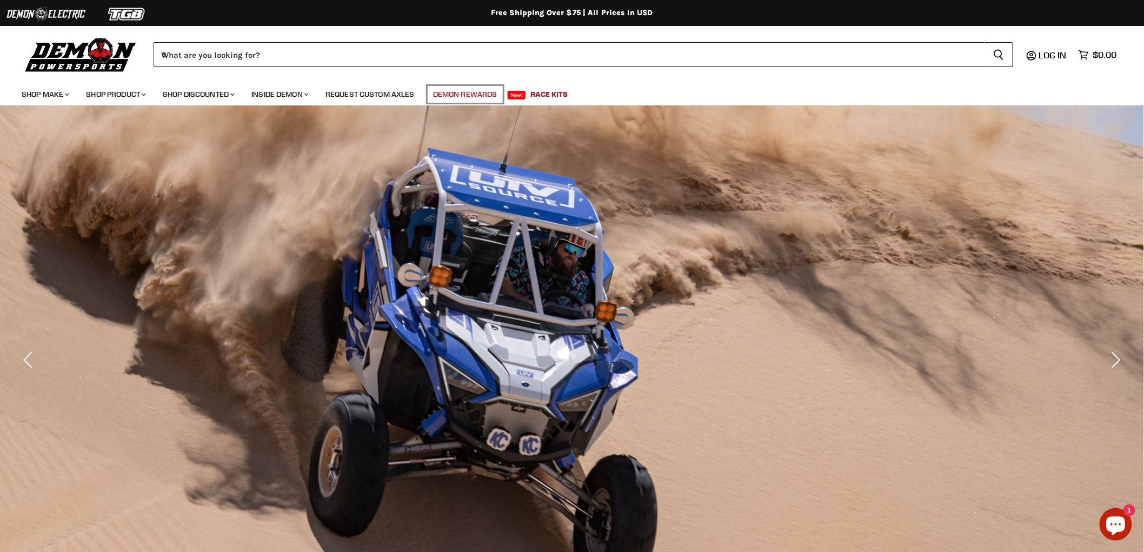
click at [468, 98] on link "Demon Rewards" at bounding box center [465, 94] width 81 height 22
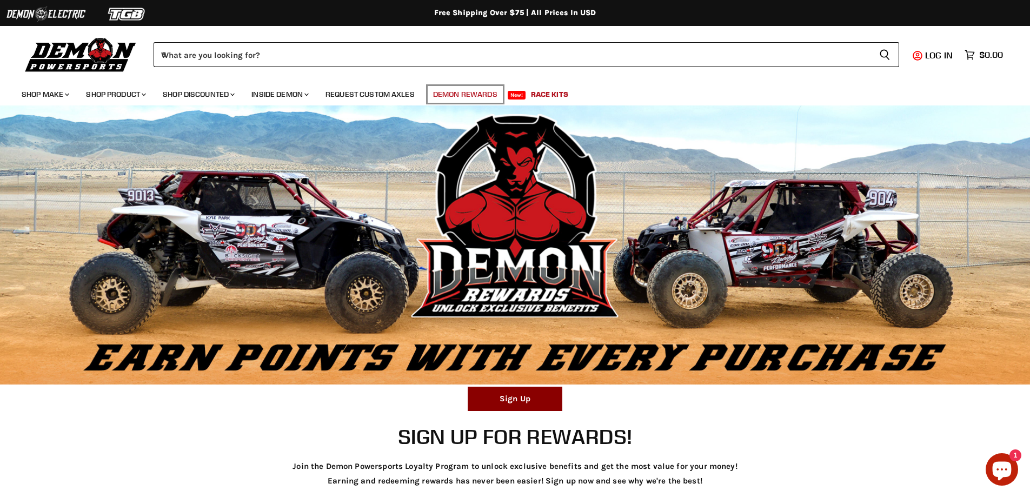
click at [465, 95] on link "Demon Rewards" at bounding box center [465, 94] width 81 height 22
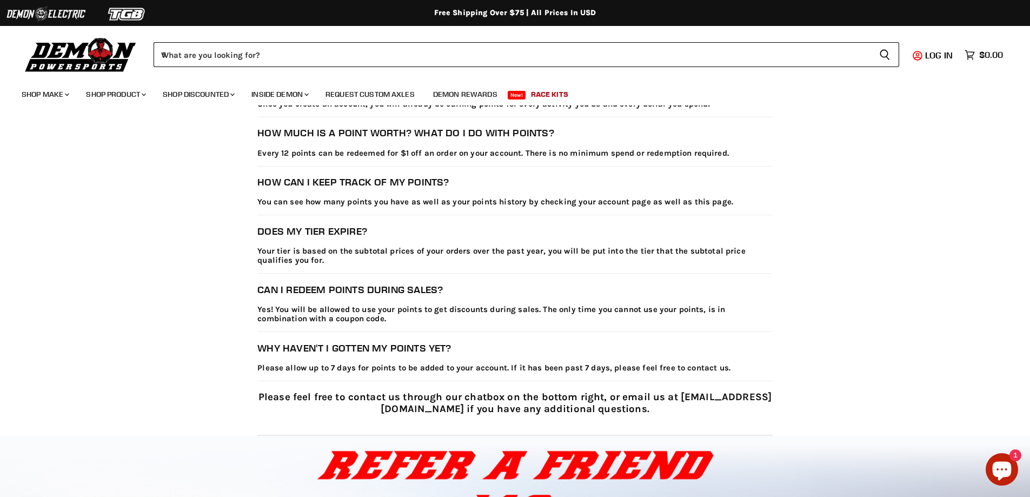
scroll to position [1599, 0]
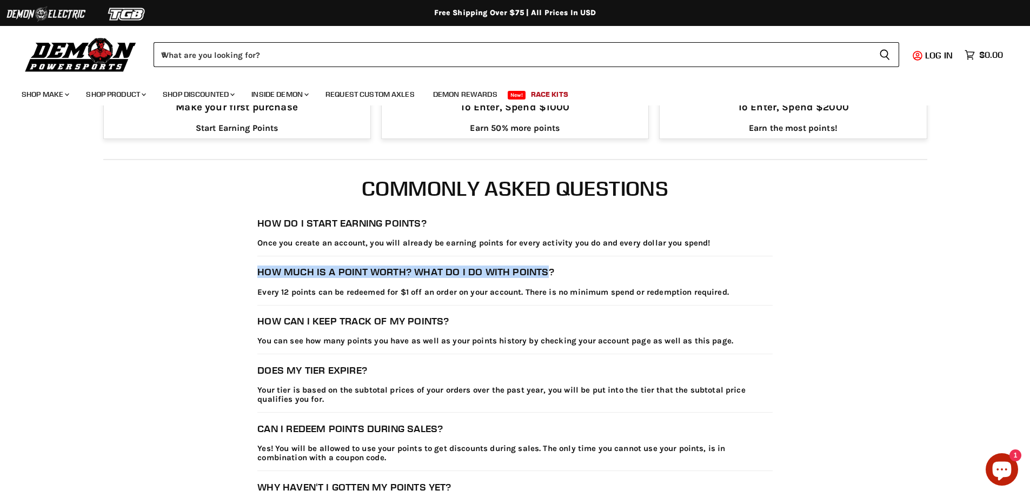
drag, startPoint x: 253, startPoint y: 274, endPoint x: 543, endPoint y: 277, distance: 289.8
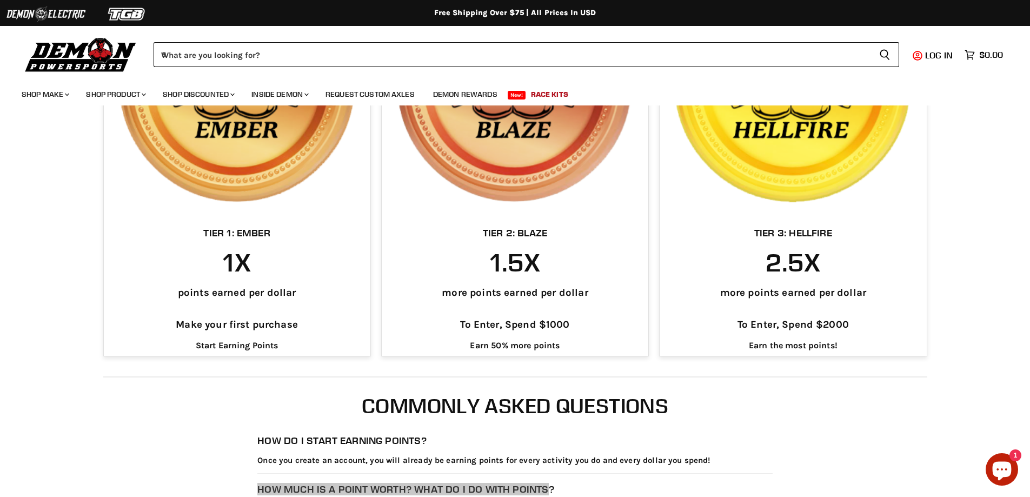
scroll to position [1545, 0]
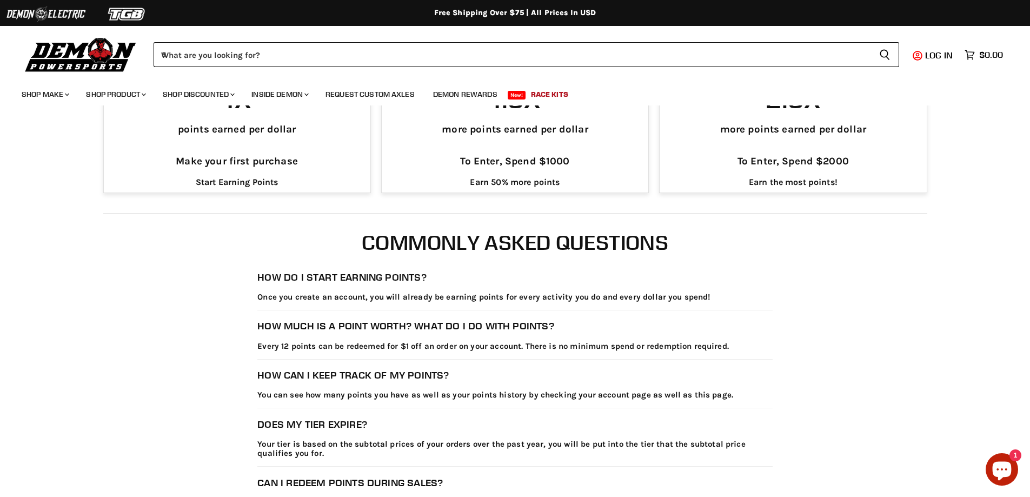
click at [450, 360] on div "How do I start earning points? Once you create an account, you will already be …" at bounding box center [514, 439] width 515 height 337
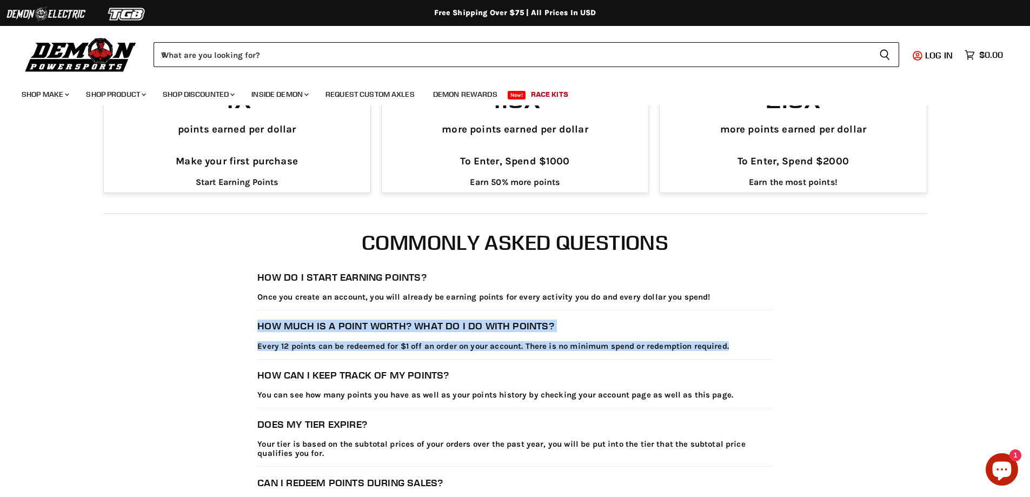
drag, startPoint x: 249, startPoint y: 326, endPoint x: 750, endPoint y: 341, distance: 500.9
copy div "How much is a point worth? What do I do with points? Every 12 points can be red…"
click at [597, 340] on div "How much is a point worth? What do I do with points? Every 12 points can be red…" at bounding box center [514, 339] width 515 height 39
click at [615, 347] on p "Every 12 points can be redeemed for $1 off an order on your account. There is n…" at bounding box center [514, 346] width 515 height 9
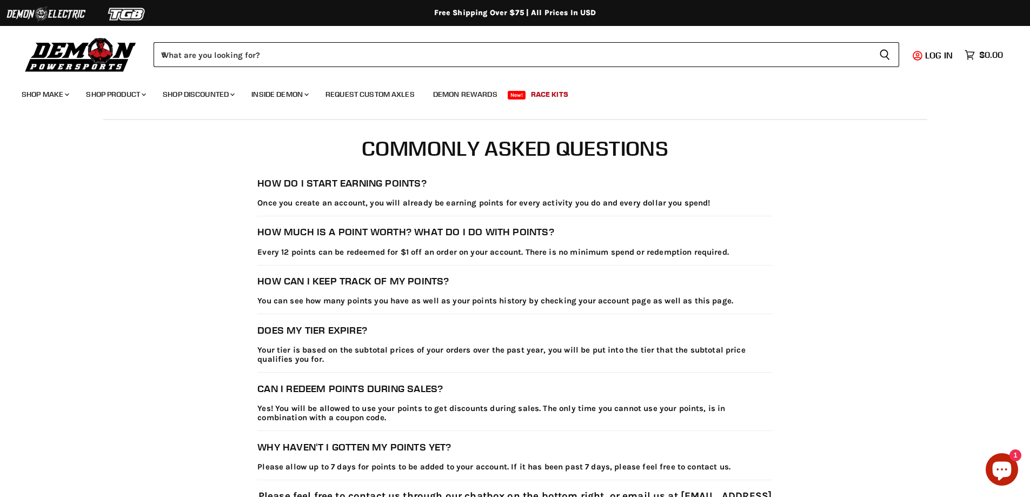
scroll to position [1653, 0]
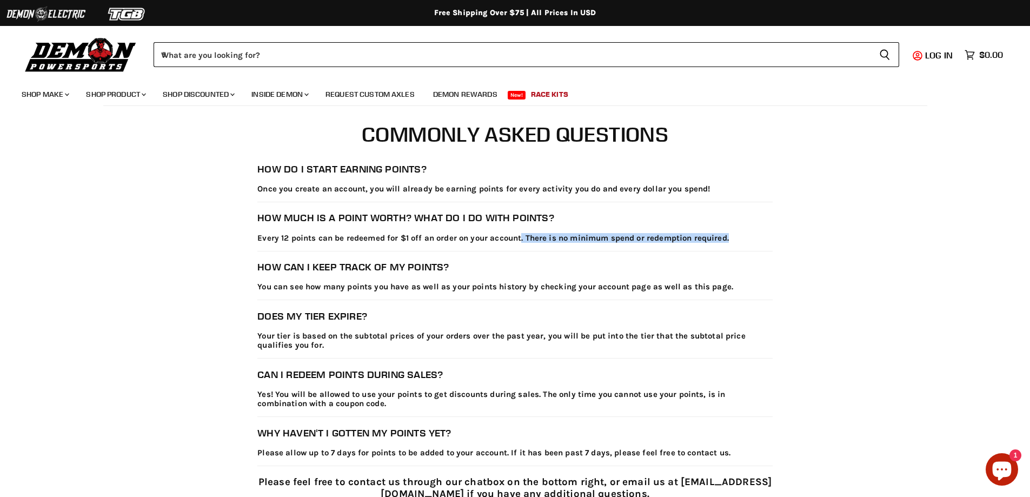
drag, startPoint x: 521, startPoint y: 242, endPoint x: 737, endPoint y: 242, distance: 216.8
click at [737, 242] on p "Every 12 points can be redeemed for $1 off an order on your account. There is n…" at bounding box center [514, 238] width 515 height 9
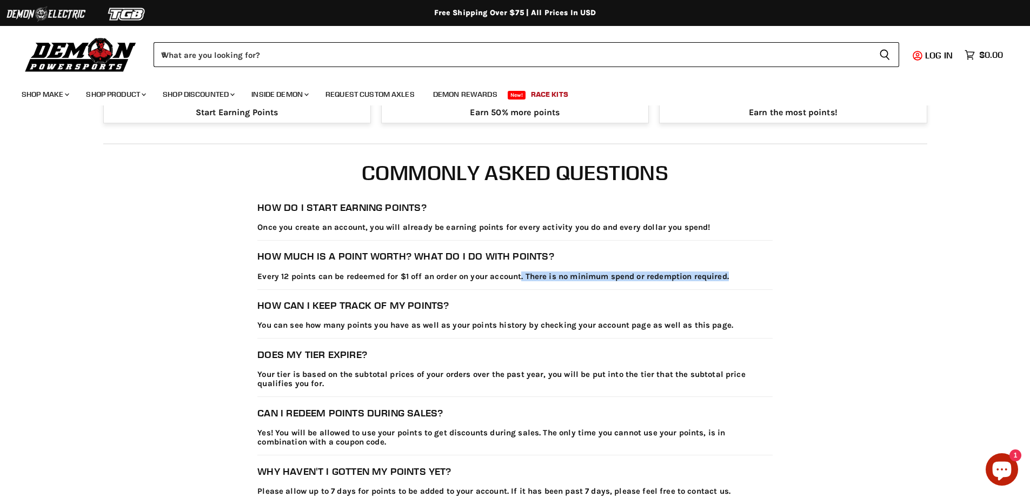
scroll to position [1599, 0]
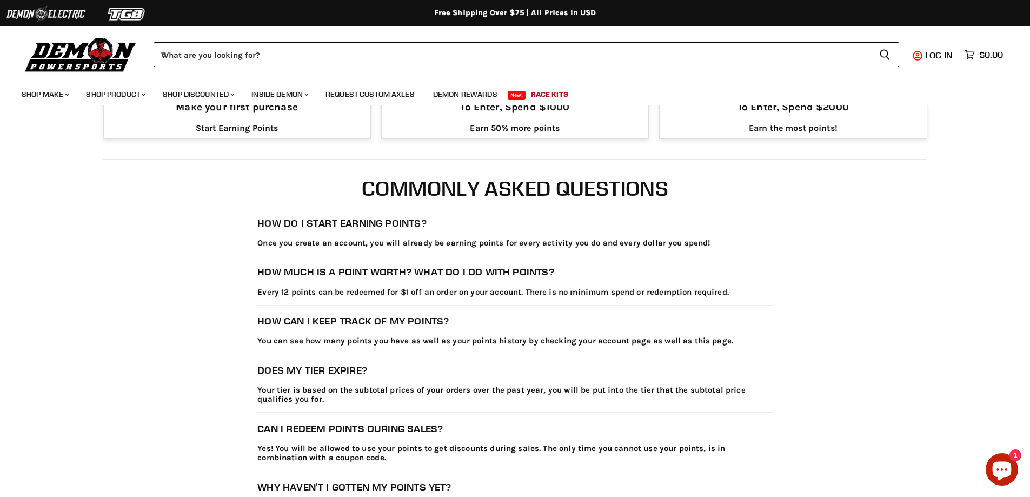
click at [322, 347] on div "How can I keep track of my points? You can see how many points you have as well…" at bounding box center [514, 334] width 515 height 39
drag, startPoint x: 294, startPoint y: 344, endPoint x: 575, endPoint y: 340, distance: 281.7
click at [575, 340] on p "You can see how many points you have as well as your points history by checking…" at bounding box center [514, 340] width 515 height 9
drag, startPoint x: 922, startPoint y: 56, endPoint x: 929, endPoint y: 54, distance: 7.7
click at [929, 54] on span "Log in" at bounding box center [939, 55] width 28 height 11
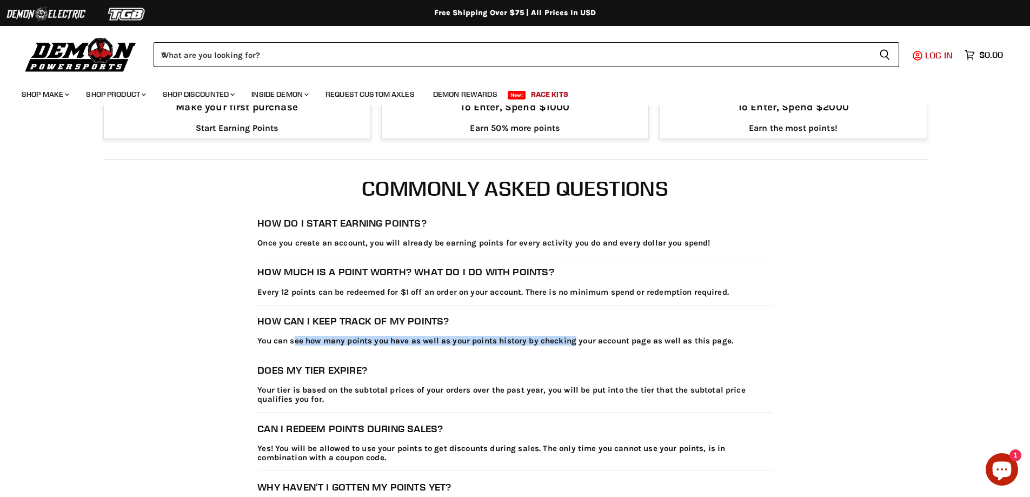
click at [934, 55] on span "Log in" at bounding box center [939, 55] width 28 height 11
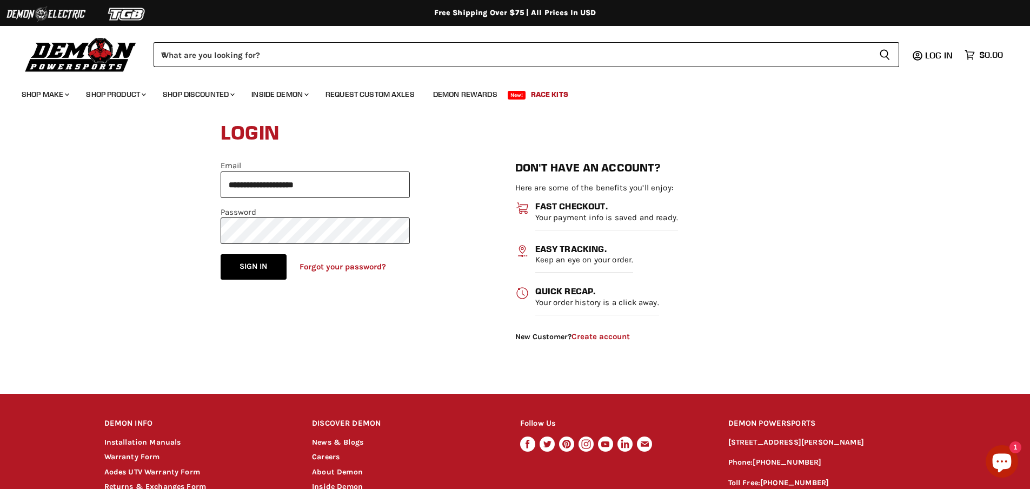
drag, startPoint x: 262, startPoint y: 269, endPoint x: 285, endPoint y: 258, distance: 25.6
click at [262, 269] on button "Sign in" at bounding box center [254, 266] width 66 height 25
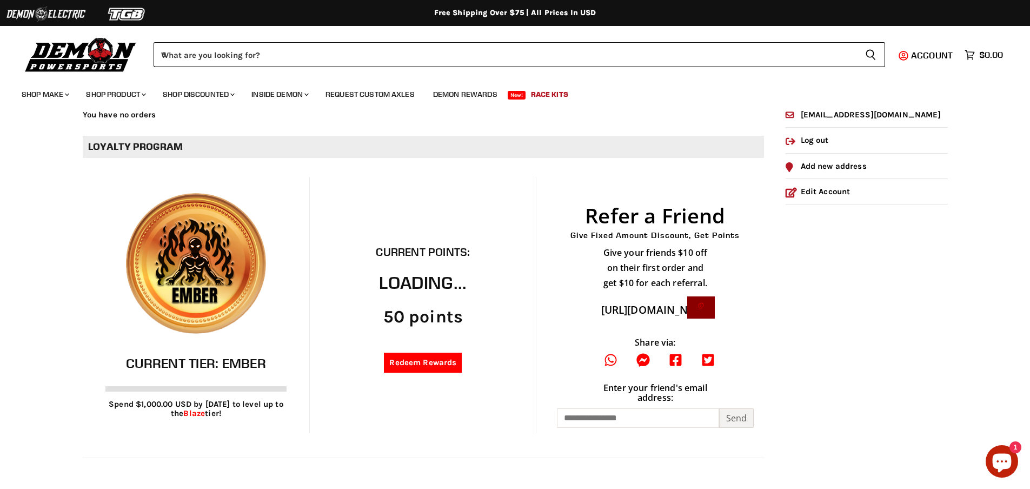
scroll to position [108, 0]
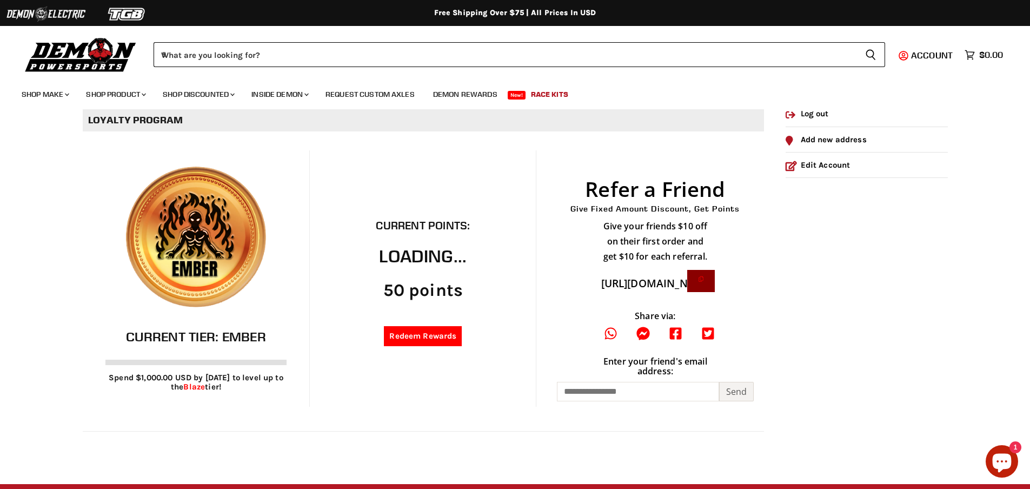
drag, startPoint x: 398, startPoint y: 227, endPoint x: 403, endPoint y: 233, distance: 8.0
click at [399, 227] on h2 "Current Points:" at bounding box center [423, 225] width 94 height 12
drag, startPoint x: 378, startPoint y: 256, endPoint x: 463, endPoint y: 257, distance: 84.9
click at [463, 257] on h2 "Loading..." at bounding box center [423, 257] width 94 height 20
drag, startPoint x: 411, startPoint y: 291, endPoint x: 441, endPoint y: 297, distance: 30.3
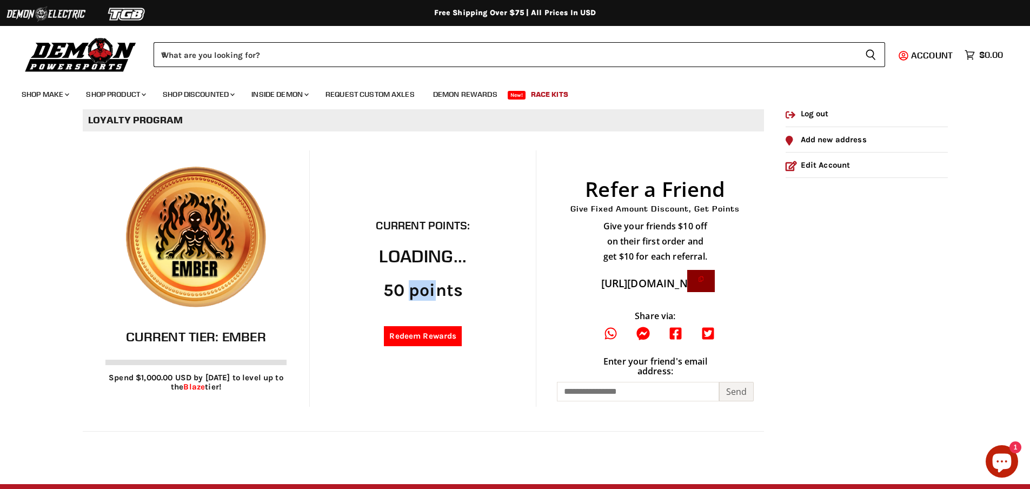
click at [437, 295] on div "50 points" at bounding box center [423, 291] width 94 height 20
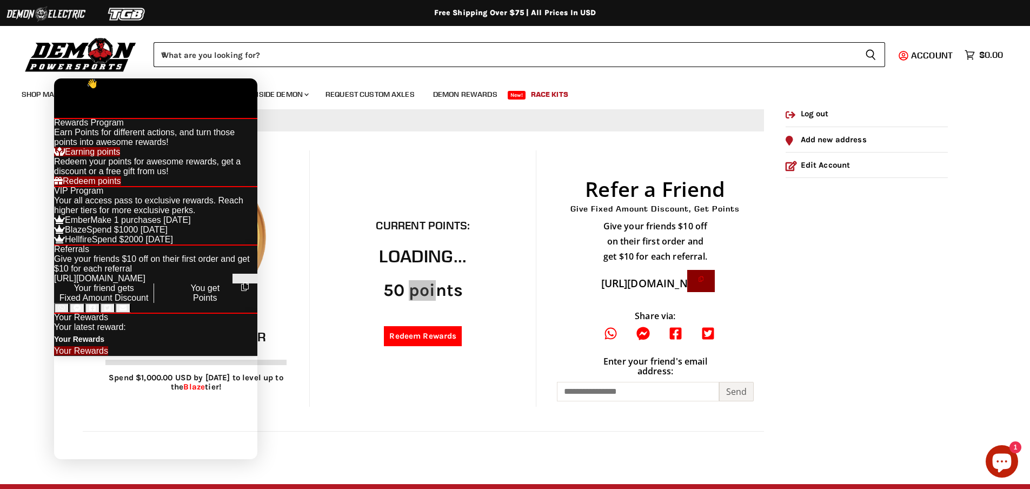
click at [248, 78] on div at bounding box center [155, 78] width 203 height 0
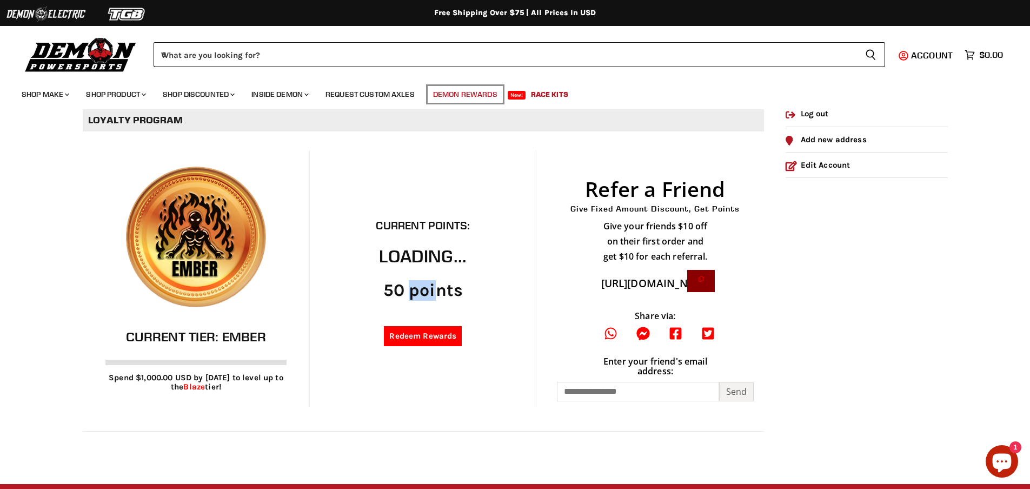
click at [465, 89] on link "Demon Rewards" at bounding box center [465, 94] width 81 height 22
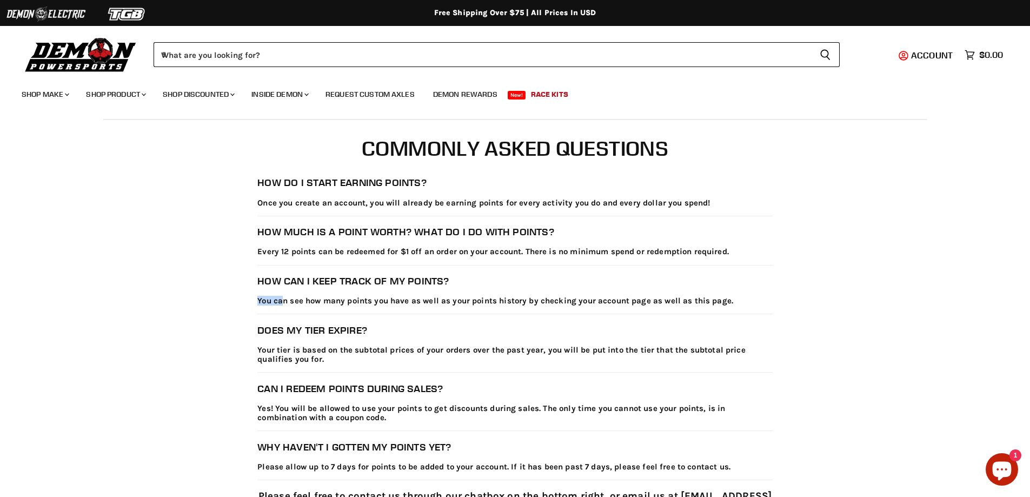
drag, startPoint x: 258, startPoint y: 302, endPoint x: 281, endPoint y: 302, distance: 22.7
click at [281, 302] on p "You can see how many points you have as well as your points history by checking…" at bounding box center [514, 300] width 515 height 9
click at [928, 55] on span "Account" at bounding box center [932, 55] width 42 height 11
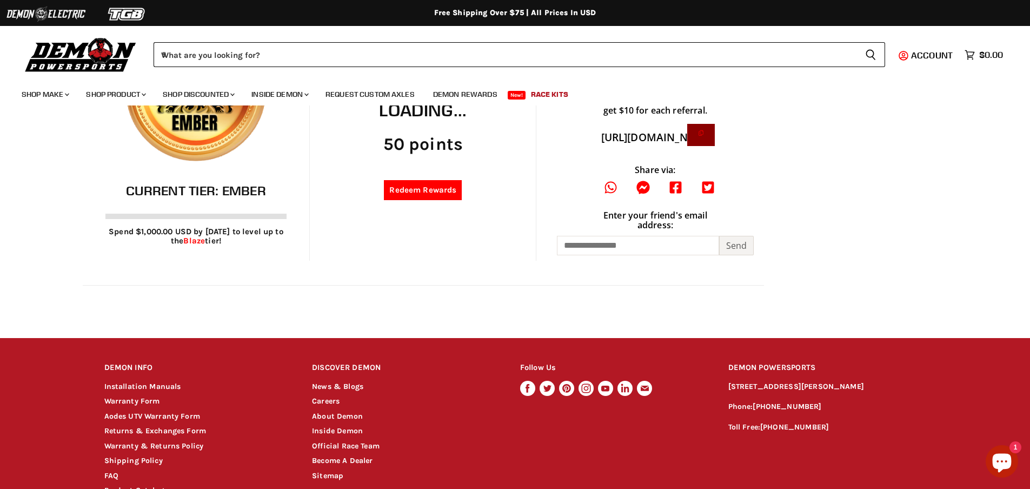
scroll to position [270, 0]
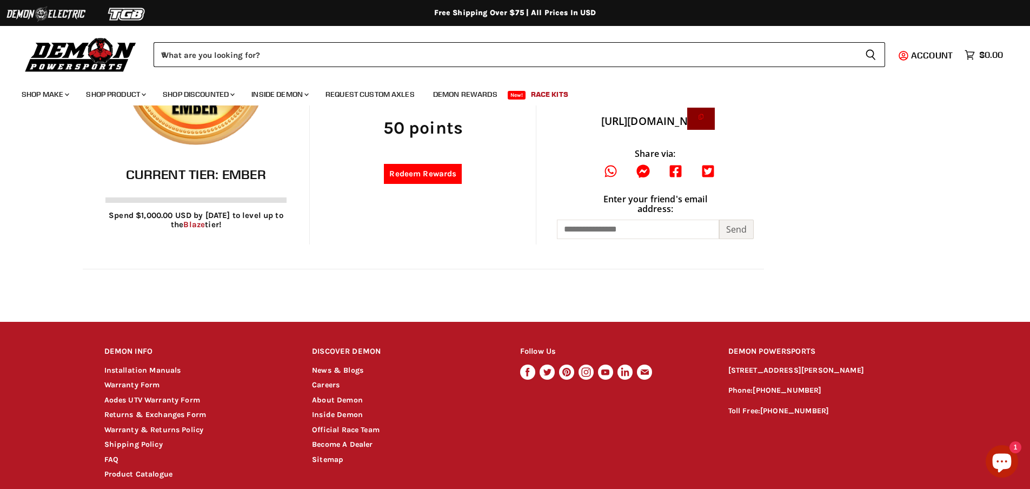
click at [199, 229] on link "Blaze" at bounding box center [194, 224] width 22 height 10
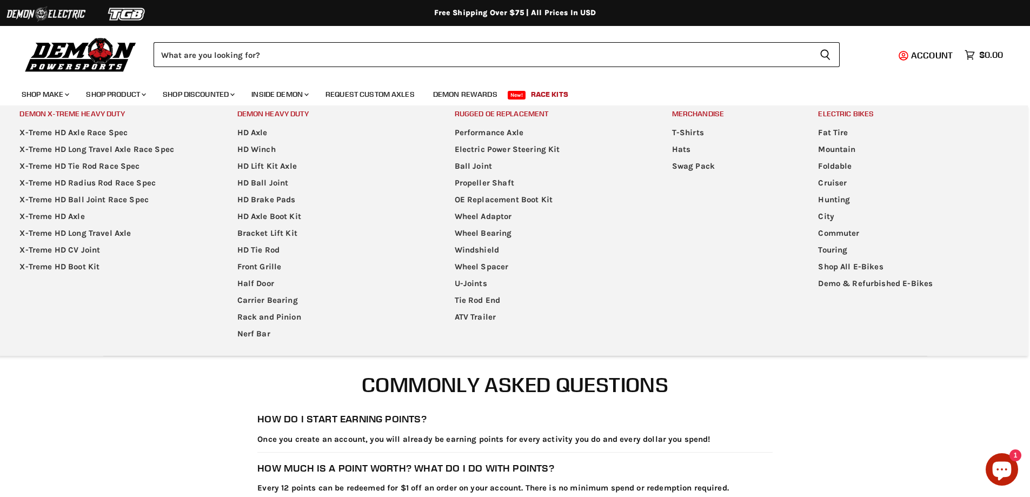
scroll to position [1449, 0]
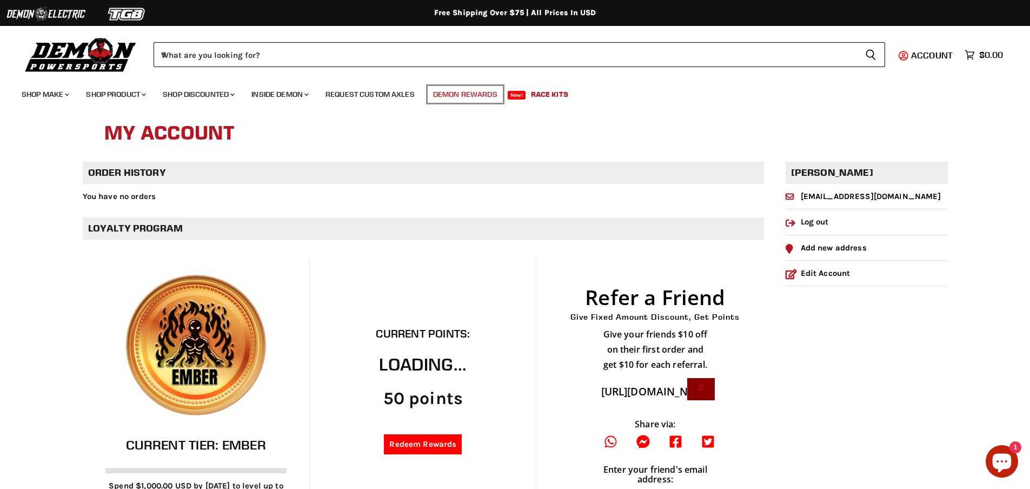
click at [461, 96] on link "Demon Rewards" at bounding box center [465, 94] width 81 height 22
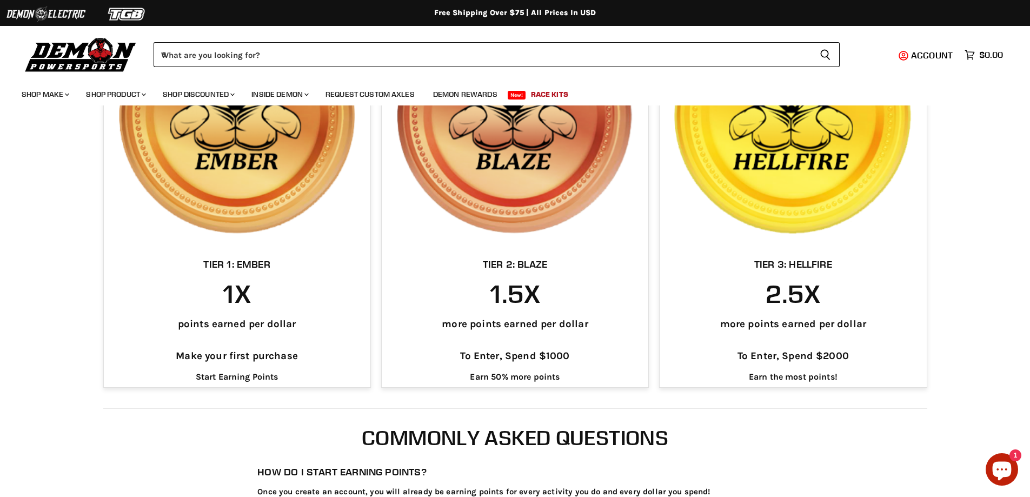
scroll to position [1352, 0]
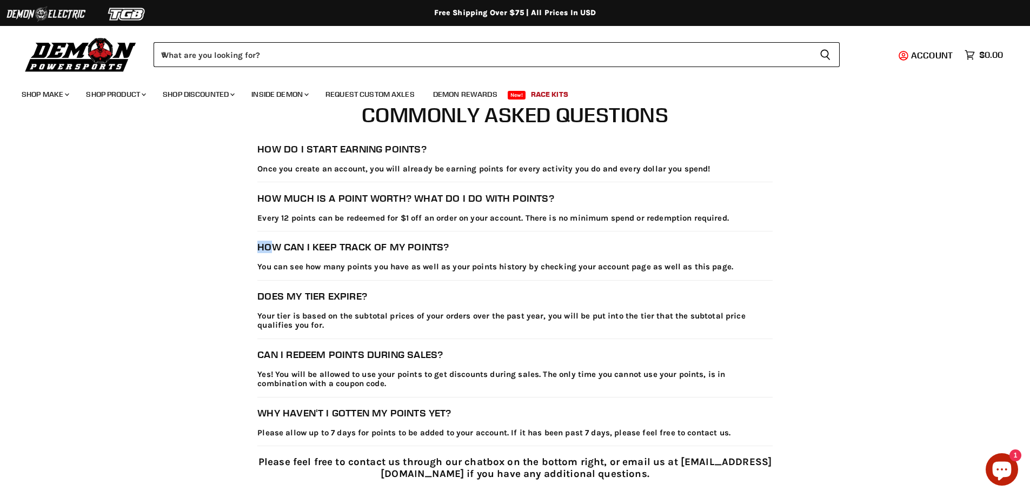
drag, startPoint x: 257, startPoint y: 251, endPoint x: 330, endPoint y: 291, distance: 83.4
drag, startPoint x: 262, startPoint y: 298, endPoint x: 378, endPoint y: 298, distance: 116.8
click at [378, 298] on h3 "Does my tier expire?" at bounding box center [514, 295] width 515 height 11
click at [268, 325] on p "Your tier is based on the subtotal prices of your orders over the past year, yo…" at bounding box center [514, 320] width 515 height 19
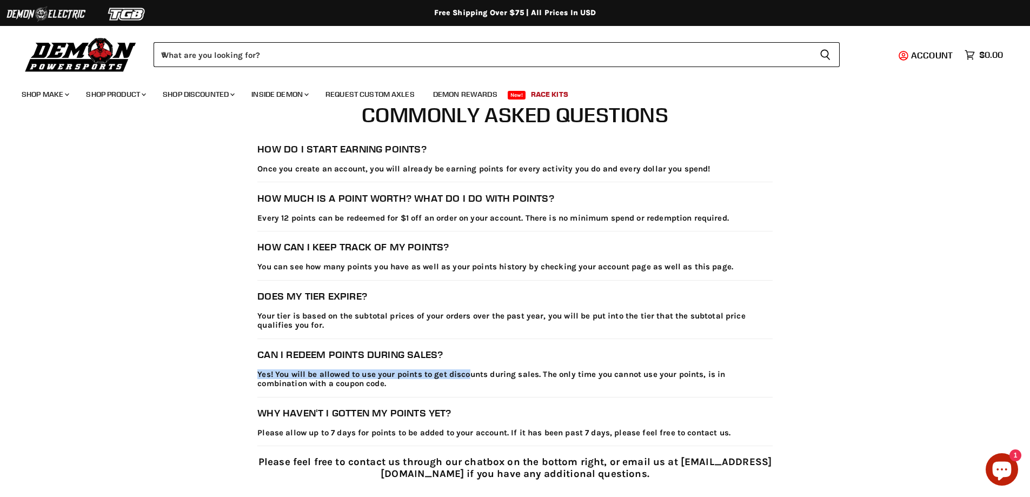
drag, startPoint x: 254, startPoint y: 361, endPoint x: 468, endPoint y: 361, distance: 214.1
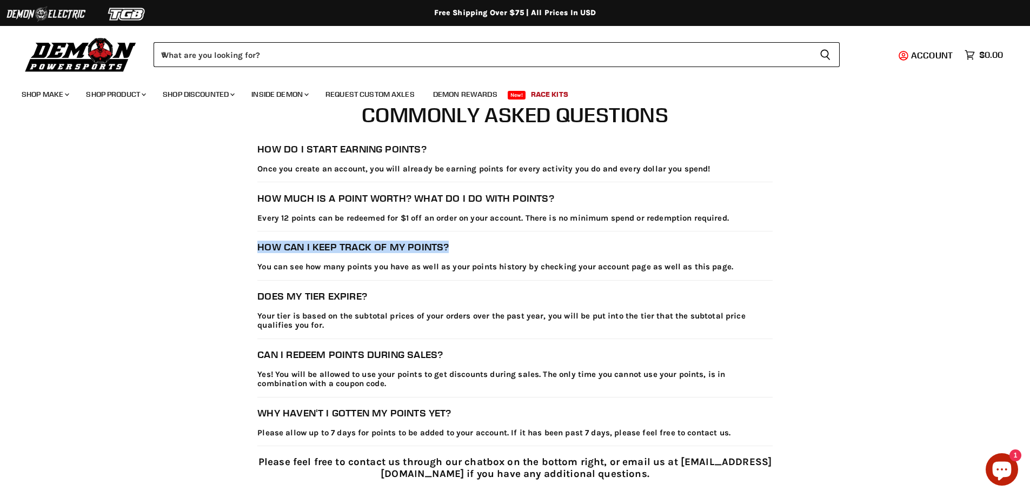
drag, startPoint x: 254, startPoint y: 247, endPoint x: 461, endPoint y: 250, distance: 207.1
drag, startPoint x: 275, startPoint y: 298, endPoint x: 399, endPoint y: 296, distance: 124.4
click at [399, 296] on h3 "Does my tier expire?" at bounding box center [514, 295] width 515 height 11
click at [981, 54] on span "$0.00" at bounding box center [991, 55] width 24 height 10
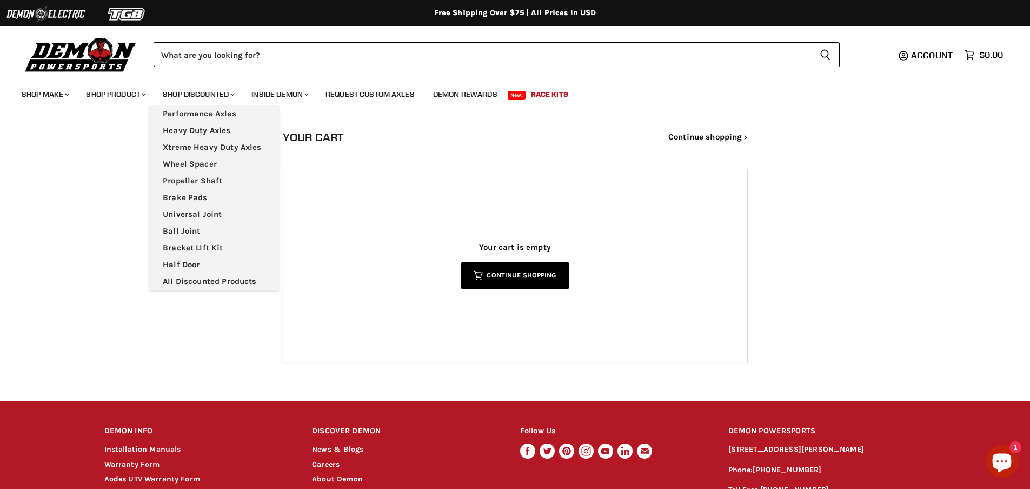
click at [492, 276] on link "Cart icon Continue shopping" at bounding box center [515, 275] width 108 height 26
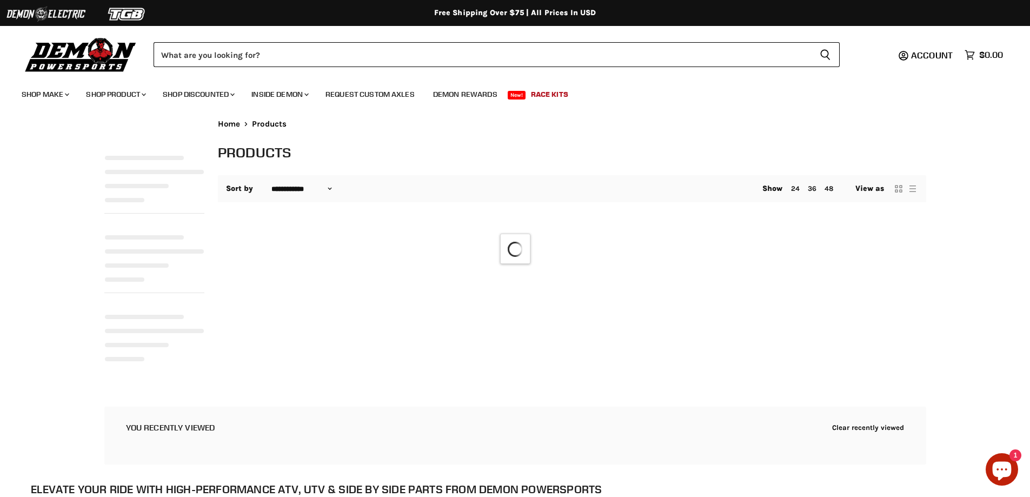
select select "**********"
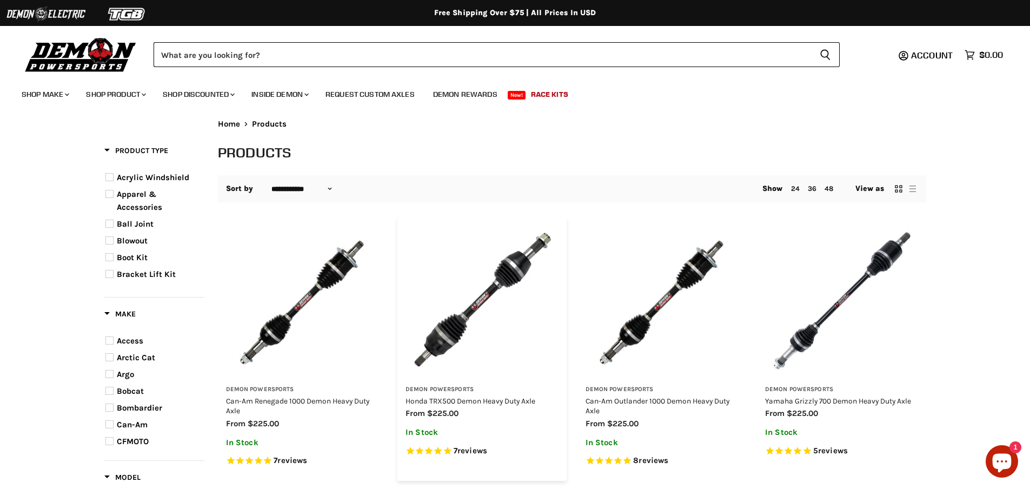
click at [445, 363] on div "Main content" at bounding box center [481, 301] width 153 height 153
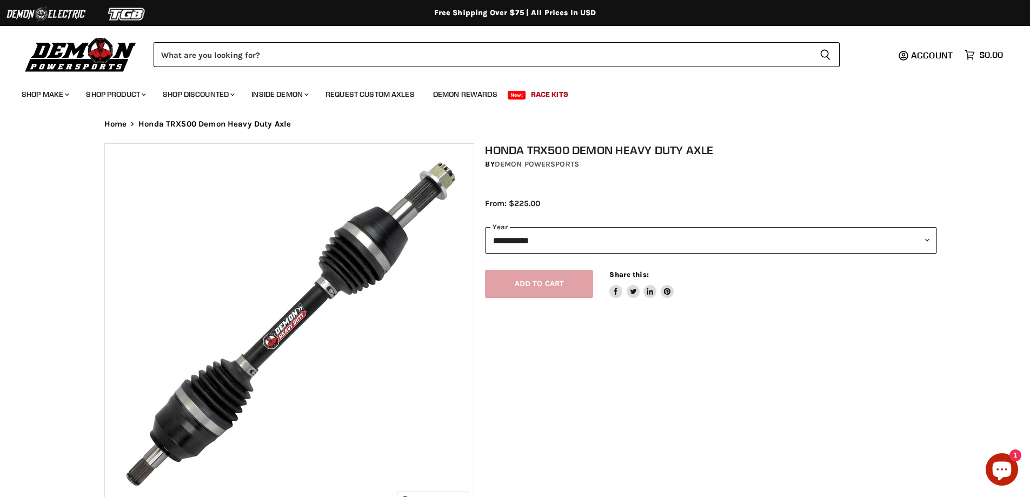
click at [519, 287] on div "Add to cart Spinner icon Share this: Share on Facebook Tweet on Twitter Share o…" at bounding box center [711, 276] width 452 height 45
select select "******"
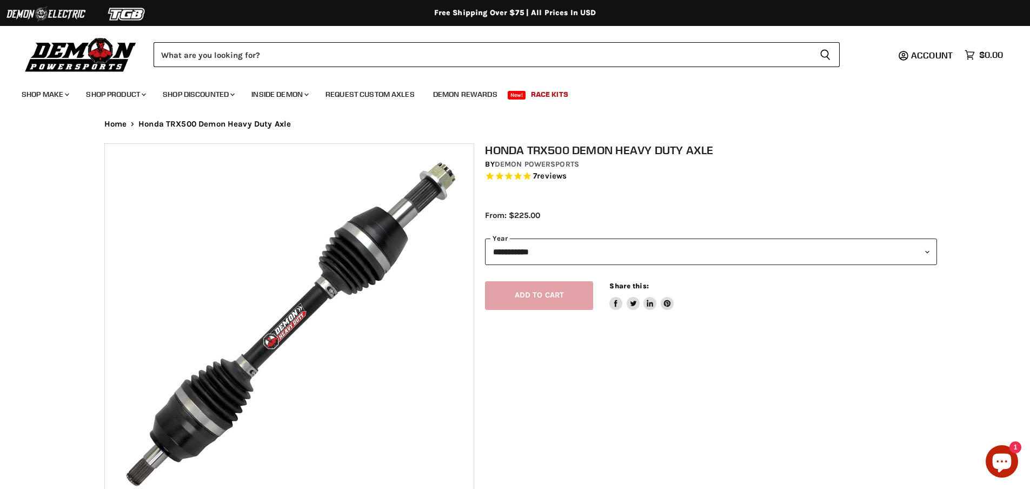
drag, startPoint x: 530, startPoint y: 245, endPoint x: 533, endPoint y: 256, distance: 10.6
click at [530, 245] on select "**********" at bounding box center [711, 251] width 452 height 26
select select "****"
click at [485, 238] on select "**********" at bounding box center [711, 251] width 452 height 26
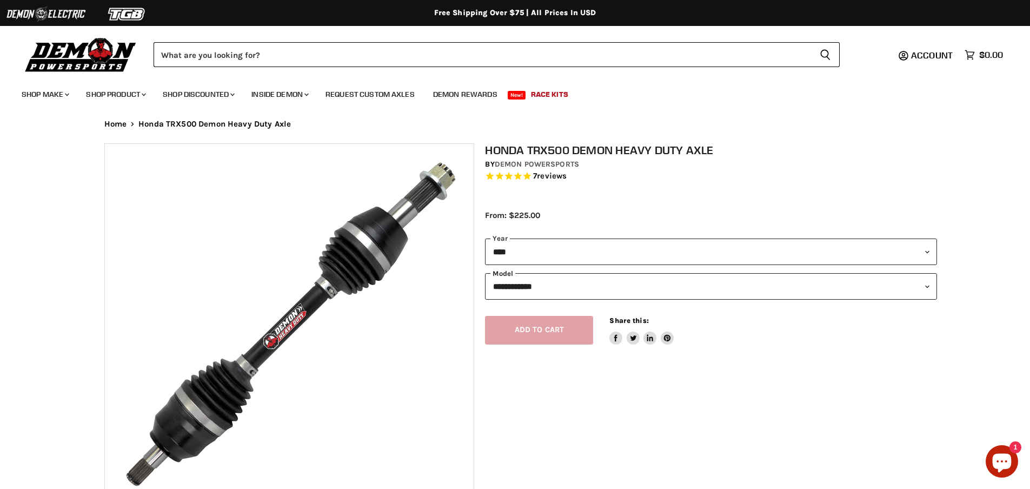
click at [529, 287] on select "**********" at bounding box center [711, 286] width 452 height 26
select select "**********"
click at [485, 273] on select "**********" at bounding box center [711, 286] width 452 height 26
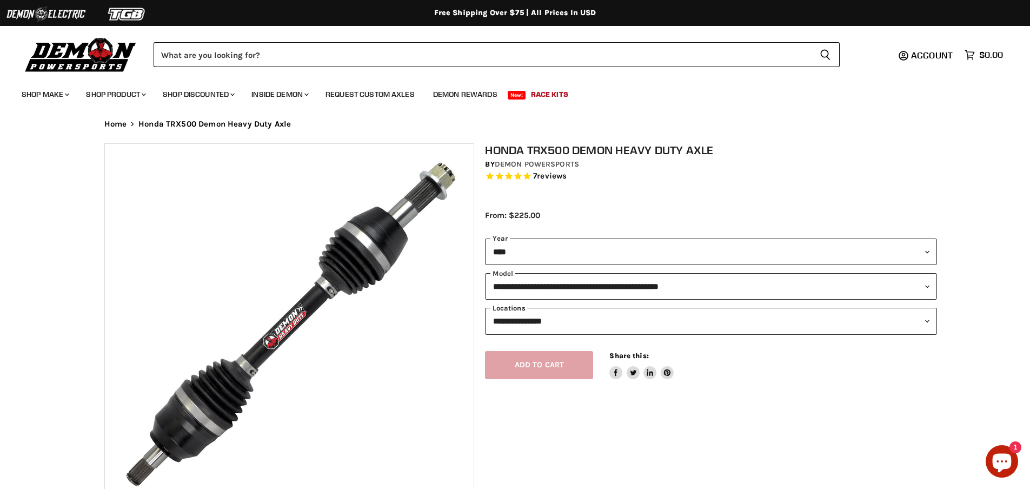
click at [534, 318] on select "**********" at bounding box center [711, 321] width 452 height 26
select select "**********"
click at [485, 327] on select "**********" at bounding box center [711, 321] width 452 height 26
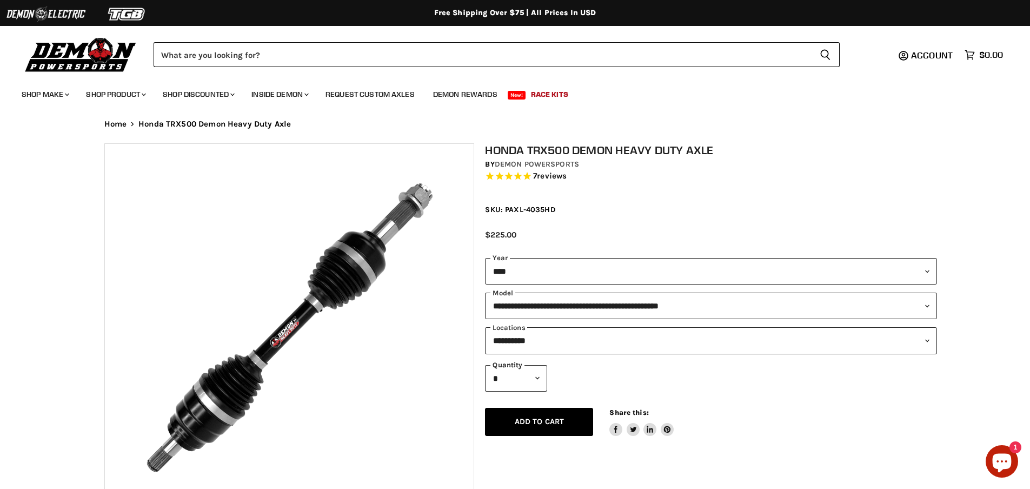
click at [530, 418] on span "Add to cart" at bounding box center [540, 421] width 50 height 9
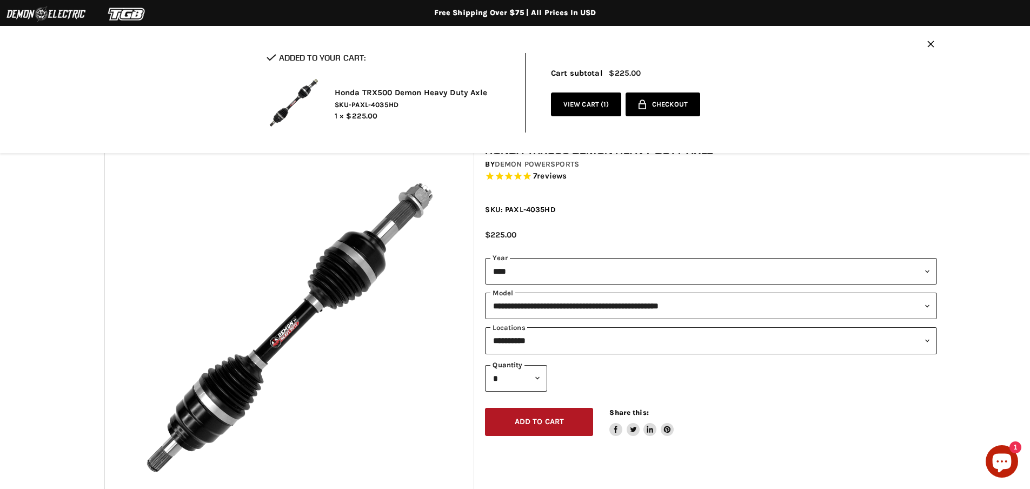
click at [662, 106] on span "Checkout" at bounding box center [670, 105] width 36 height 8
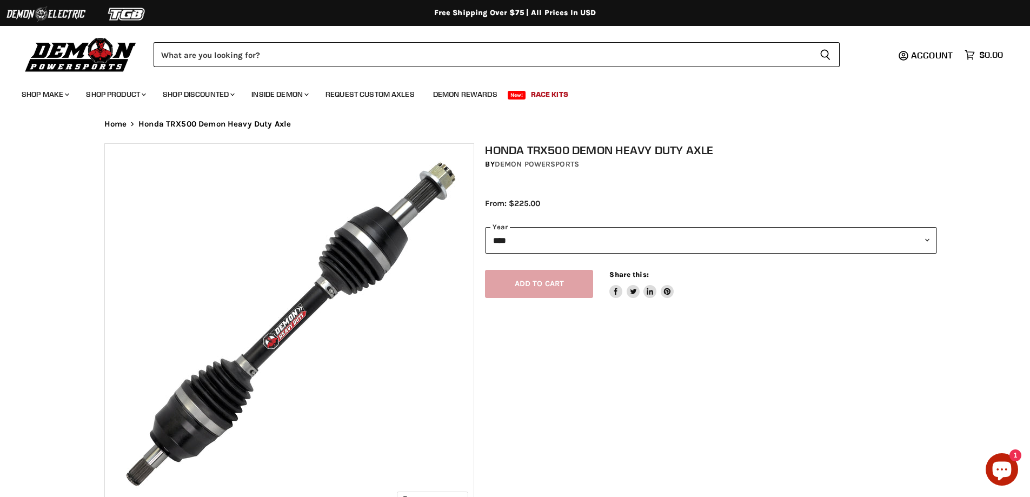
select select "****"
select select "******"
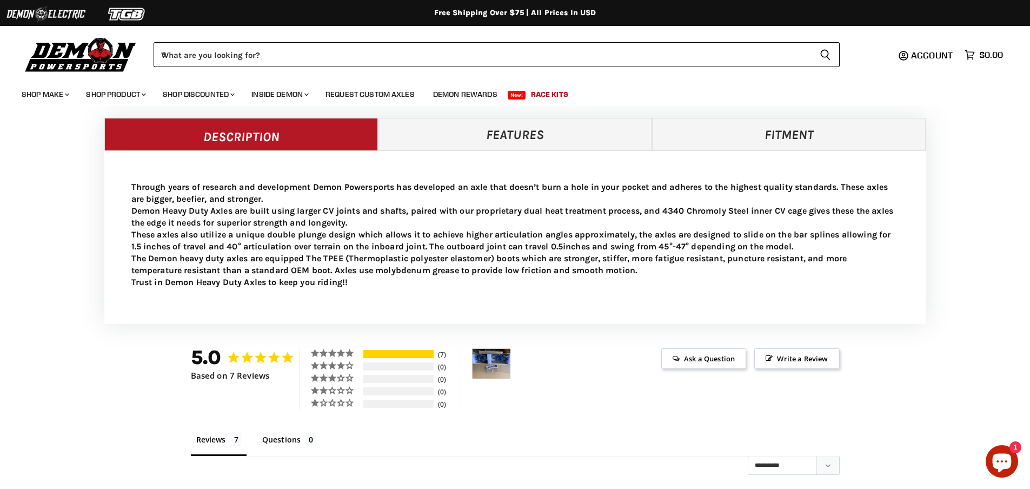
scroll to position [487, 0]
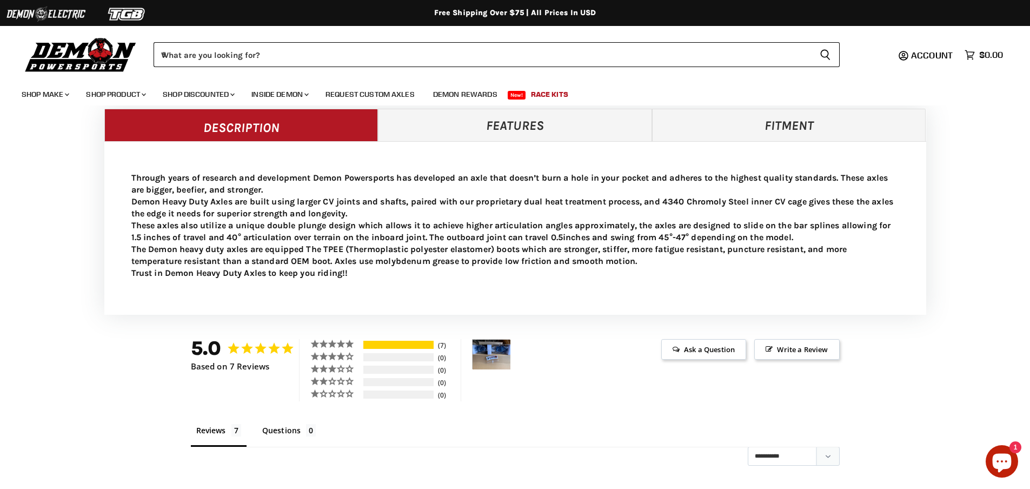
click at [504, 125] on link "Features" at bounding box center [515, 125] width 274 height 32
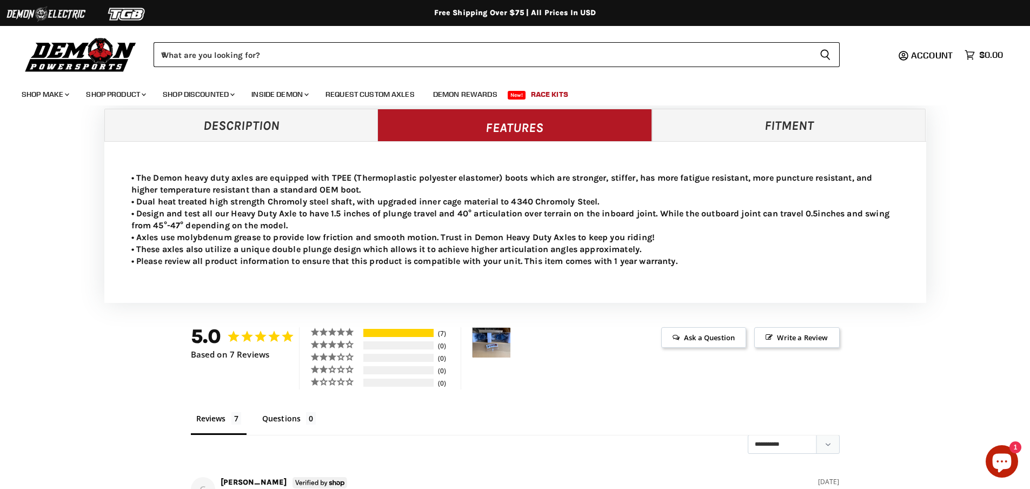
click at [779, 125] on link "Fitment" at bounding box center [789, 125] width 274 height 32
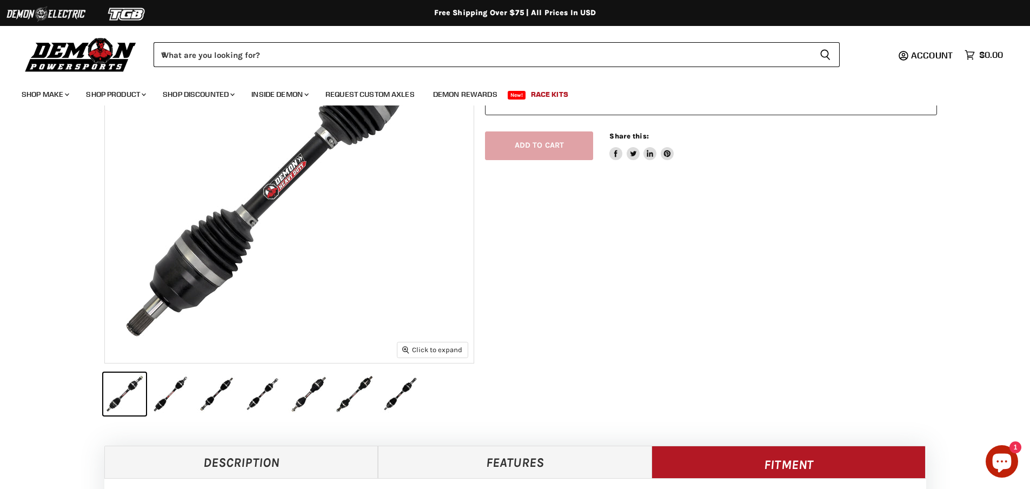
scroll to position [0, 0]
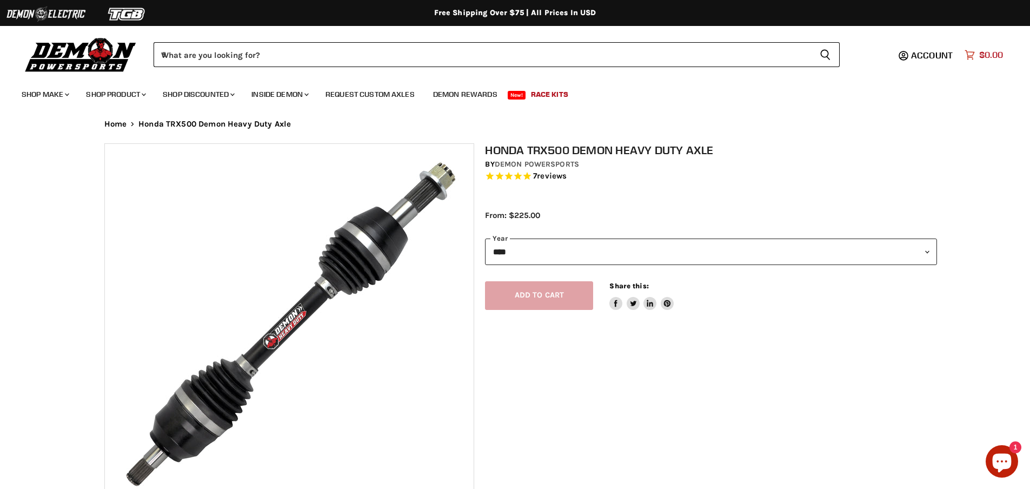
click at [985, 54] on span "$0.00" at bounding box center [991, 55] width 24 height 10
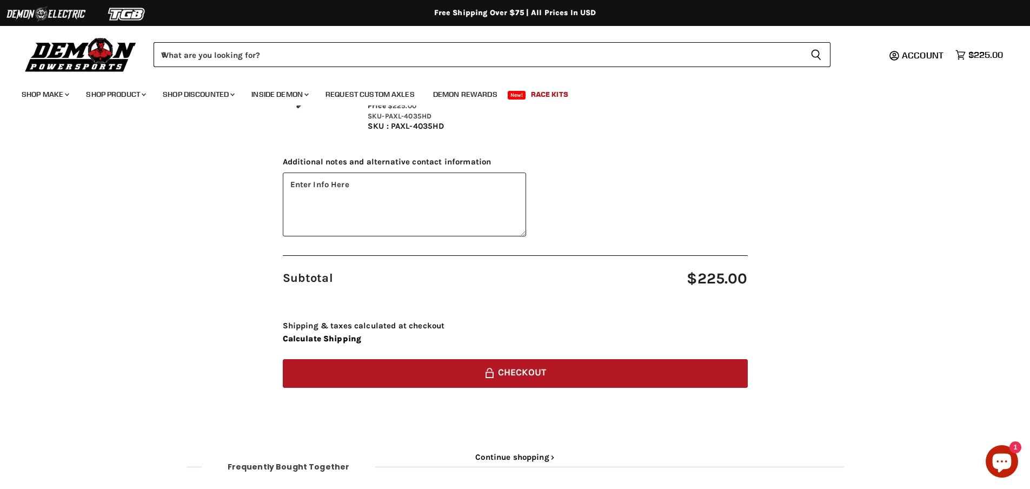
drag, startPoint x: 331, startPoint y: 339, endPoint x: 509, endPoint y: 292, distance: 183.3
click at [509, 292] on div "Honda TRX500 Demon Heavy Duty Axle Year: 2015 Model: TRX500FA7 FourTrax Foreman…" at bounding box center [515, 241] width 465 height 442
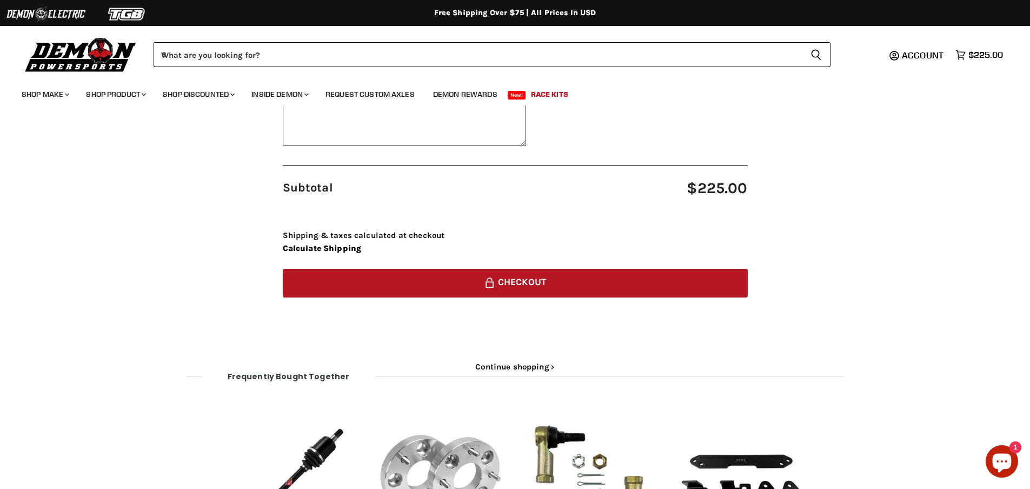
scroll to position [270, 0]
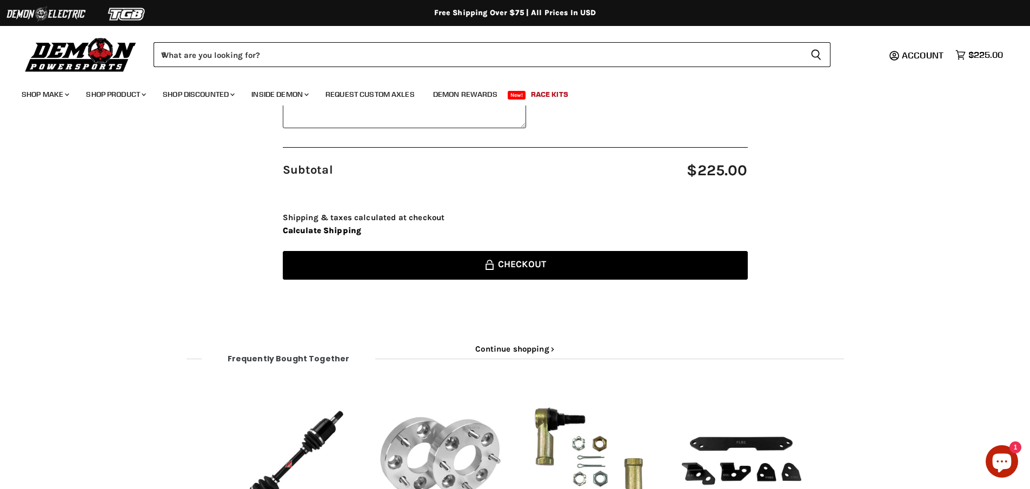
click at [606, 274] on button "Lock icon Checkout" at bounding box center [515, 265] width 465 height 29
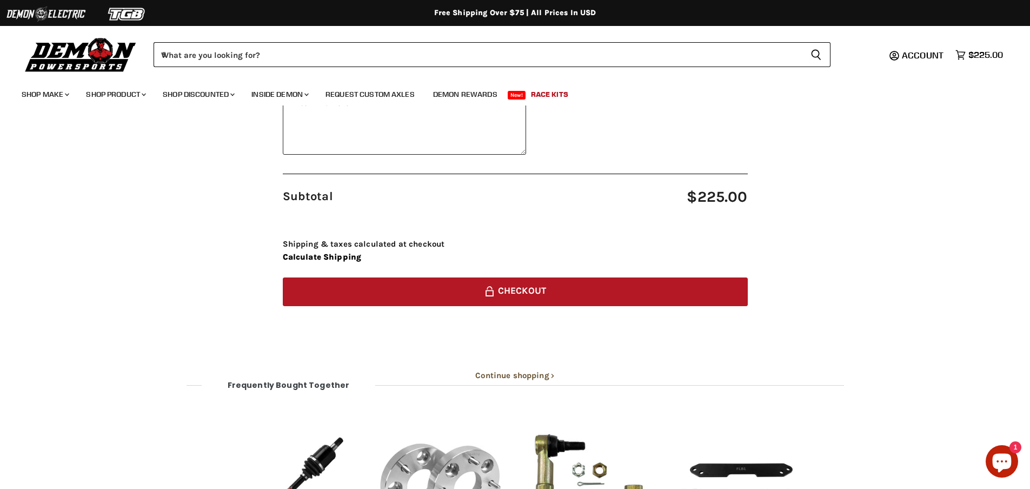
scroll to position [270, 0]
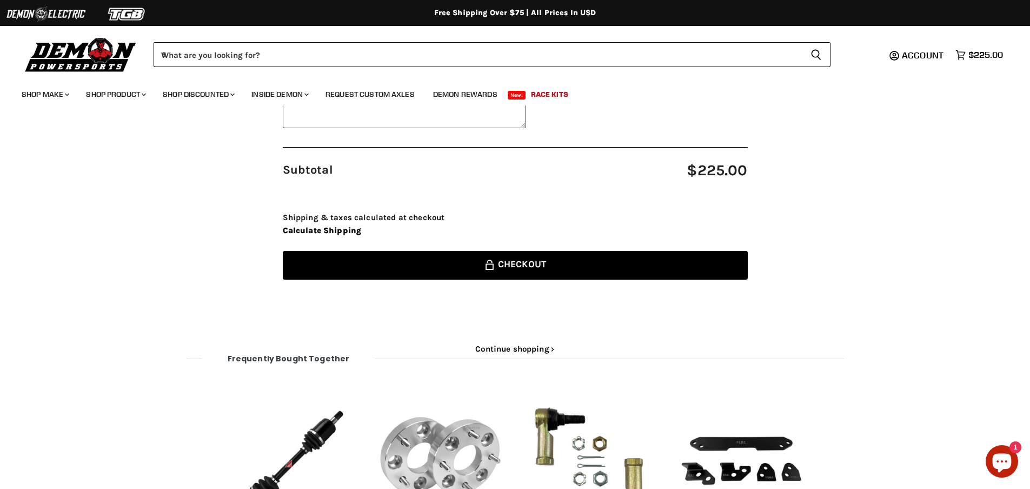
click at [420, 267] on button "Lock icon Checkout" at bounding box center [515, 265] width 465 height 29
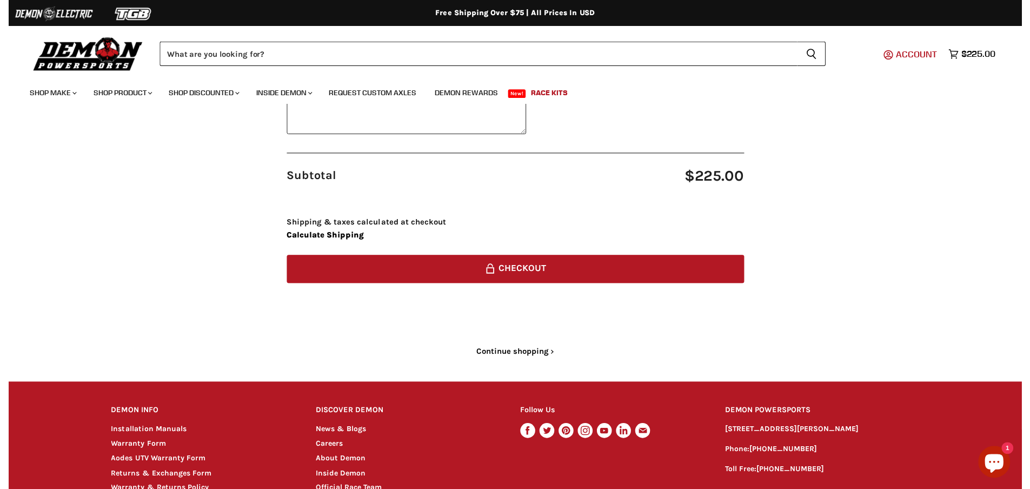
scroll to position [108, 0]
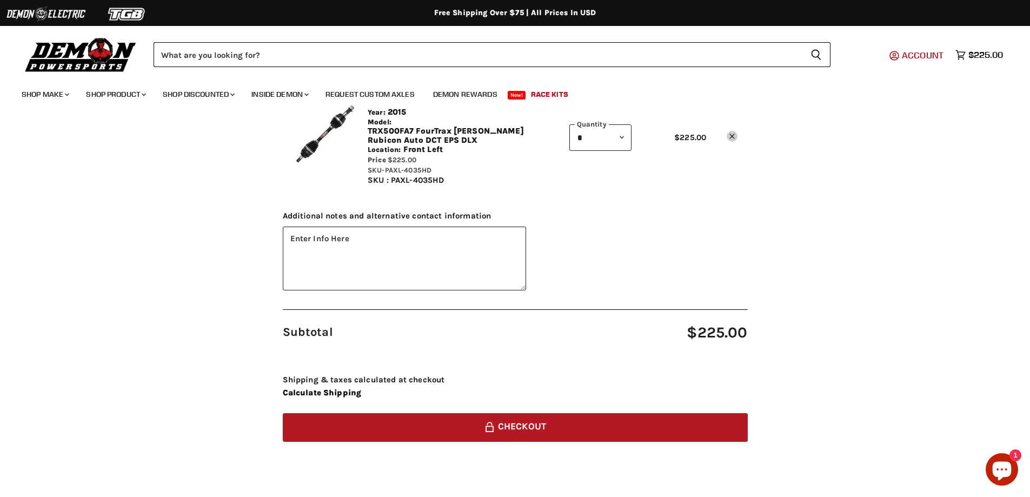
click at [915, 53] on span "Account" at bounding box center [923, 55] width 42 height 11
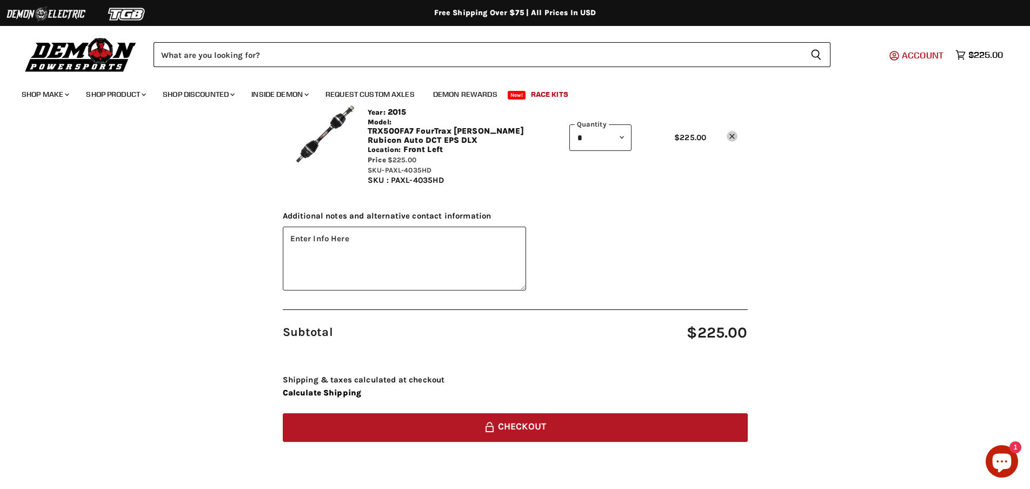
scroll to position [0, 0]
click at [915, 54] on span "Account" at bounding box center [923, 55] width 42 height 11
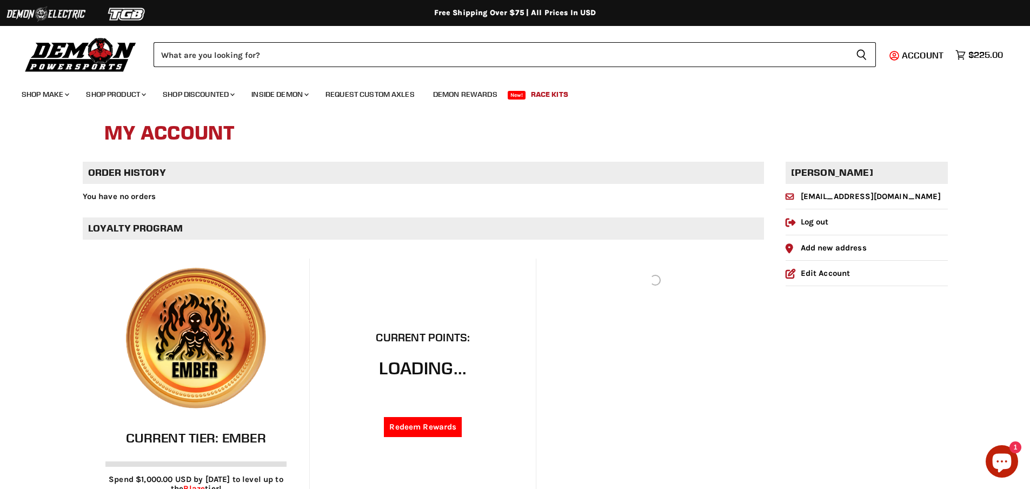
scroll to position [54, 0]
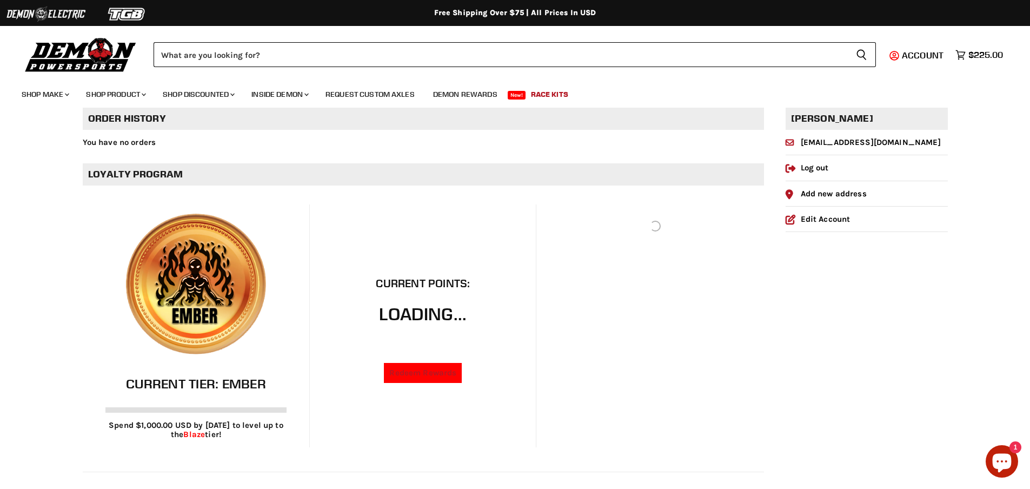
click at [419, 376] on link "Redeem Rewards" at bounding box center [423, 373] width 78 height 20
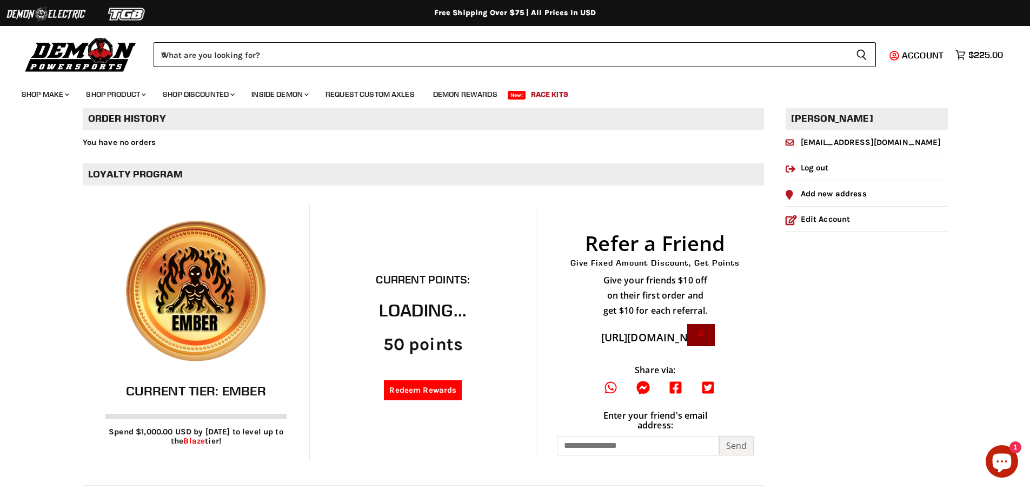
scroll to position [0, 0]
click at [413, 393] on link "Redeem Rewards" at bounding box center [423, 390] width 78 height 20
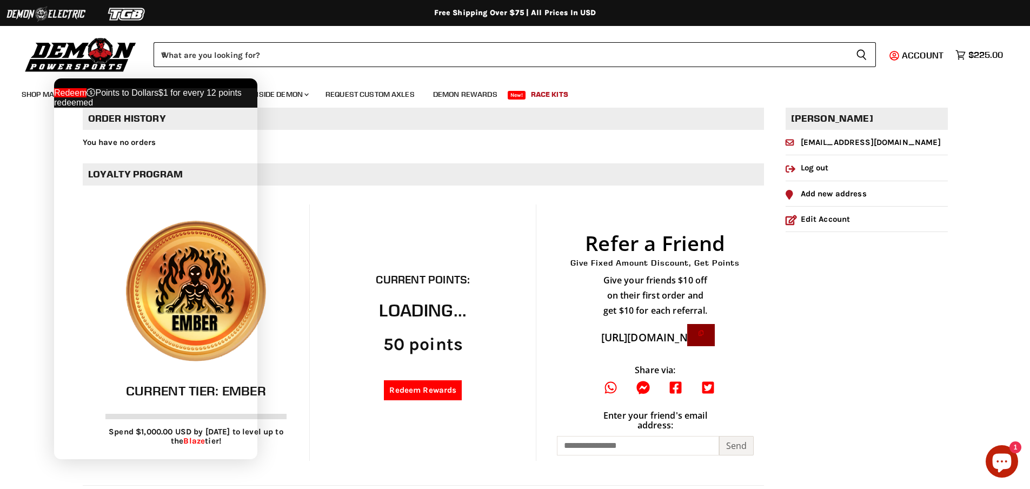
click at [87, 97] on span at bounding box center [70, 92] width 32 height 9
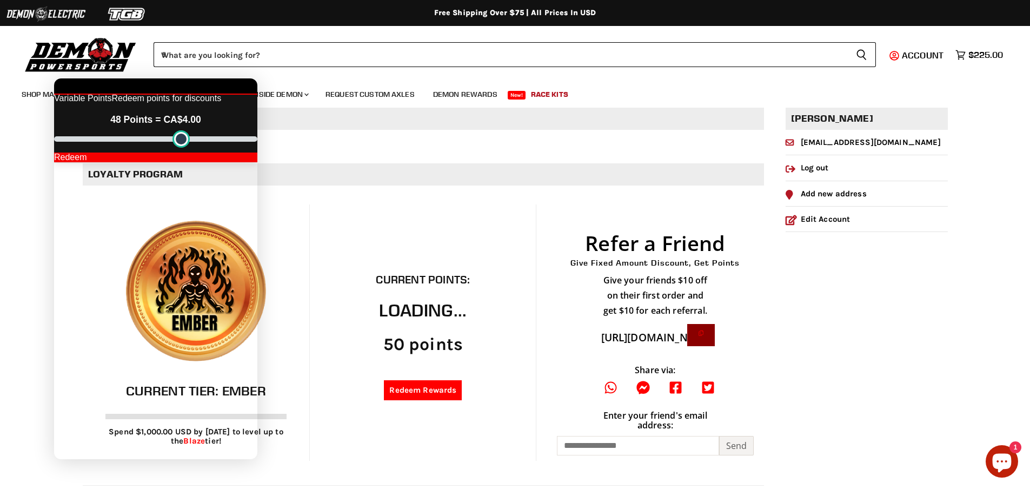
drag, startPoint x: 87, startPoint y: 201, endPoint x: 302, endPoint y: 194, distance: 215.8
type input "**"
click at [257, 142] on input "range" at bounding box center [155, 138] width 203 height 5
click at [159, 162] on div "Redeem" at bounding box center [155, 157] width 203 height 10
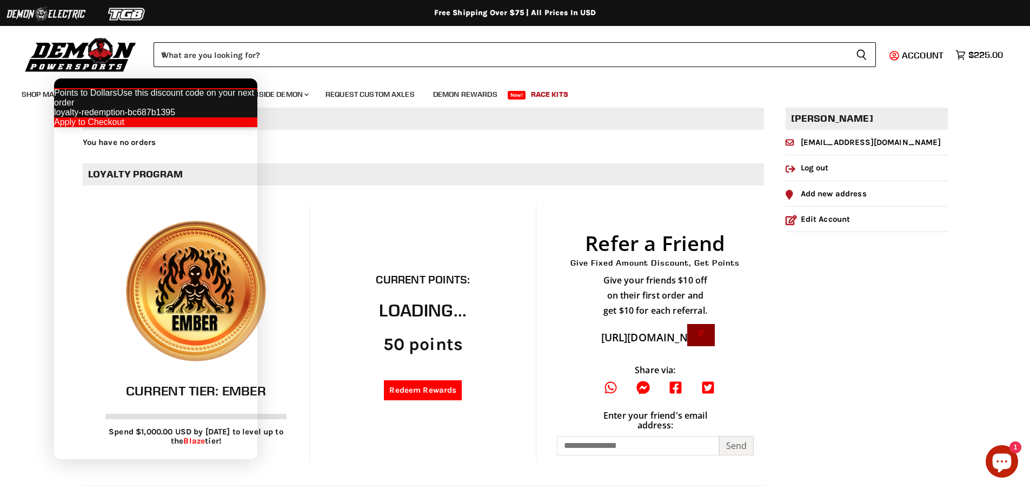
click at [157, 127] on div "Apply to Checkout" at bounding box center [155, 122] width 203 height 10
click at [986, 57] on span "$225.00" at bounding box center [985, 55] width 35 height 10
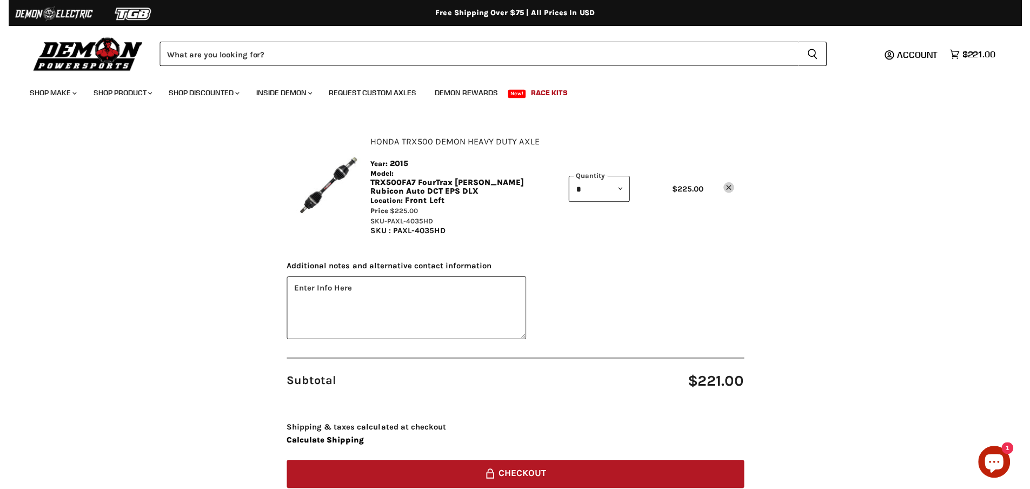
scroll to position [54, 0]
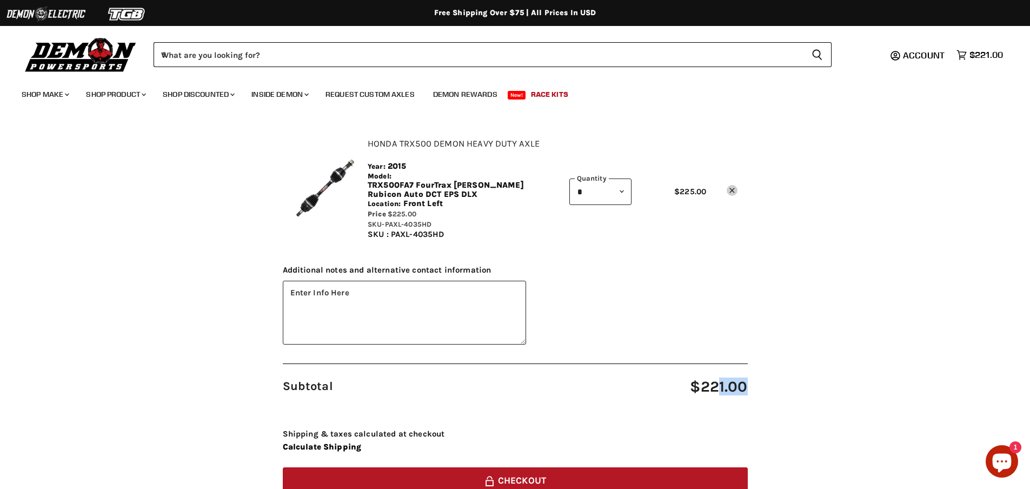
drag, startPoint x: 721, startPoint y: 388, endPoint x: 752, endPoint y: 385, distance: 31.5
click at [752, 385] on div "Your cart Subtotal $221.00 Lock icon Checkout Honda TRX500 Demon Heavy Duty Axl…" at bounding box center [515, 324] width 865 height 494
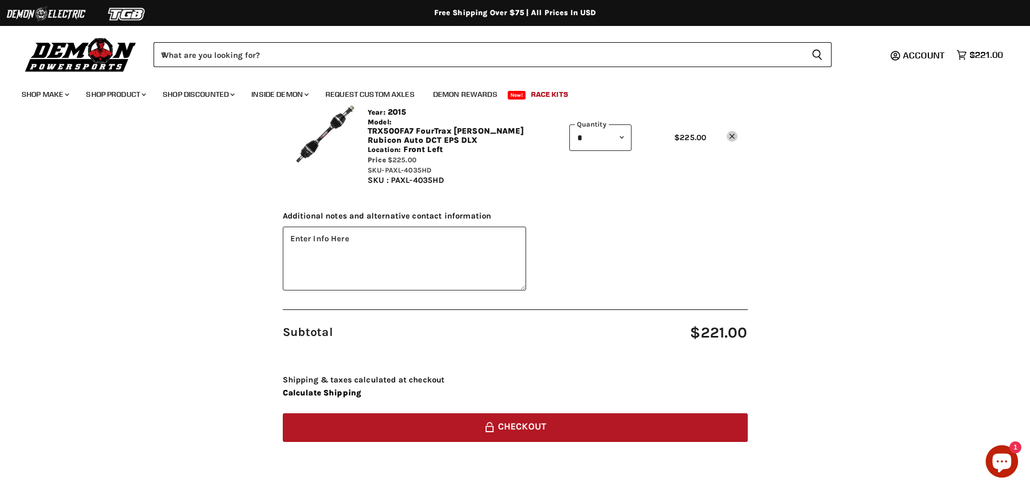
click at [714, 332] on span "$221.00" at bounding box center [624, 332] width 248 height 17
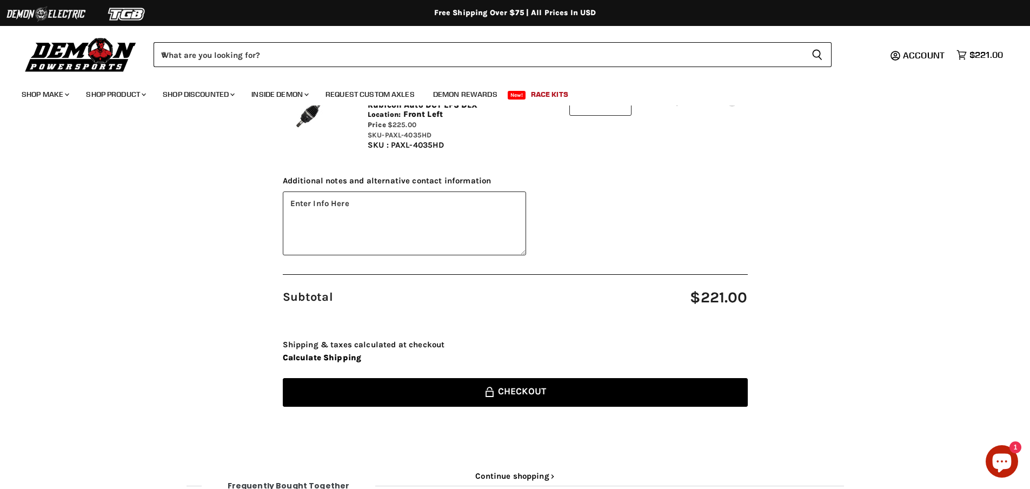
click at [529, 378] on button "Lock icon Checkout" at bounding box center [515, 392] width 465 height 29
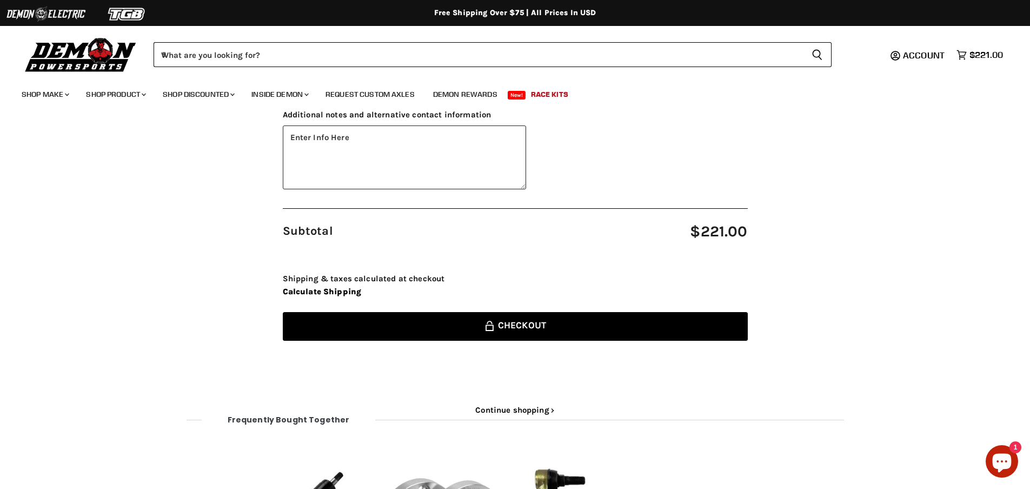
scroll to position [216, 0]
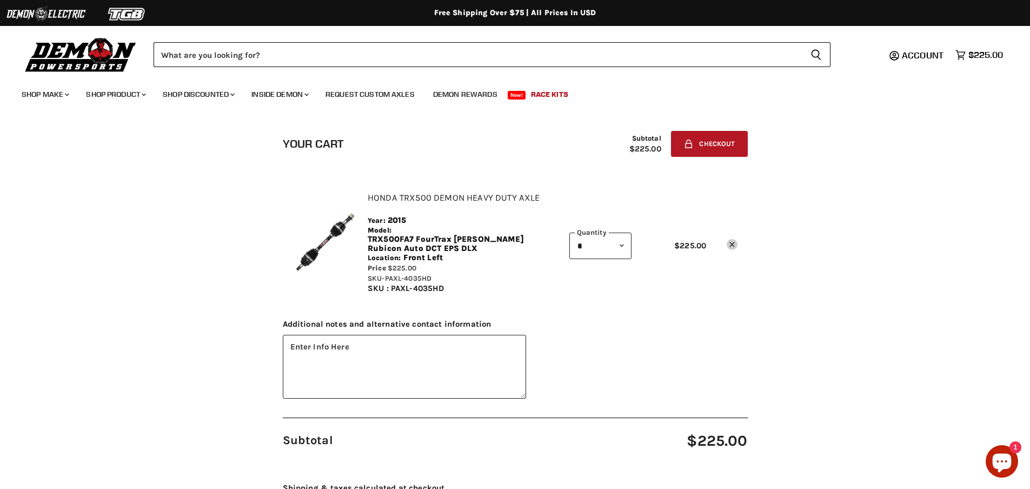
click at [736, 245] on link "Remove icon" at bounding box center [732, 244] width 11 height 11
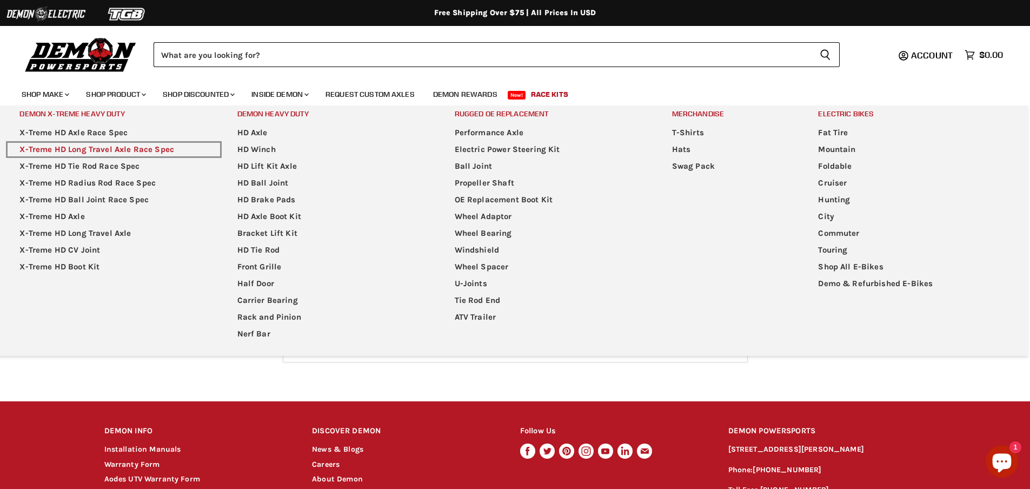
click at [88, 142] on link "X-Treme HD Long Travel Axle Race Spec" at bounding box center [113, 149] width 215 height 17
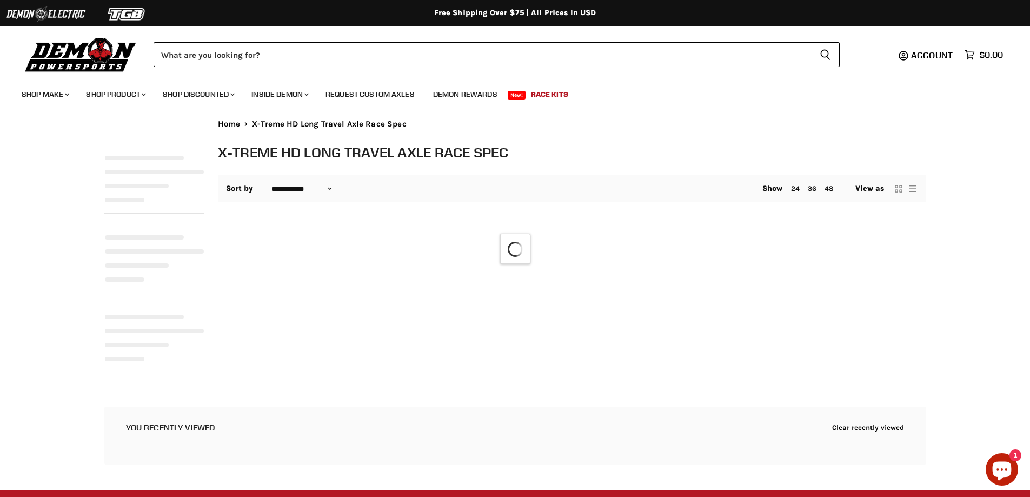
select select "**********"
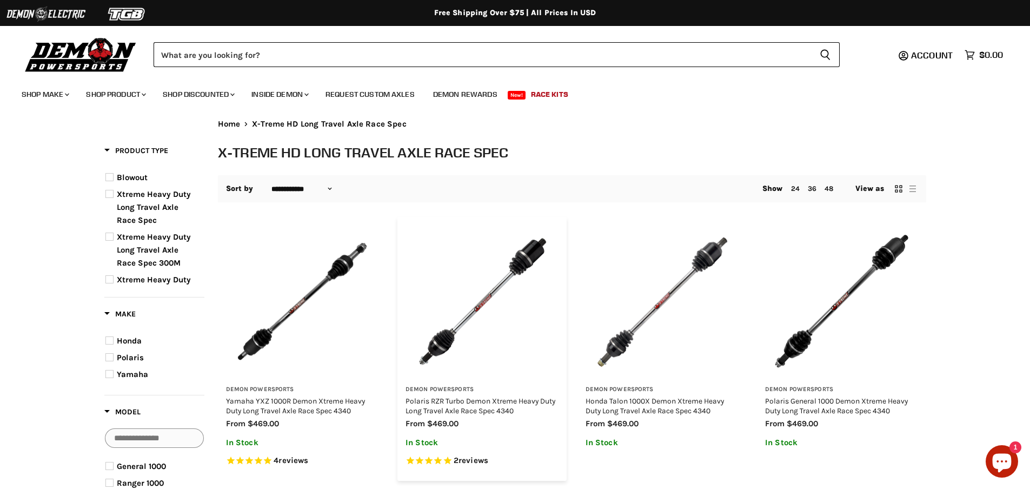
click at [501, 315] on img "Main content" at bounding box center [481, 301] width 153 height 153
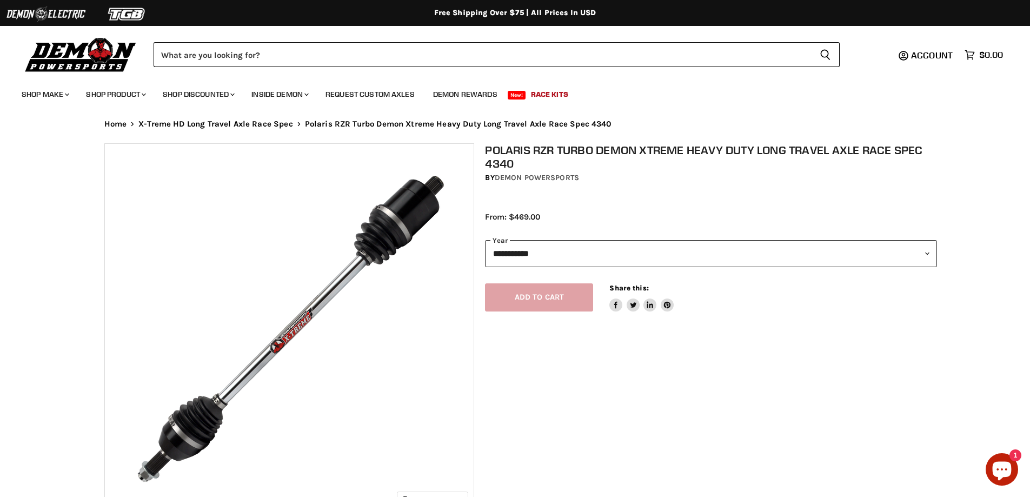
click at [535, 305] on div "Add to cart Spinner icon Share this: Share on Facebook Tweet on Twitter Share o…" at bounding box center [711, 289] width 452 height 45
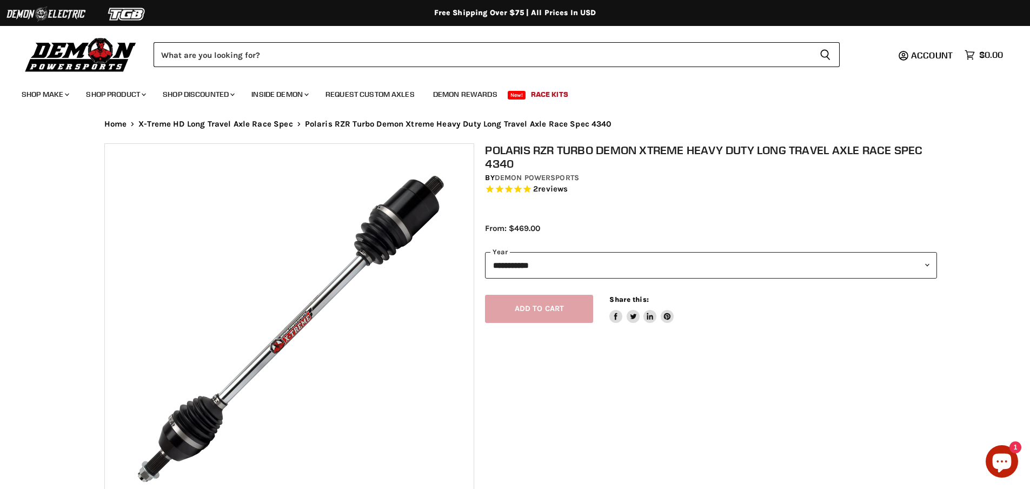
click at [523, 245] on div "**********" at bounding box center [711, 283] width 452 height 79
click at [522, 264] on select "**********" at bounding box center [711, 265] width 452 height 26
select select "****"
click at [485, 252] on select "**********" at bounding box center [711, 265] width 452 height 26
select select "******"
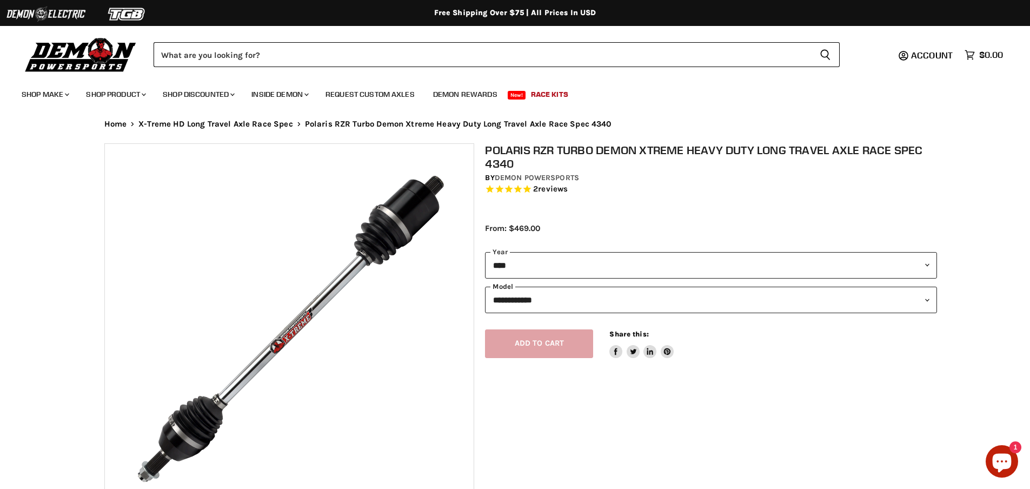
click at [528, 305] on select "**********" at bounding box center [711, 300] width 452 height 26
select select "**********"
click at [485, 287] on select "**********" at bounding box center [711, 300] width 452 height 26
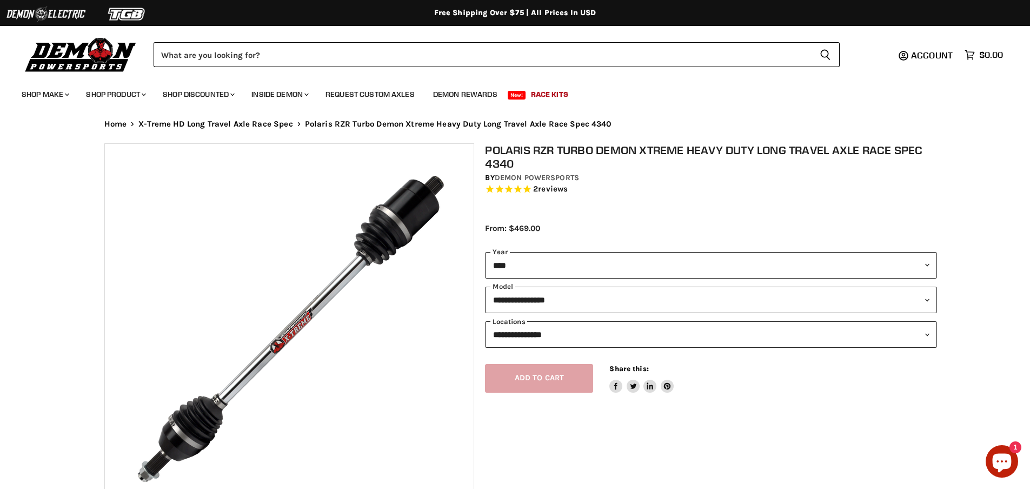
click at [521, 336] on select "**********" at bounding box center [711, 334] width 452 height 26
select select "*********"
click at [485, 321] on select "**********" at bounding box center [711, 334] width 452 height 26
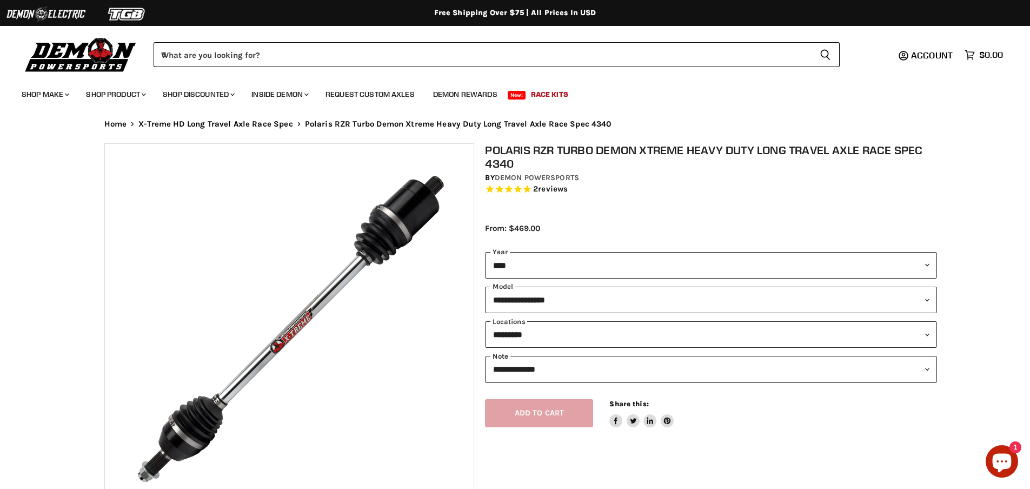
click at [527, 371] on select "**********" at bounding box center [711, 369] width 452 height 26
select select "**********"
click at [485, 375] on select "**********" at bounding box center [711, 369] width 452 height 26
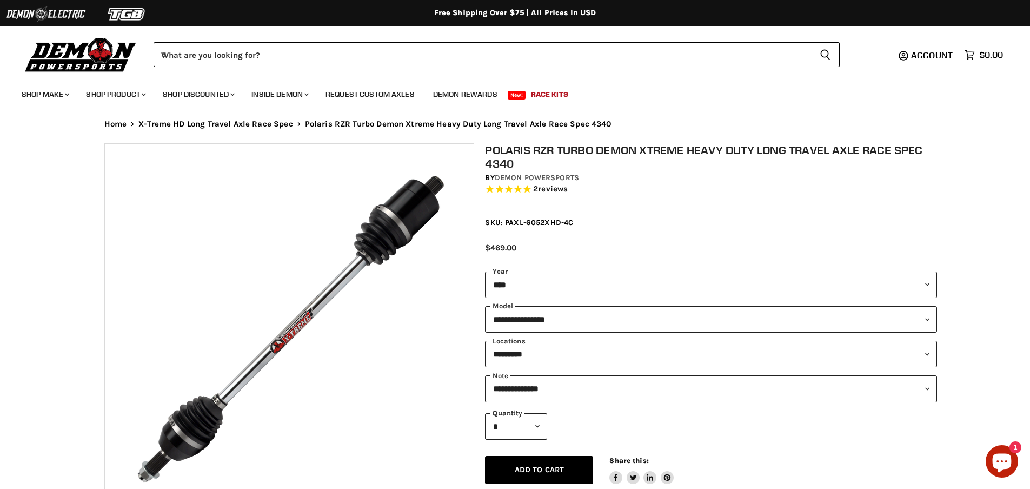
click at [521, 455] on div "Add to cart Spinner icon Share this: Share on Facebook Tweet on Twitter Share o…" at bounding box center [711, 462] width 452 height 45
click at [524, 460] on button "Add to cart Spinner icon" at bounding box center [539, 470] width 108 height 29
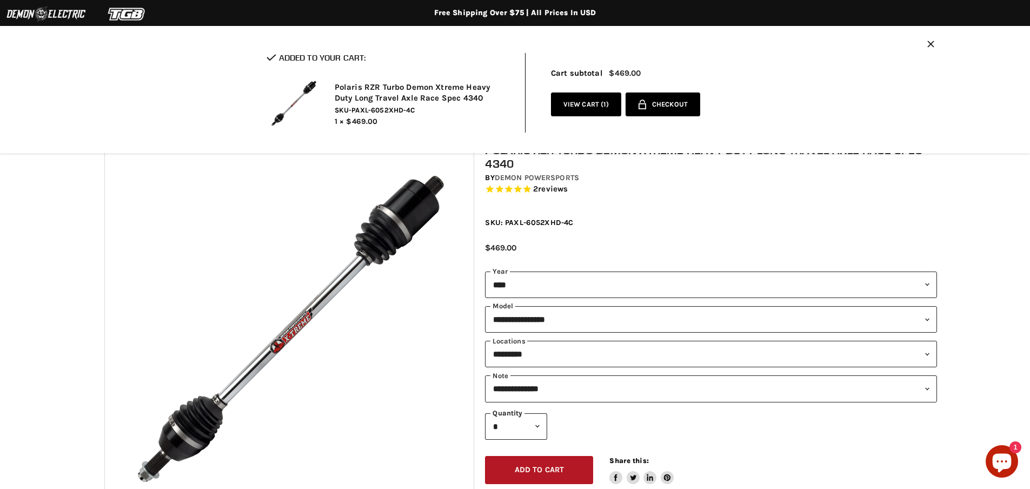
click at [660, 107] on span "Checkout" at bounding box center [670, 105] width 36 height 8
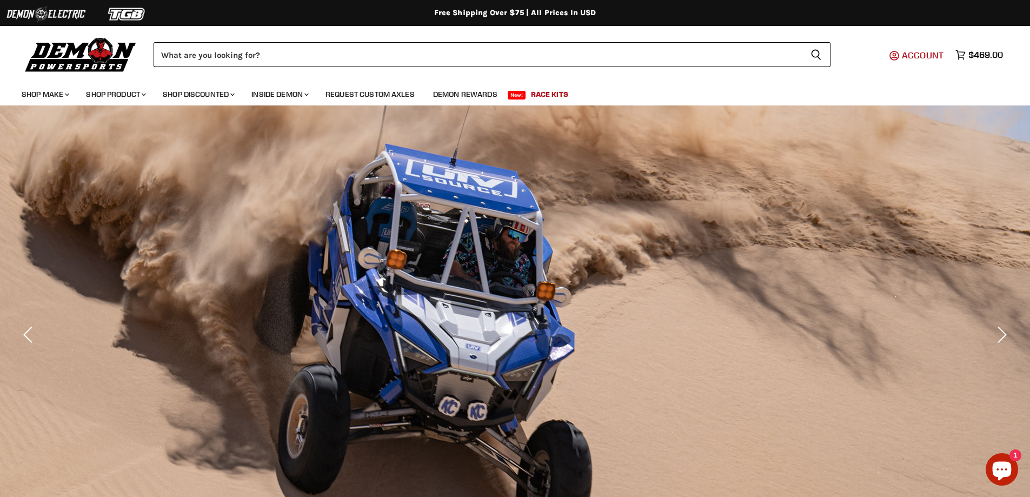
click at [916, 51] on span "Account" at bounding box center [923, 55] width 42 height 11
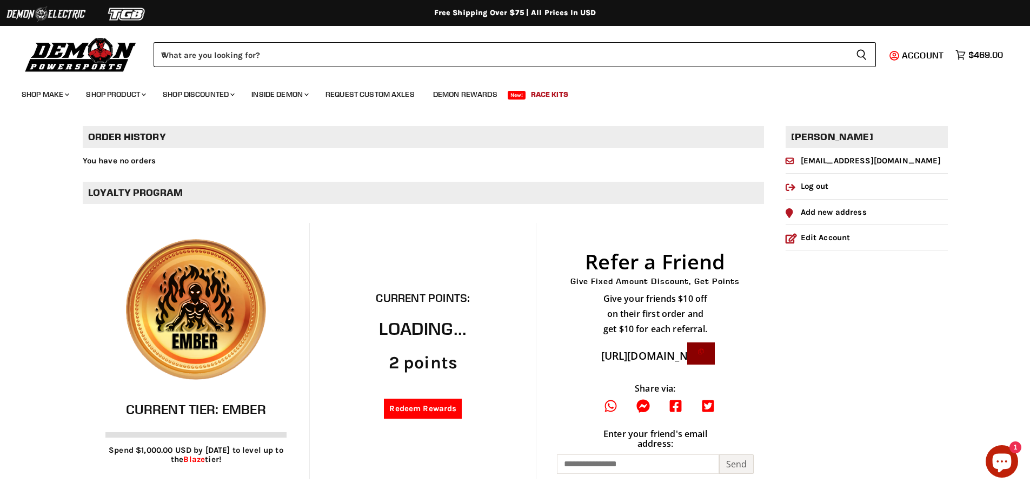
scroll to position [54, 0]
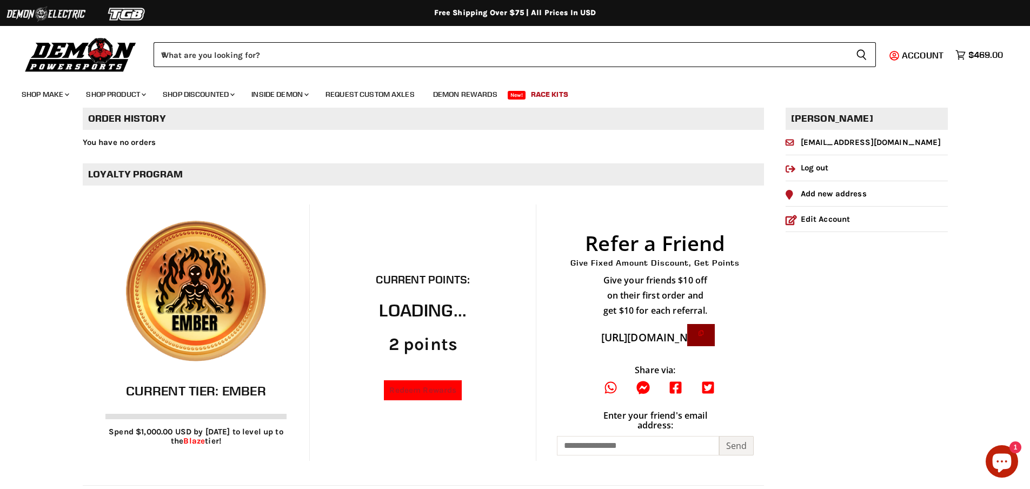
click at [439, 400] on link "Redeem Rewards" at bounding box center [423, 390] width 78 height 20
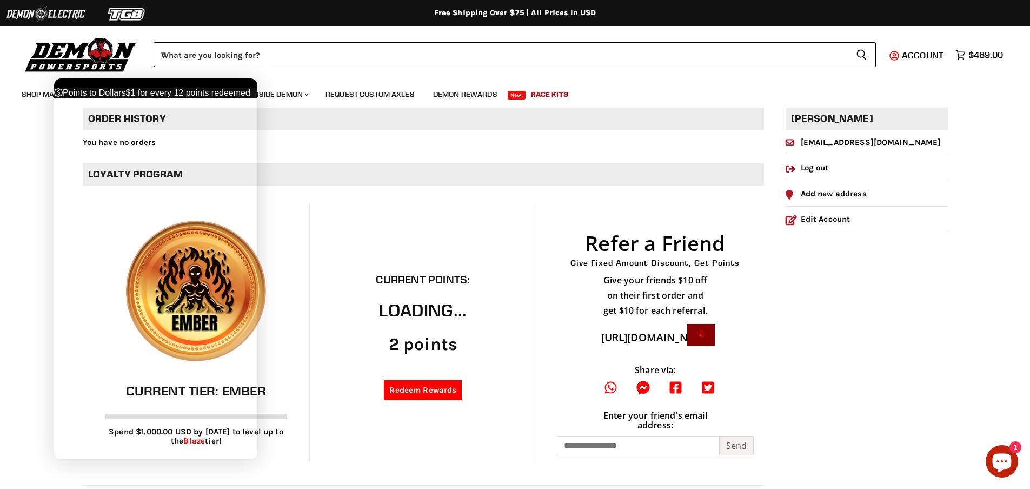
scroll to position [0, 0]
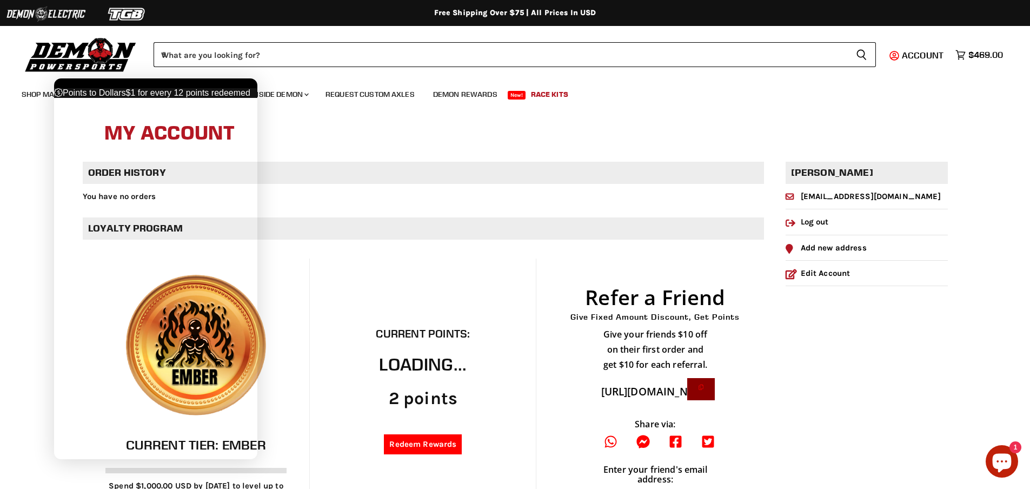
click at [131, 98] on div "Points to Dollars $1 for every 12 points redeemed" at bounding box center [155, 93] width 203 height 10
click at [126, 97] on span "Points to Dollars" at bounding box center [94, 92] width 63 height 9
click at [125, 98] on div "Points to Dollars $1 for every 12 points redeemed" at bounding box center [155, 93] width 203 height 10
drag, startPoint x: 147, startPoint y: 247, endPoint x: 226, endPoint y: 229, distance: 81.6
click at [144, 98] on div "Rewards Program Earn Points for different actions, and turn those points into a…" at bounding box center [155, 93] width 203 height 10
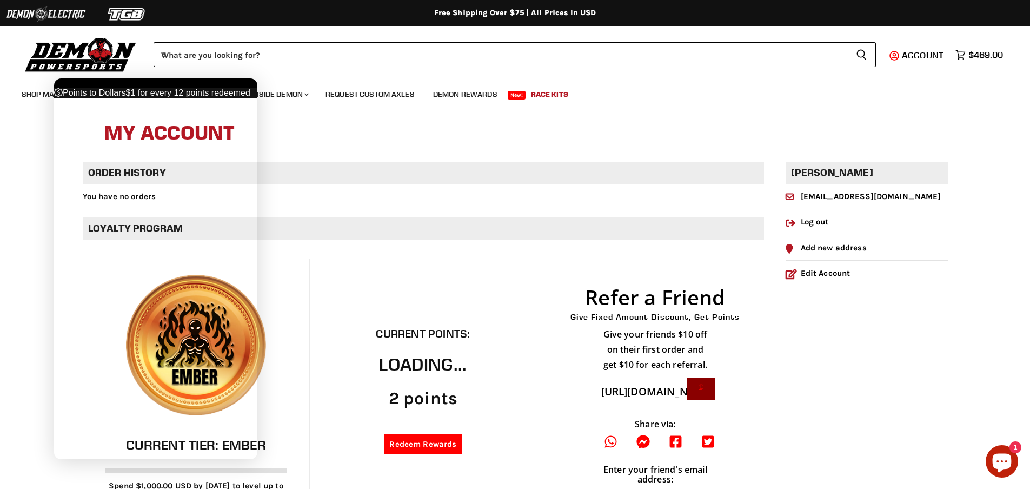
click at [546, 125] on h1 "My Account" at bounding box center [515, 133] width 822 height 35
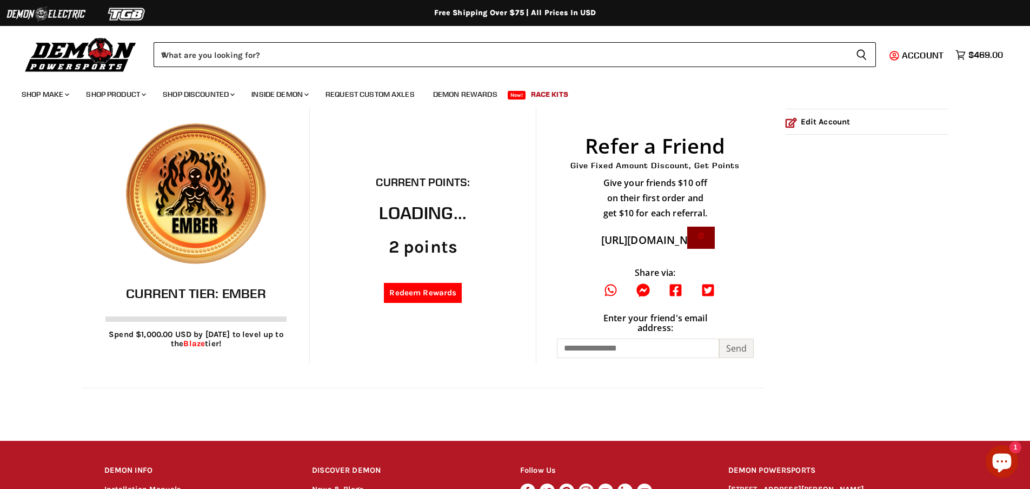
scroll to position [216, 0]
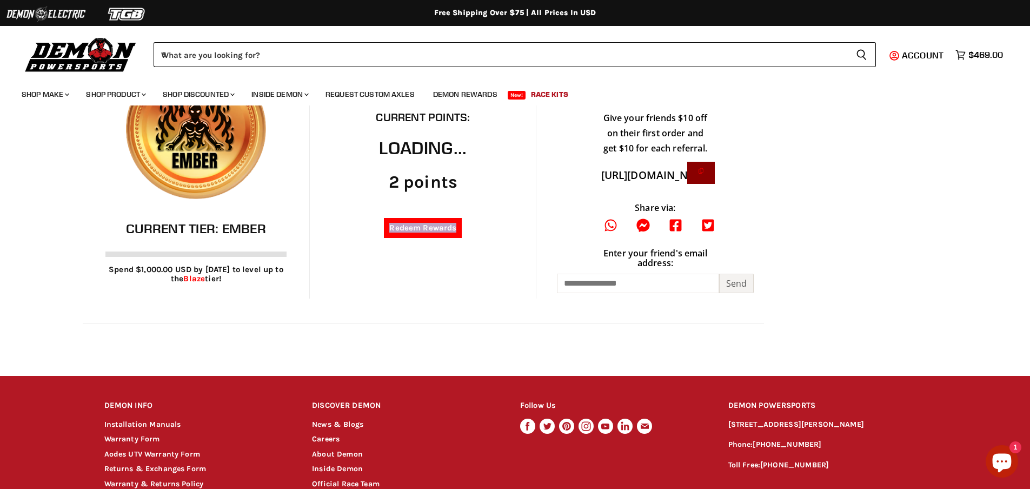
drag, startPoint x: 338, startPoint y: 271, endPoint x: 486, endPoint y: 270, distance: 147.6
click at [486, 270] on div "Current Points: Loading... 2 points Redeem Rewards" at bounding box center [422, 170] width 227 height 256
click at [442, 188] on div "2 points" at bounding box center [423, 182] width 94 height 20
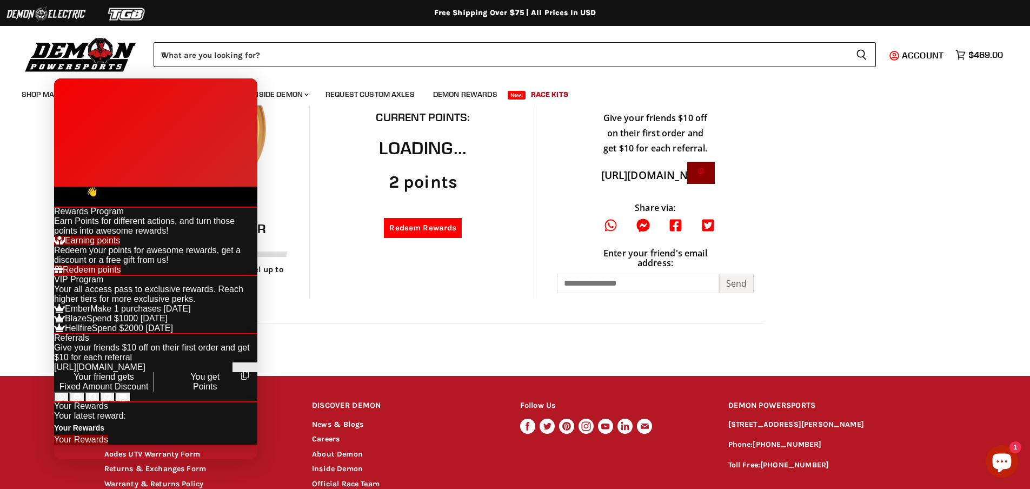
click at [121, 274] on link "Redeem points" at bounding box center [87, 269] width 67 height 9
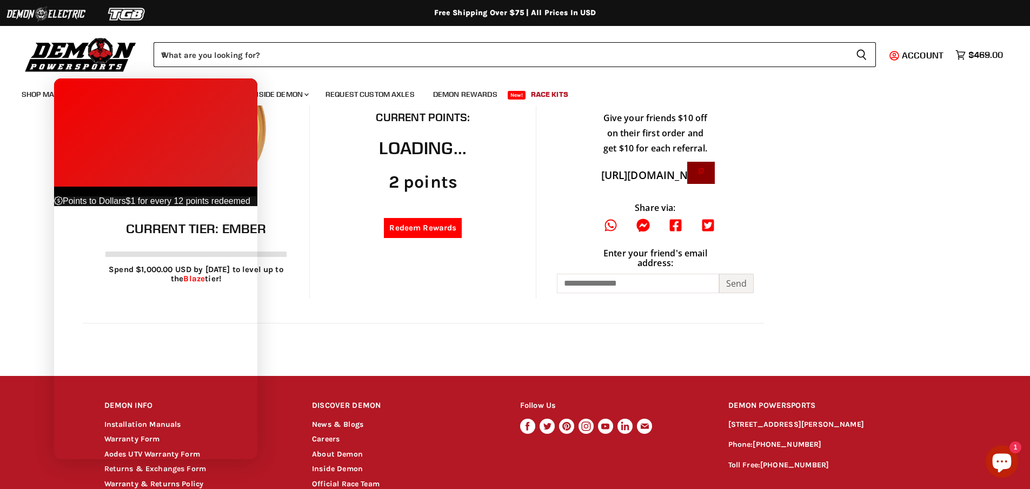
click at [126, 196] on span "Points to Dollars" at bounding box center [94, 200] width 63 height 9
click at [63, 196] on icon at bounding box center [58, 200] width 9 height 9
click at [59, 187] on span at bounding box center [56, 191] width 5 height 9
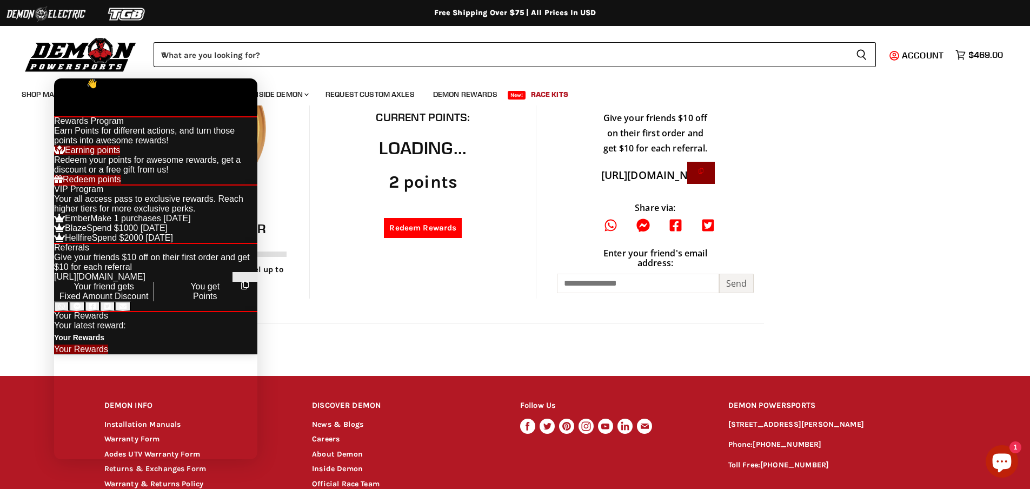
scroll to position [356, 0]
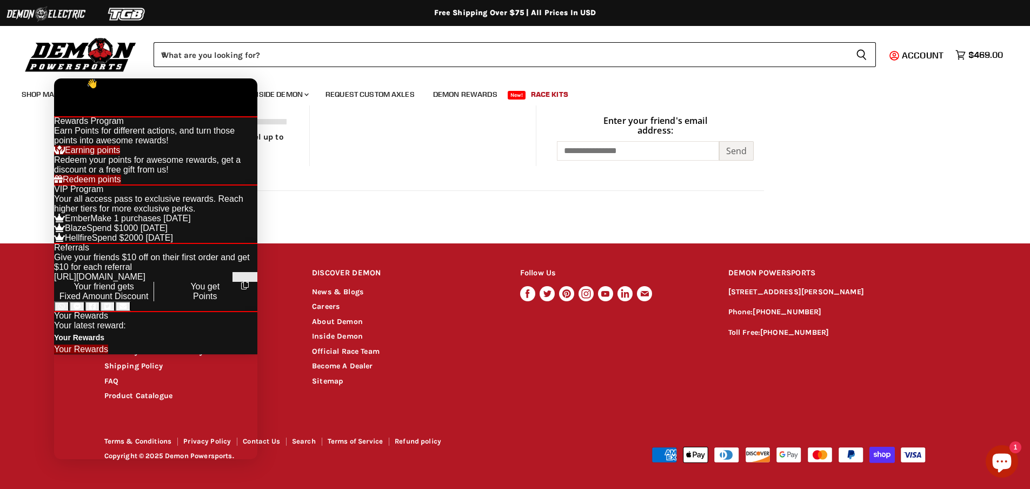
click at [108, 354] on link "Your Rewards" at bounding box center [81, 348] width 54 height 9
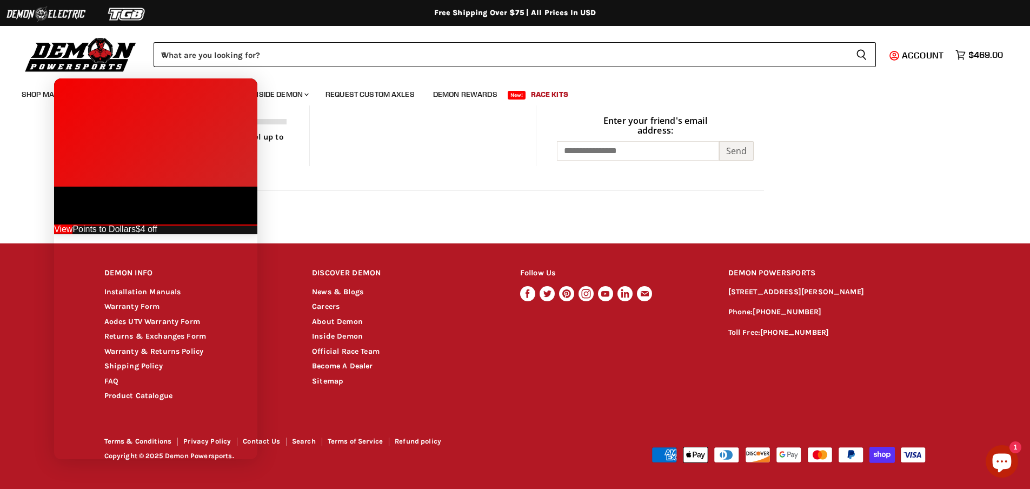
click at [72, 224] on span at bounding box center [63, 228] width 18 height 9
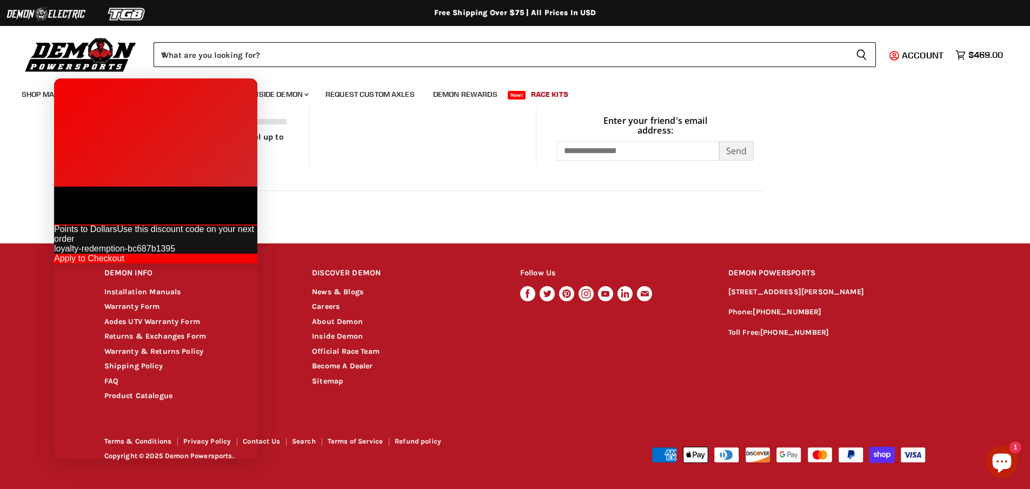
click at [176, 244] on div "loyalty-redemption-bc687b1395" at bounding box center [155, 249] width 203 height 10
click at [178, 244] on div "loyalty-redemption-bc687b1395" at bounding box center [155, 249] width 203 height 10
click at [179, 244] on div "loyalty-redemption-bc687b1395" at bounding box center [155, 249] width 203 height 10
drag, startPoint x: 216, startPoint y: 197, endPoint x: 75, endPoint y: 207, distance: 141.4
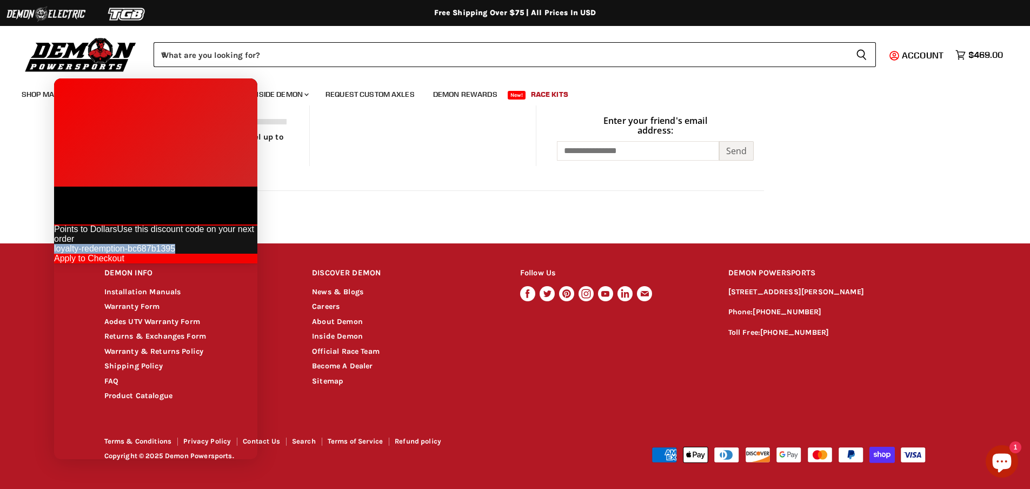
click at [75, 224] on div "Points to Dollars Use this discount code on your next order loyalty-redemption-…" at bounding box center [155, 243] width 203 height 39
click at [59, 187] on icon at bounding box center [56, 191] width 5 height 9
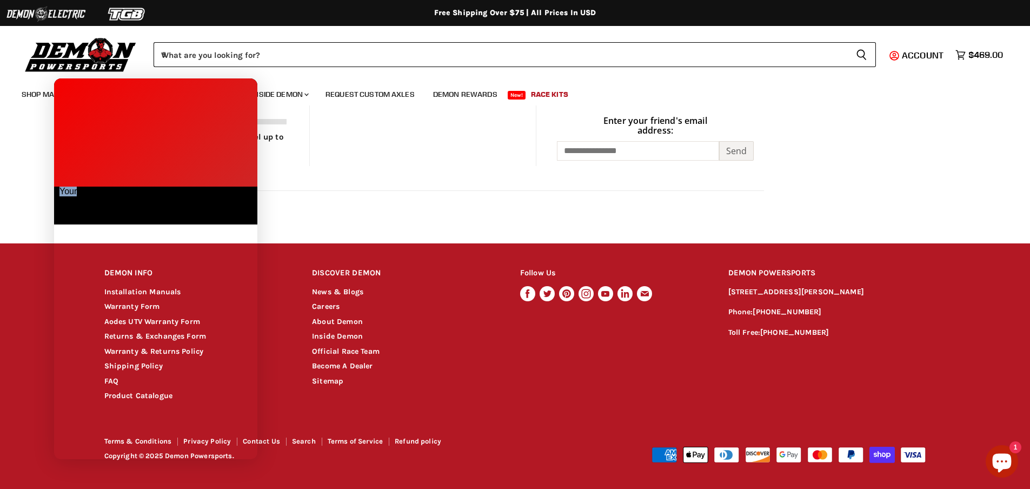
click at [59, 187] on icon at bounding box center [56, 191] width 5 height 9
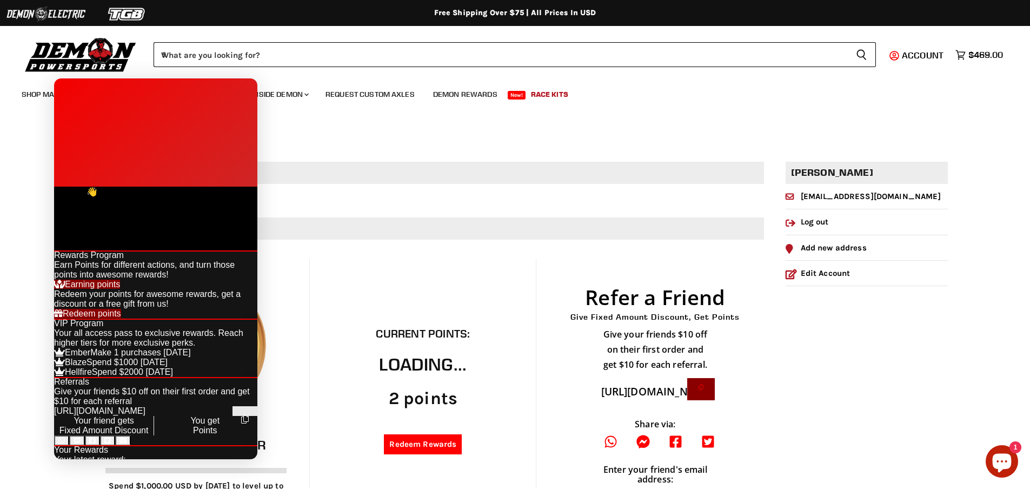
click at [363, 129] on h1 "My Account" at bounding box center [515, 133] width 822 height 35
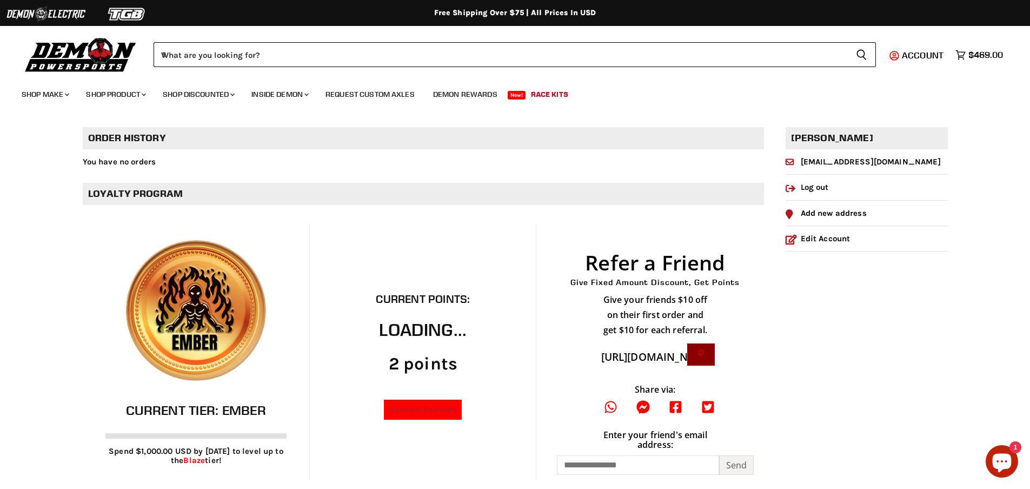
scroll to position [108, 0]
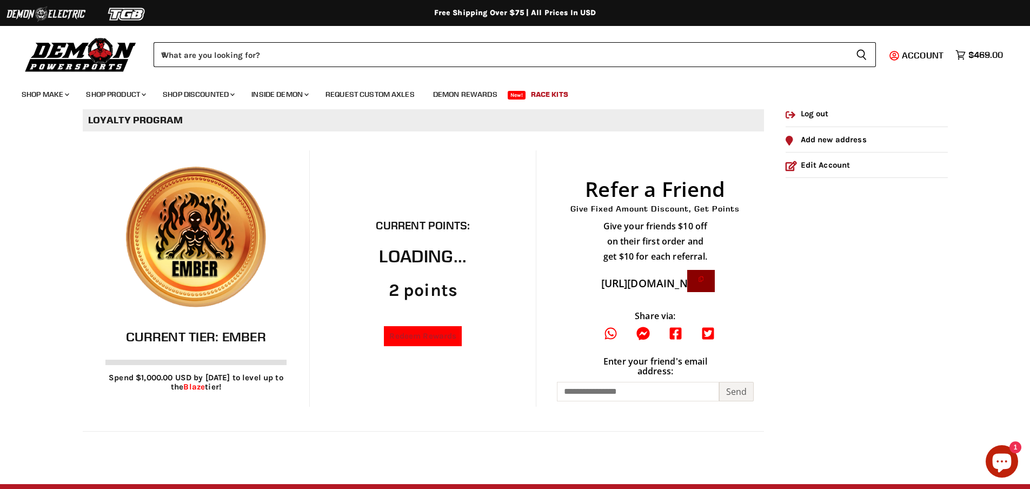
click at [447, 339] on link "Redeem Rewards" at bounding box center [423, 336] width 78 height 20
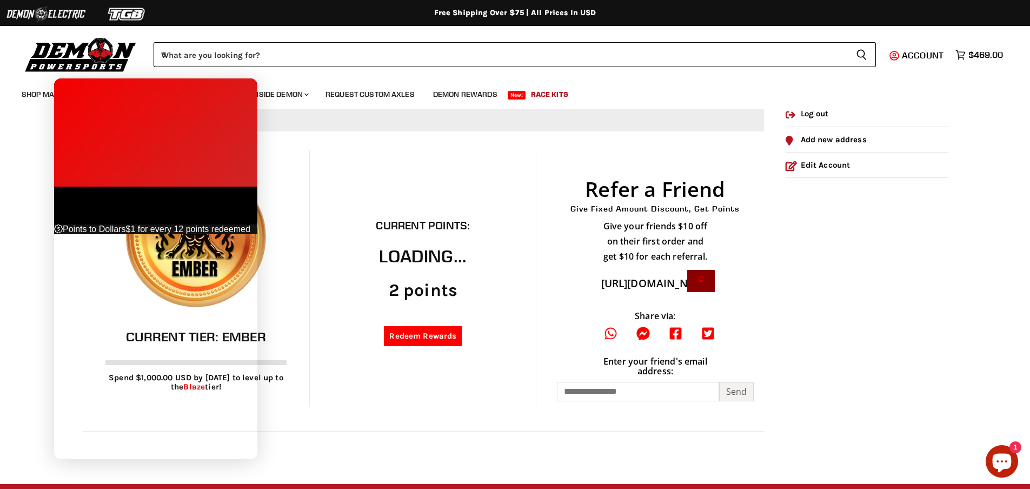
click at [59, 187] on icon at bounding box center [56, 191] width 5 height 9
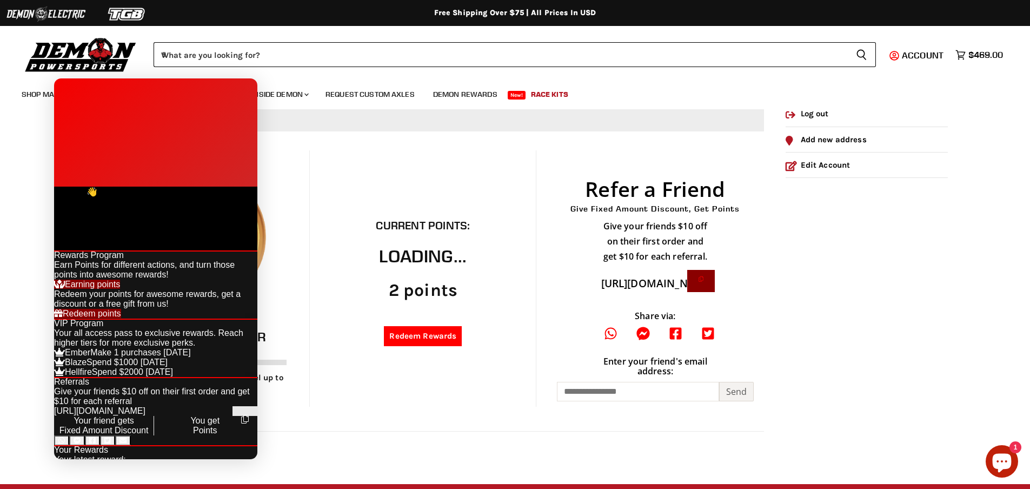
click at [501, 355] on div "Current Points: Loading... 2 points Redeem Rewards" at bounding box center [422, 278] width 227 height 256
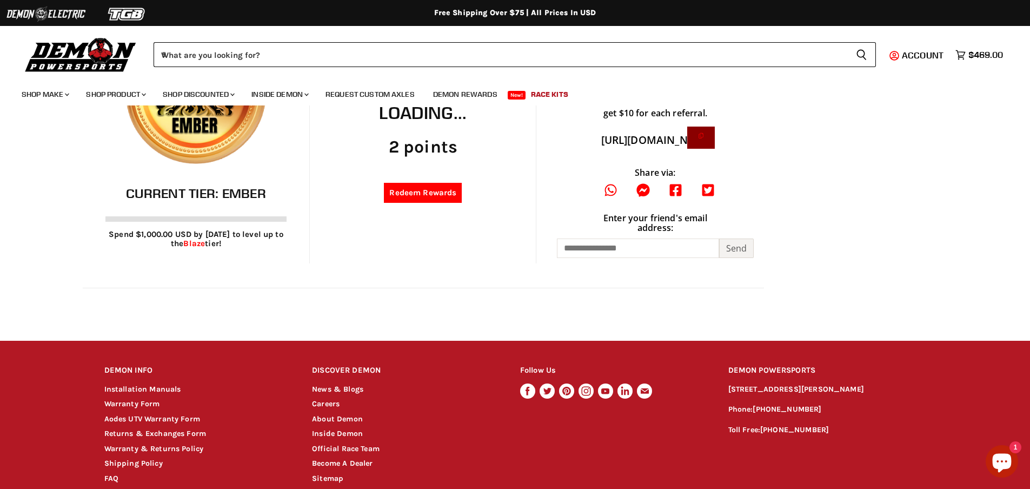
scroll to position [140, 0]
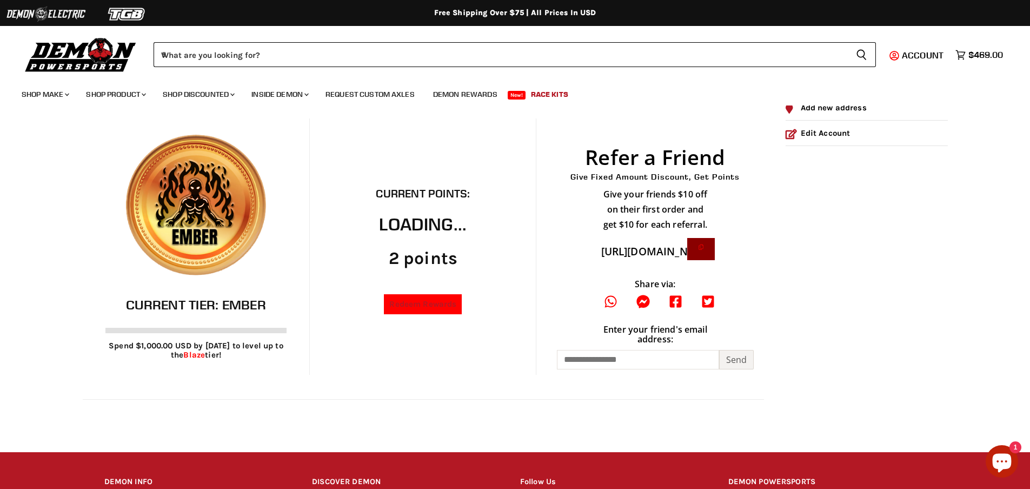
click at [409, 305] on link "Redeem Rewards" at bounding box center [423, 304] width 78 height 20
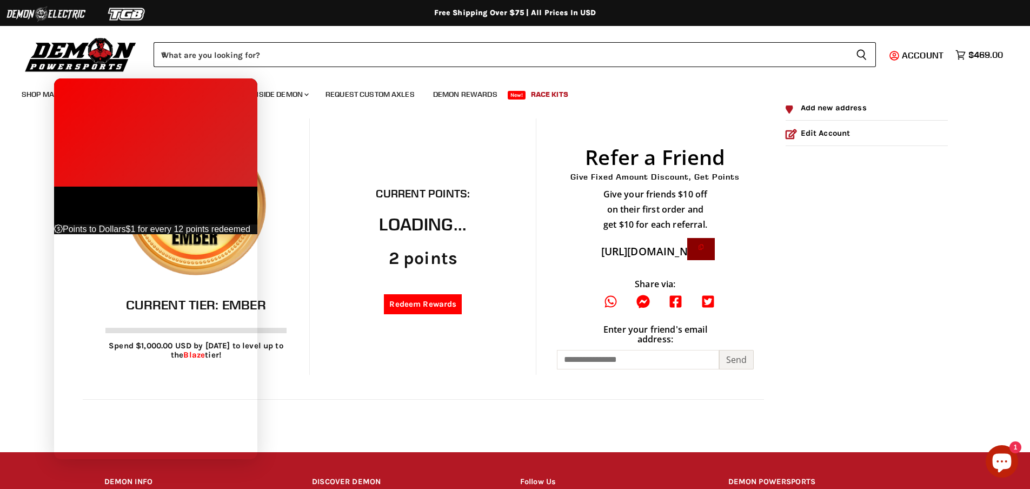
click at [59, 187] on span at bounding box center [56, 191] width 5 height 9
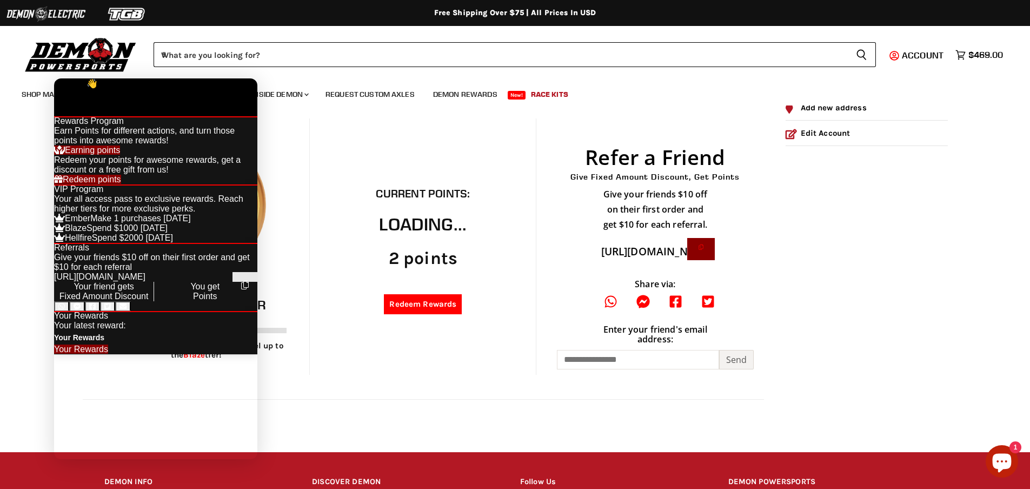
scroll to position [398, 0]
click at [108, 354] on link "Your Rewards" at bounding box center [81, 348] width 54 height 9
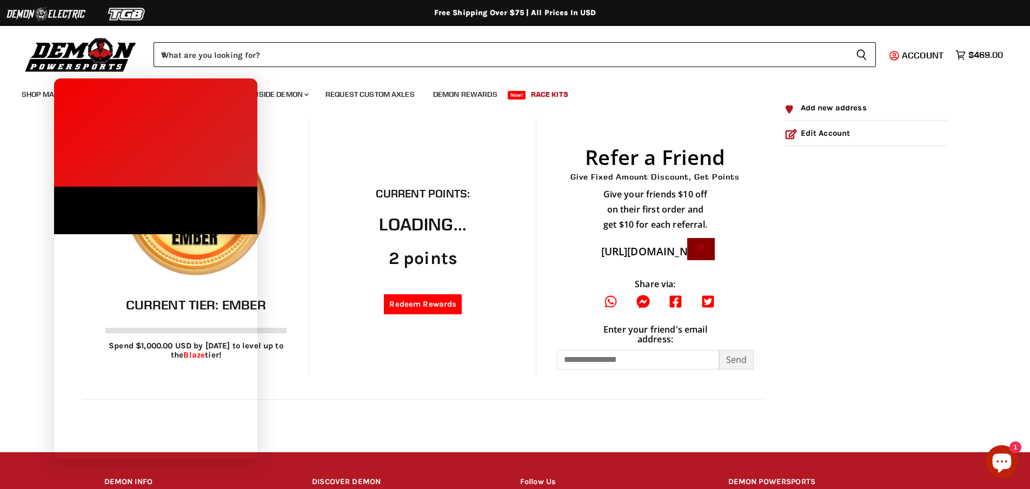
scroll to position [0, 0]
click at [109, 224] on span "Points to Dollars" at bounding box center [103, 228] width 63 height 9
drag, startPoint x: 135, startPoint y: 138, endPoint x: 161, endPoint y: 154, distance: 30.1
click at [63, 224] on div "Rewards Program Earn Points for different actions, and turn those points into a…" at bounding box center [155, 229] width 203 height 10
click at [72, 224] on span at bounding box center [63, 228] width 18 height 9
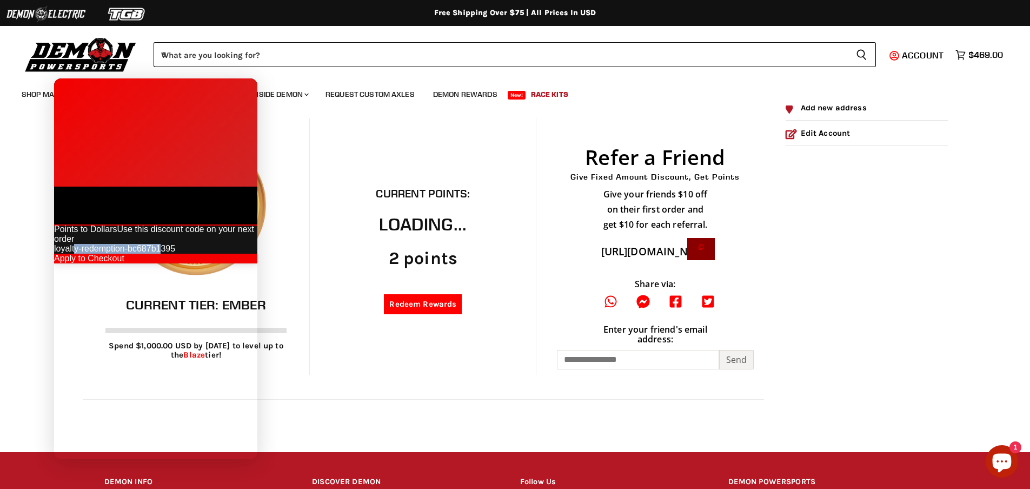
drag, startPoint x: 197, startPoint y: 188, endPoint x: 136, endPoint y: 197, distance: 62.3
click at [123, 244] on div "loyalty-redemption-bc687b1395" at bounding box center [155, 249] width 203 height 10
click at [137, 244] on div "loyalty-redemption-bc687b1395" at bounding box center [155, 249] width 203 height 10
click at [110, 244] on div "loyalty-redemption-bc687b1395" at bounding box center [155, 249] width 203 height 10
drag, startPoint x: 144, startPoint y: 192, endPoint x: 254, endPoint y: 184, distance: 109.5
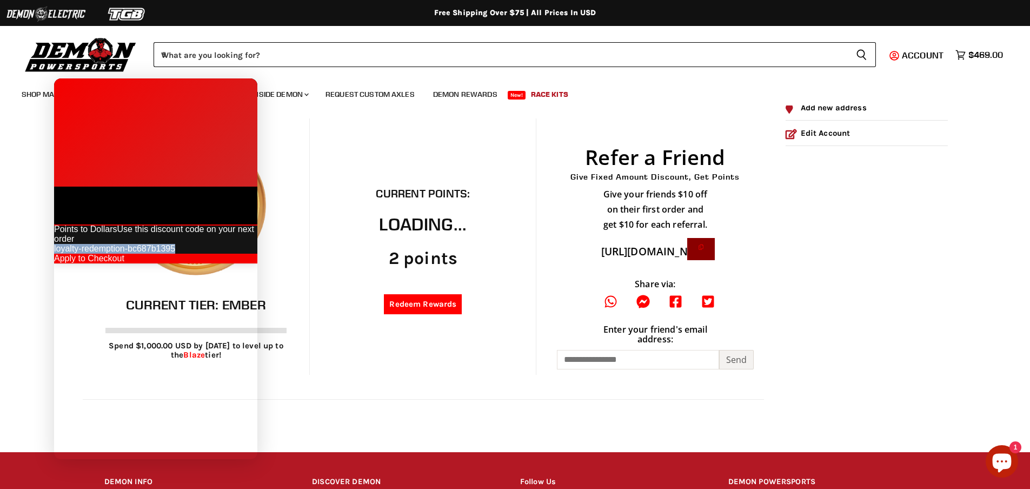
click at [254, 224] on div "Rewards Program Earn Points for different actions, and turn those points into a…" at bounding box center [155, 243] width 203 height 39
click at [183, 263] on div "Rewards Program Earn Points for different actions, and turn those points into a…" at bounding box center [155, 243] width 203 height 39
click at [232, 244] on div "loyalty-redemption-bc687b1395" at bounding box center [155, 249] width 203 height 10
click at [162, 263] on div "Rewards Program Earn Points for different actions, and turn those points into a…" at bounding box center [155, 243] width 203 height 39
click at [178, 254] on div "Apply to Checkout" at bounding box center [155, 259] width 203 height 10
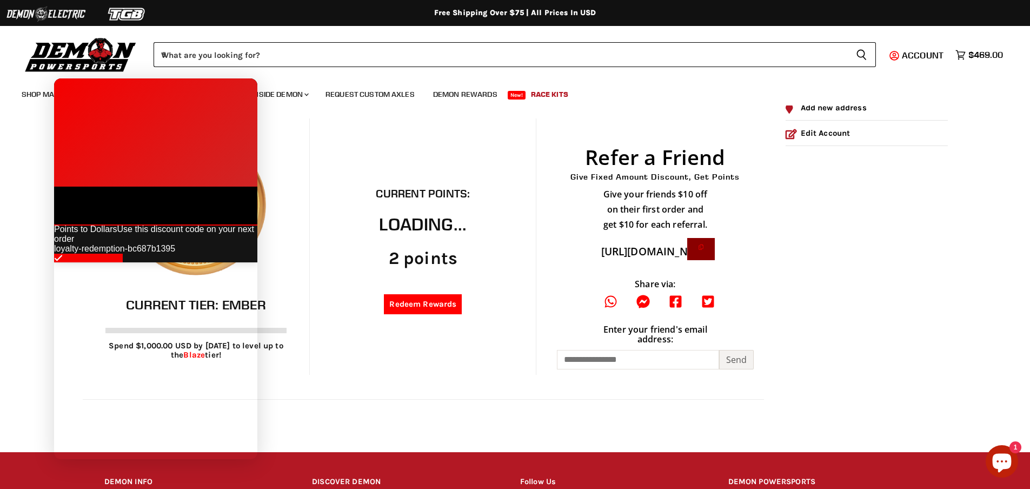
drag, startPoint x: 457, startPoint y: 417, endPoint x: 465, endPoint y: 417, distance: 8.1
click at [460, 417] on main "My Account x Reward Activities Activity Date Points to Dollars -48 Points Aug 1…" at bounding box center [515, 214] width 1030 height 476
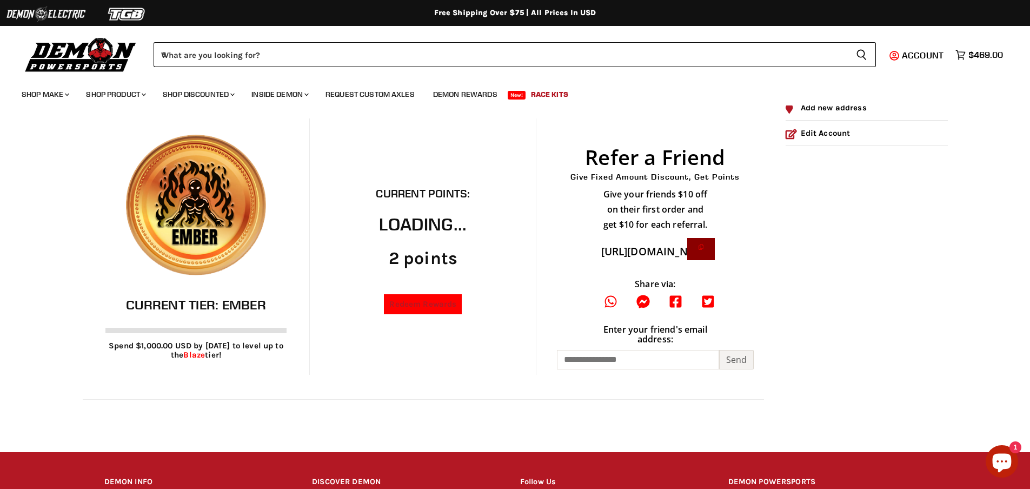
click at [429, 313] on link "Redeem Rewards" at bounding box center [423, 304] width 78 height 20
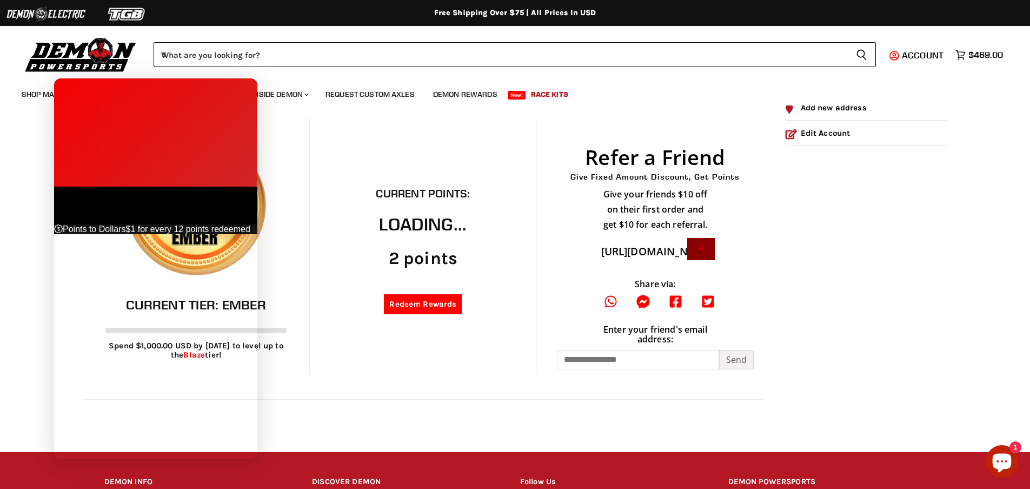
click at [142, 224] on span "$1 for every 12 points redeemed" at bounding box center [188, 228] width 124 height 9
click at [122, 187] on span "2 points" at bounding box center [107, 191] width 30 height 9
click at [82, 187] on div "Redeem 2 points" at bounding box center [155, 192] width 203 height 10
click at [59, 187] on icon at bounding box center [56, 191] width 5 height 9
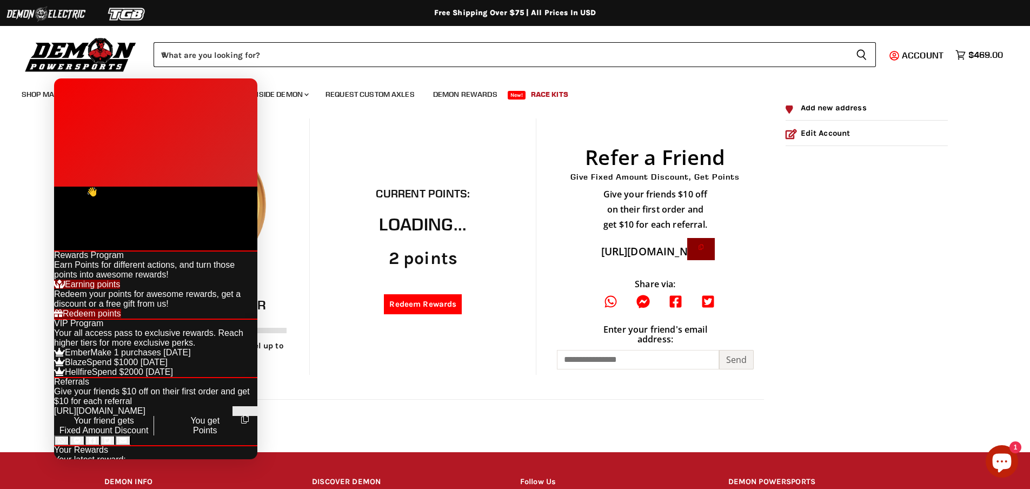
click at [247, 187] on div at bounding box center [155, 187] width 203 height 0
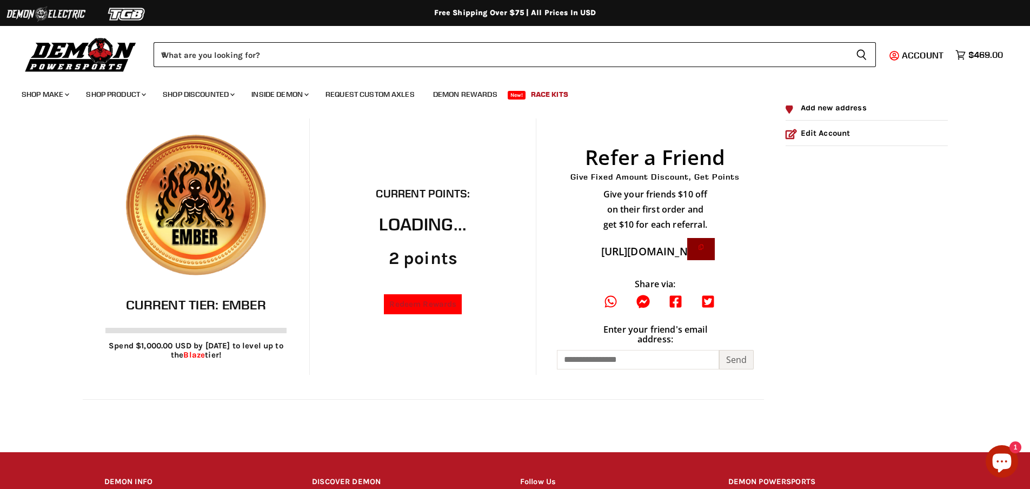
click at [407, 300] on link "Redeem Rewards" at bounding box center [423, 304] width 78 height 20
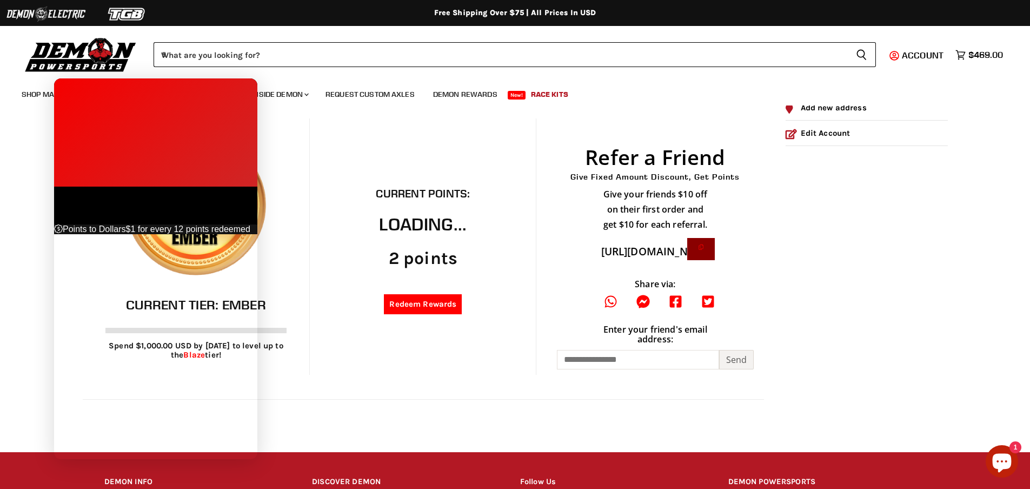
click at [59, 187] on icon at bounding box center [56, 191] width 5 height 9
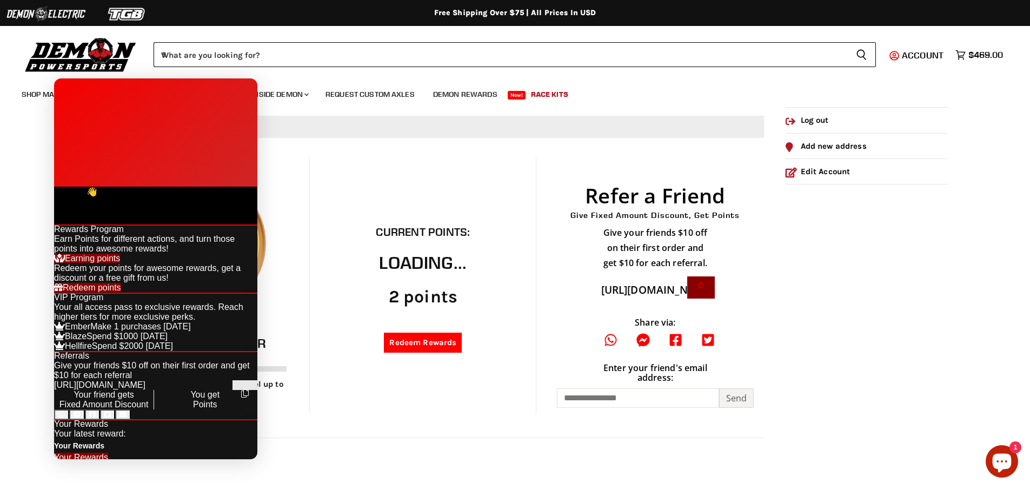
scroll to position [86, 0]
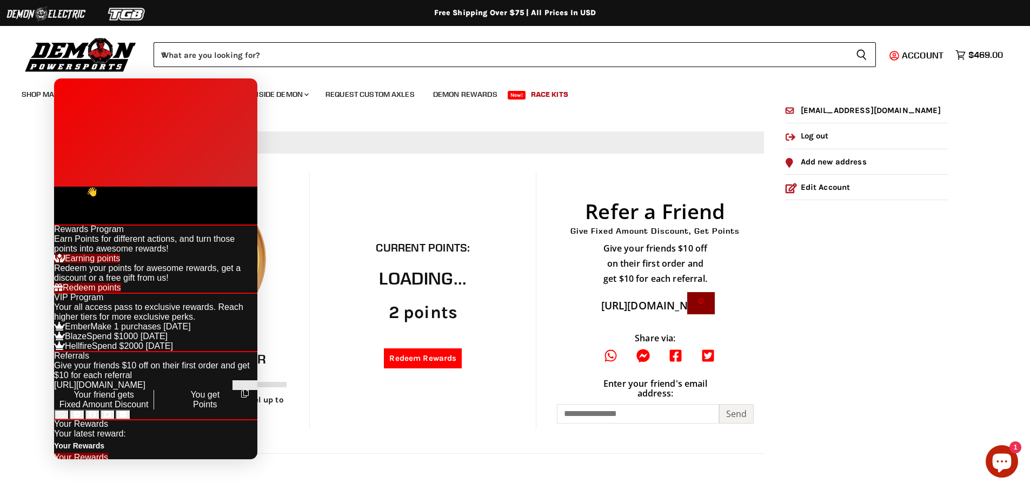
click at [144, 197] on span "Reviews" at bounding box center [121, 201] width 45 height 9
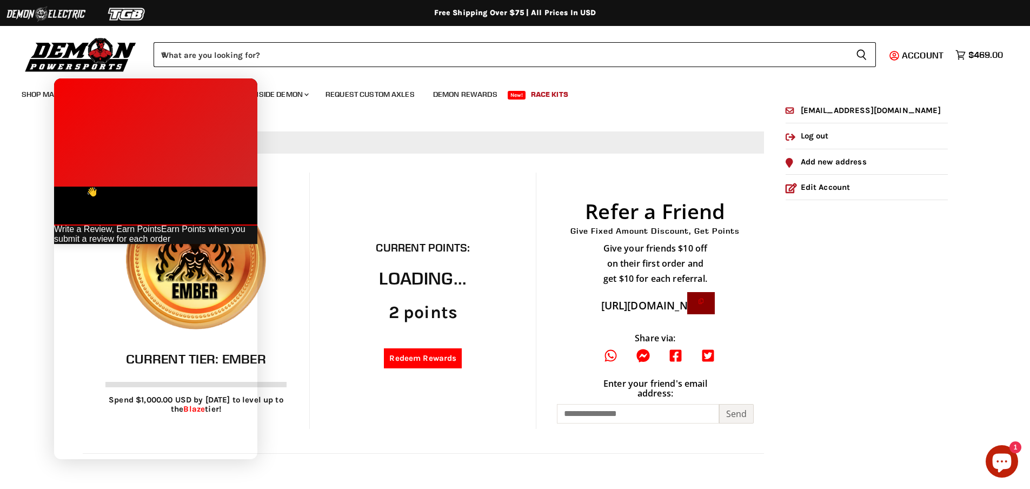
click at [99, 197] on span "Rewards" at bounding box center [76, 201] width 45 height 9
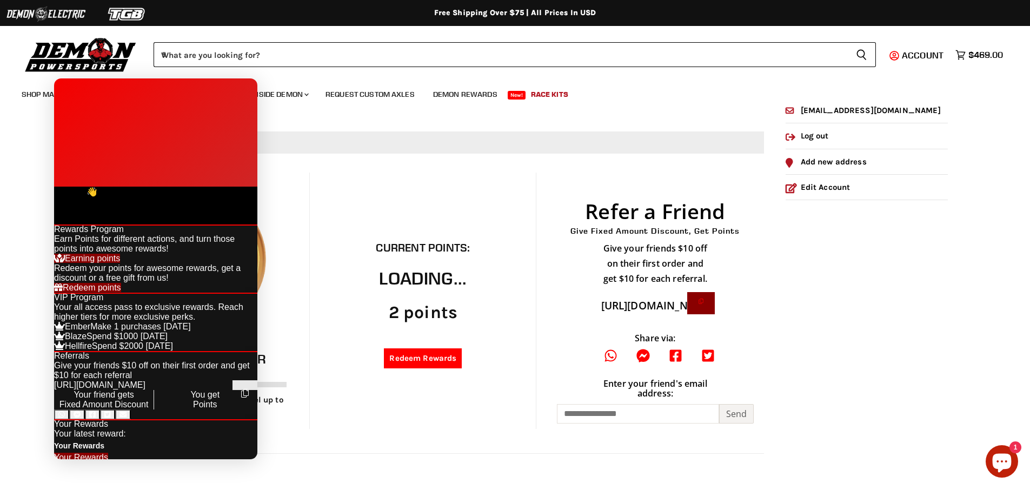
click at [144, 197] on span "Reviews" at bounding box center [121, 201] width 45 height 9
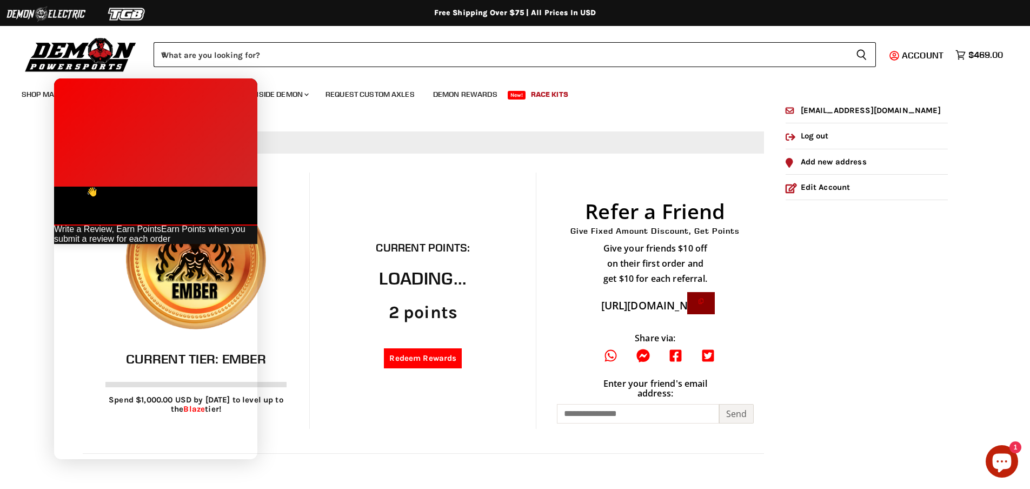
drag, startPoint x: 251, startPoint y: 86, endPoint x: 313, endPoint y: 174, distance: 107.1
click at [251, 187] on div at bounding box center [155, 187] width 203 height 0
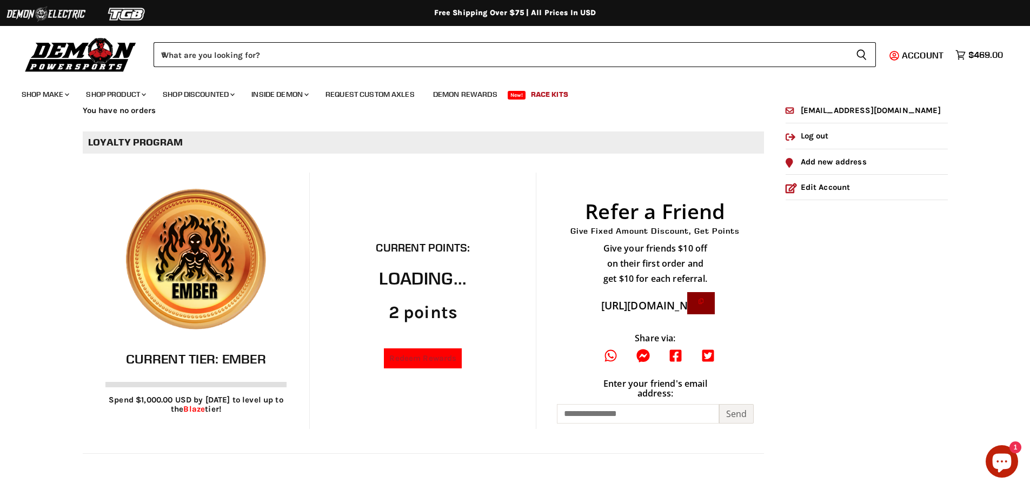
click at [404, 362] on link "Redeem Rewards" at bounding box center [423, 358] width 78 height 20
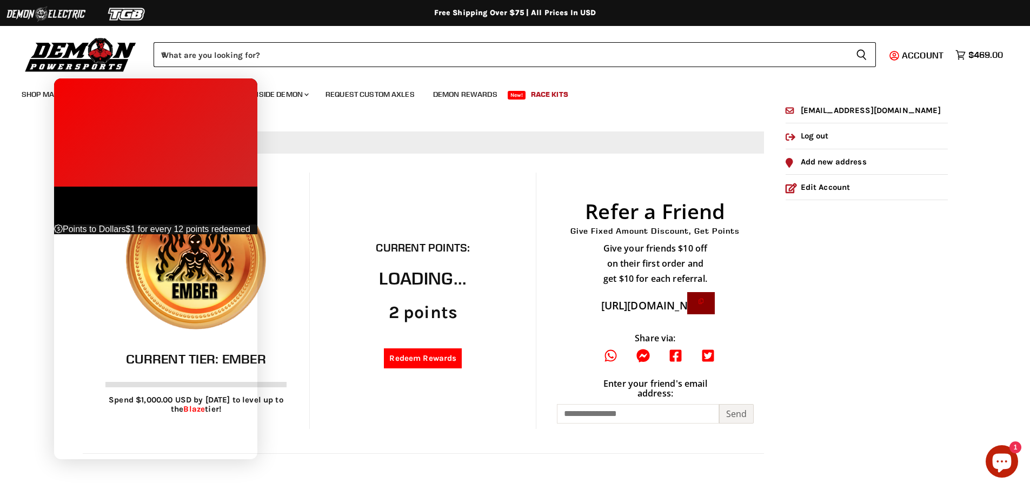
click at [59, 187] on span at bounding box center [56, 191] width 5 height 9
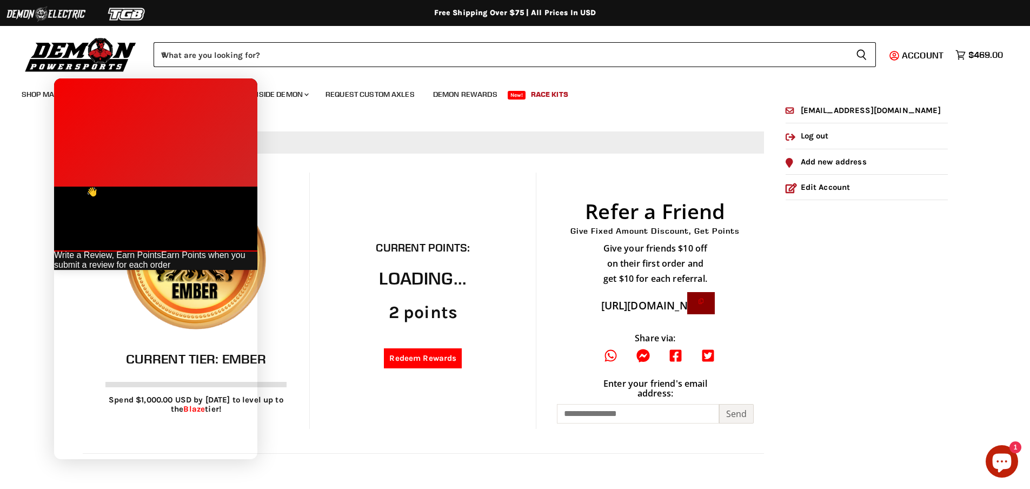
click at [99, 197] on span "Rewards" at bounding box center [76, 201] width 45 height 9
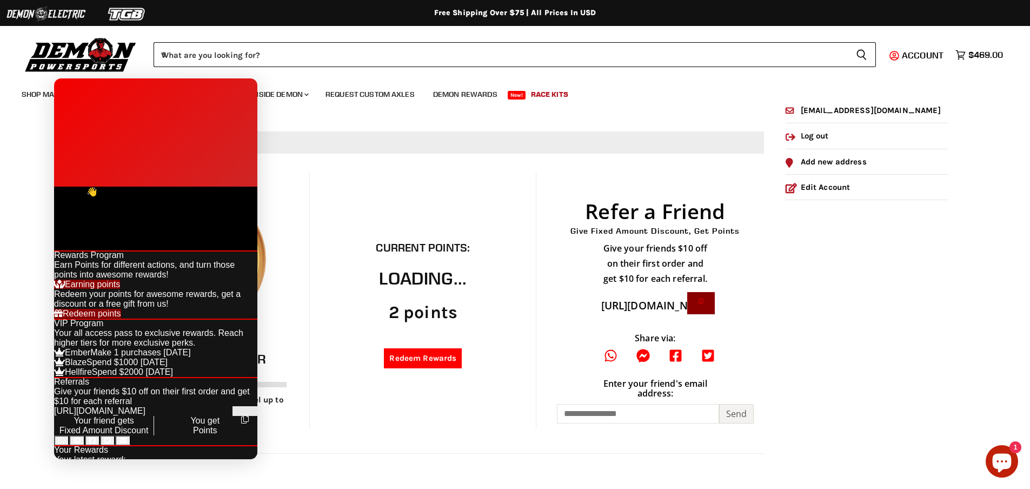
click at [144, 197] on span "Reviews" at bounding box center [121, 201] width 45 height 9
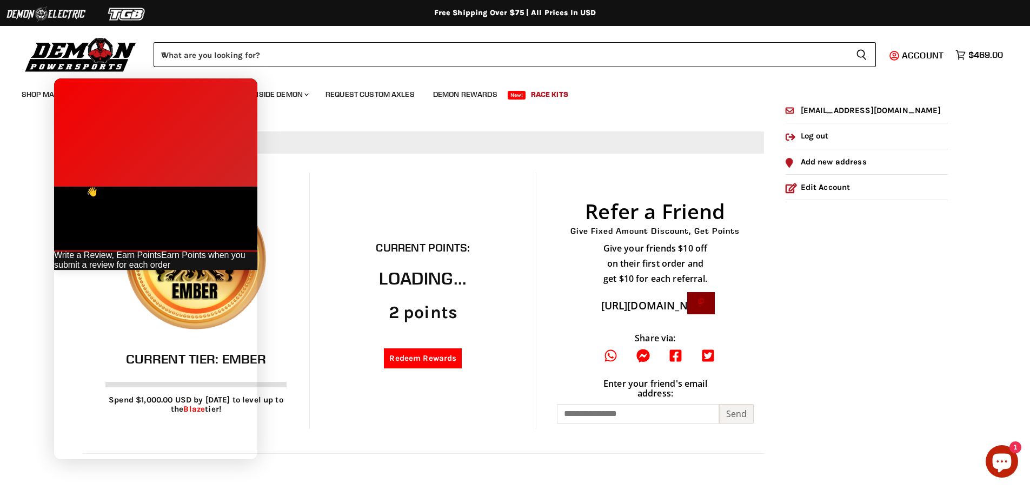
click at [251, 187] on div at bounding box center [155, 187] width 203 height 0
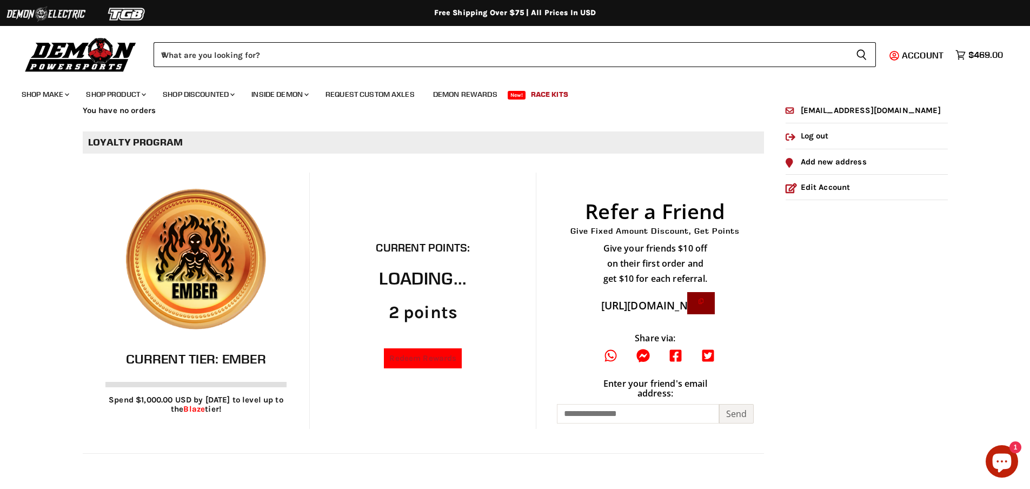
click at [425, 365] on link "Redeem Rewards" at bounding box center [423, 358] width 78 height 20
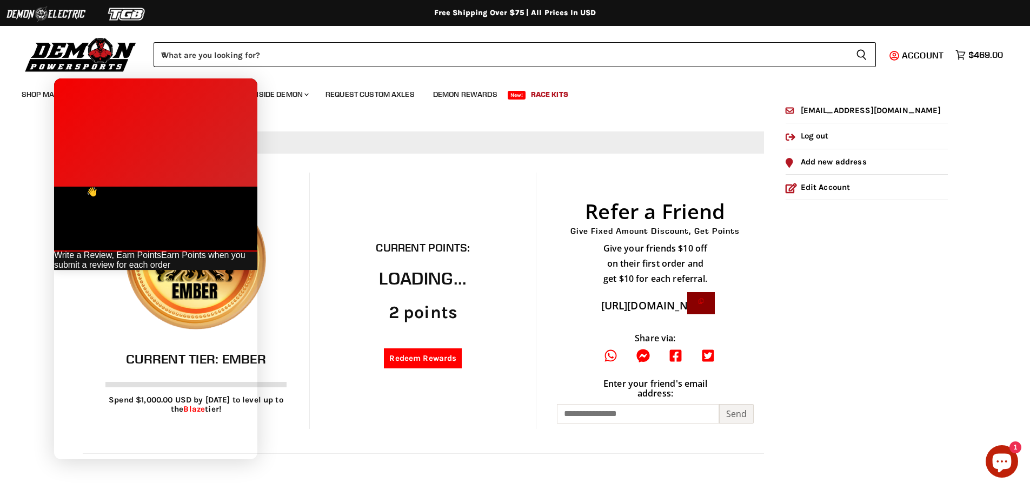
click at [249, 187] on div at bounding box center [155, 187] width 203 height 0
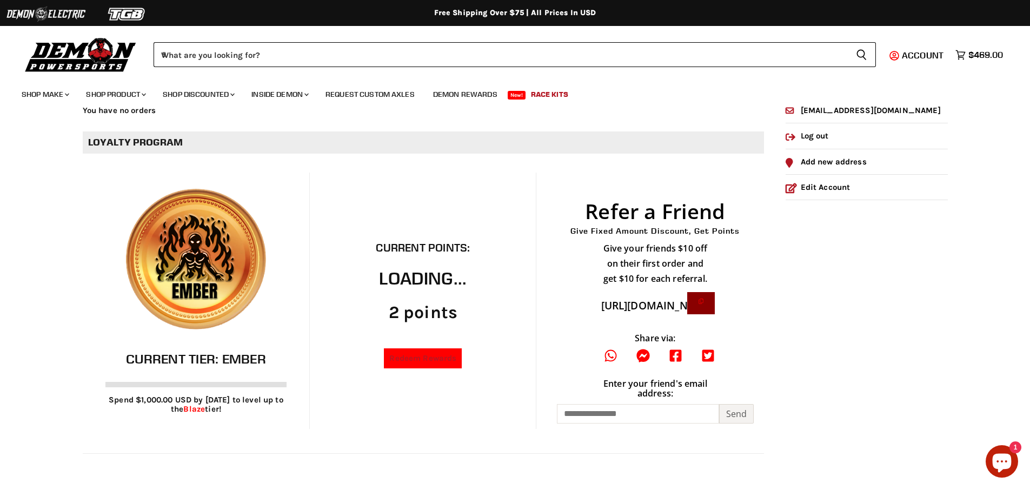
click at [421, 363] on link "Redeem Rewards" at bounding box center [423, 358] width 78 height 20
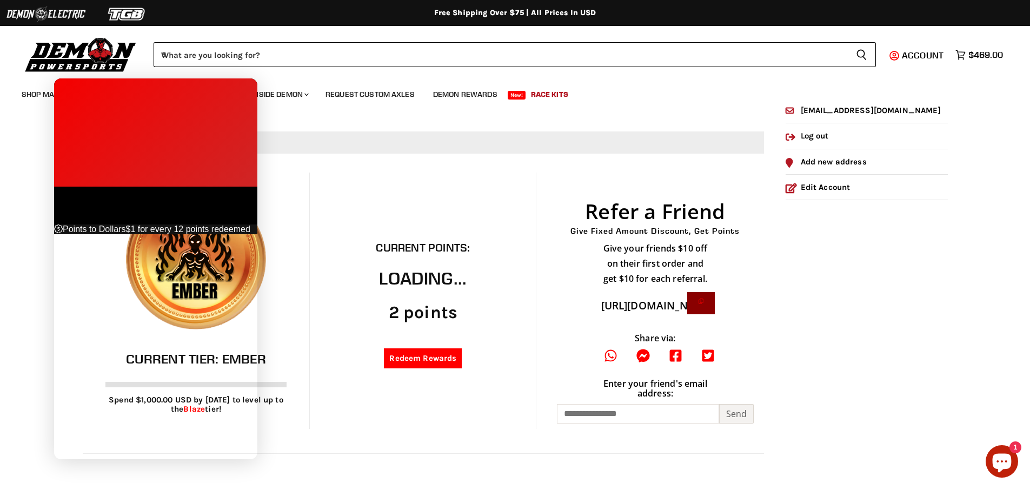
click at [59, 187] on icon at bounding box center [56, 191] width 5 height 9
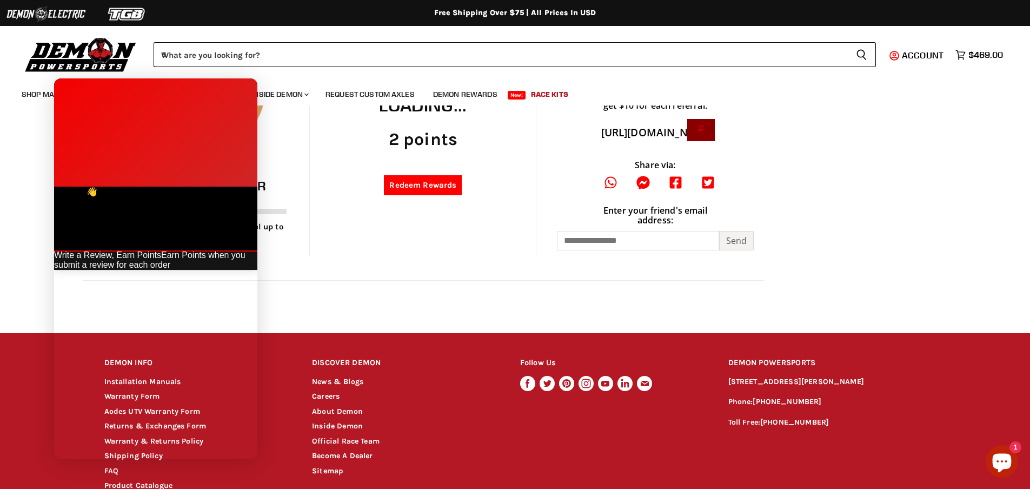
scroll to position [248, 0]
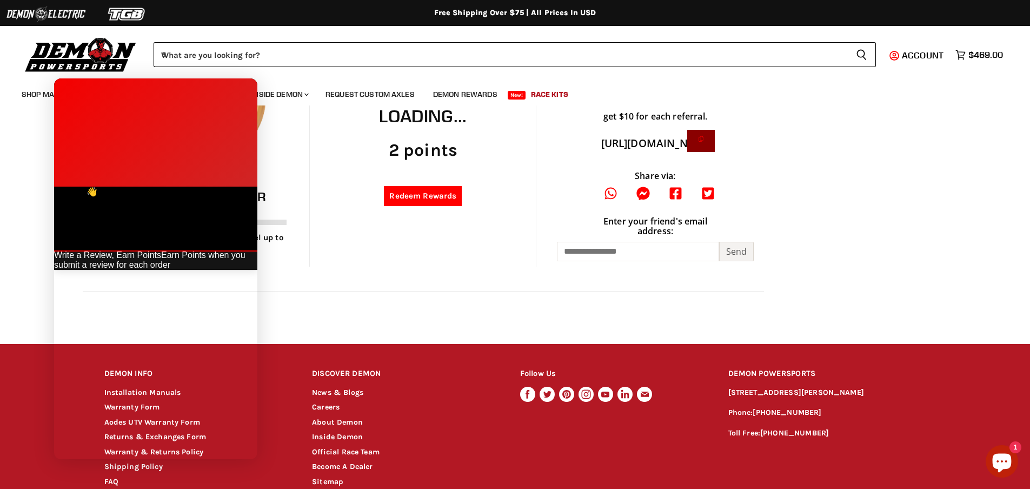
click at [99, 197] on span "Rewards" at bounding box center [76, 201] width 45 height 9
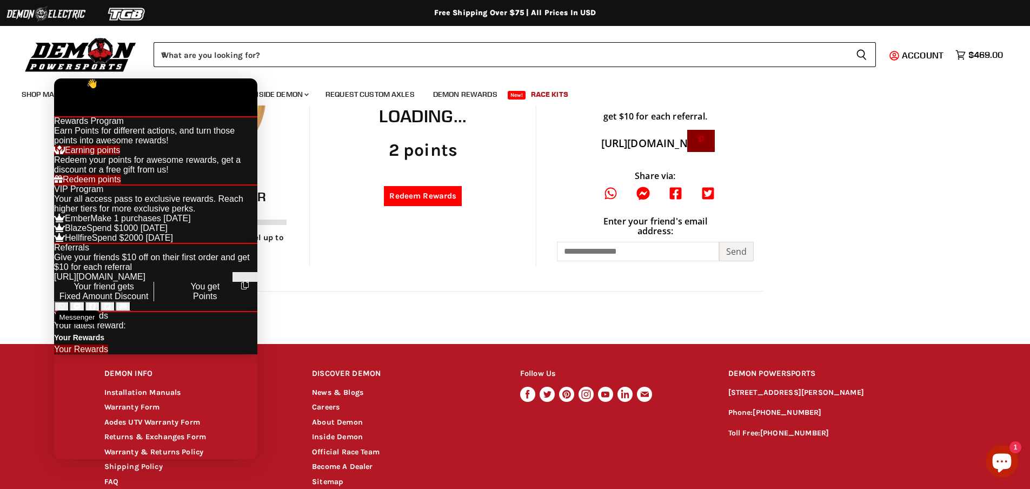
scroll to position [398, 0]
click at [418, 267] on div "Current Points: Loading... 2 points Redeem Rewards" at bounding box center [422, 138] width 227 height 256
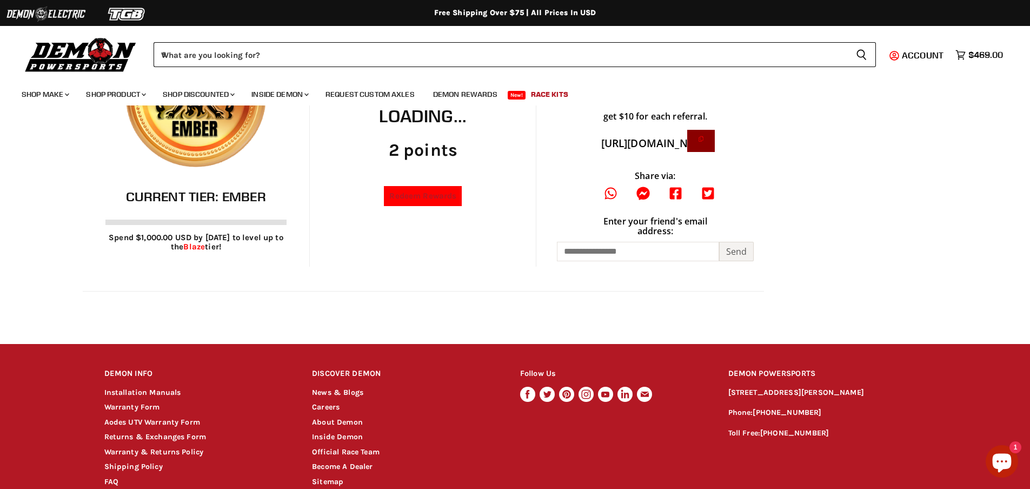
click at [420, 193] on link "Redeem Rewards" at bounding box center [423, 196] width 78 height 20
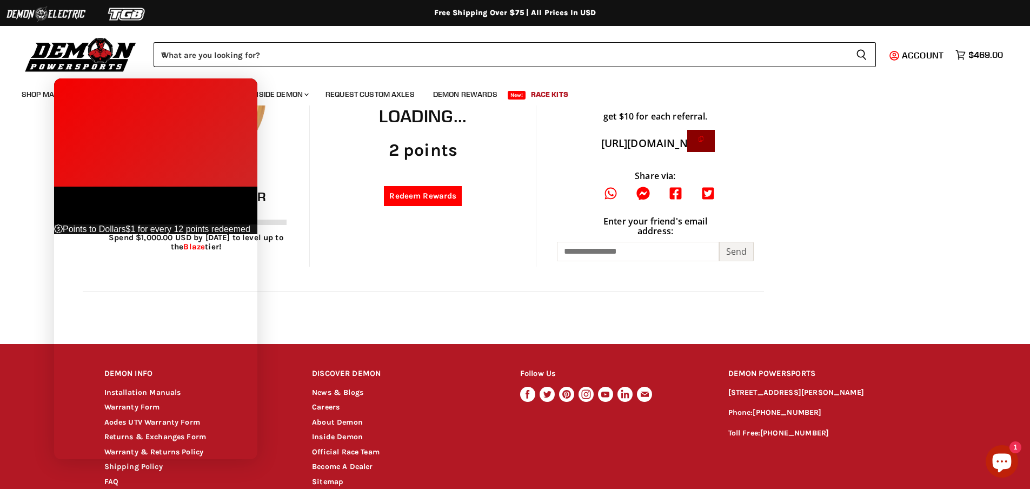
click at [59, 187] on icon at bounding box center [56, 191] width 5 height 9
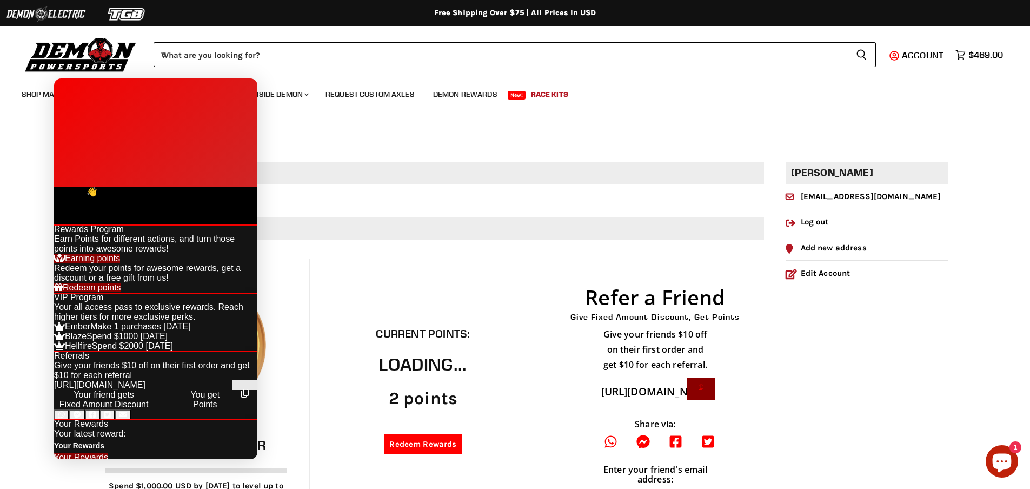
scroll to position [54, 0]
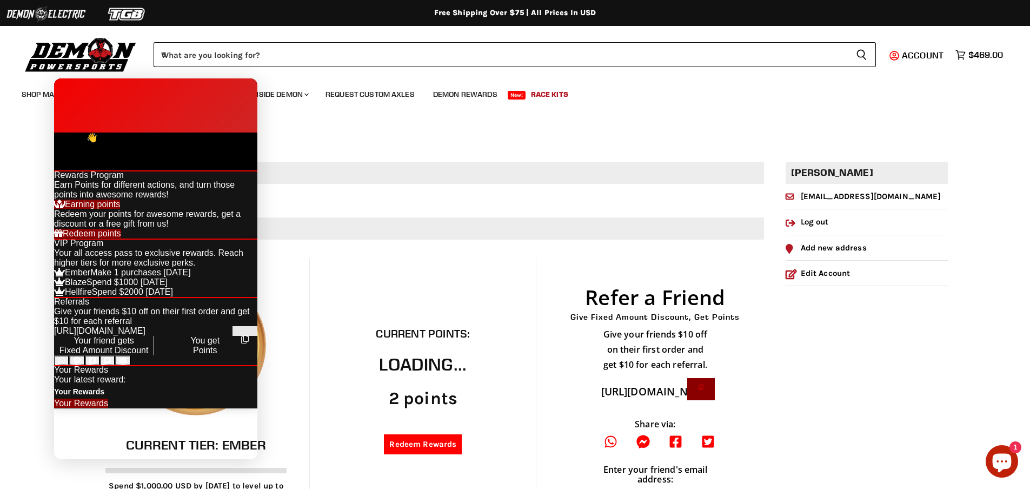
click at [248, 132] on div at bounding box center [155, 132] width 203 height 0
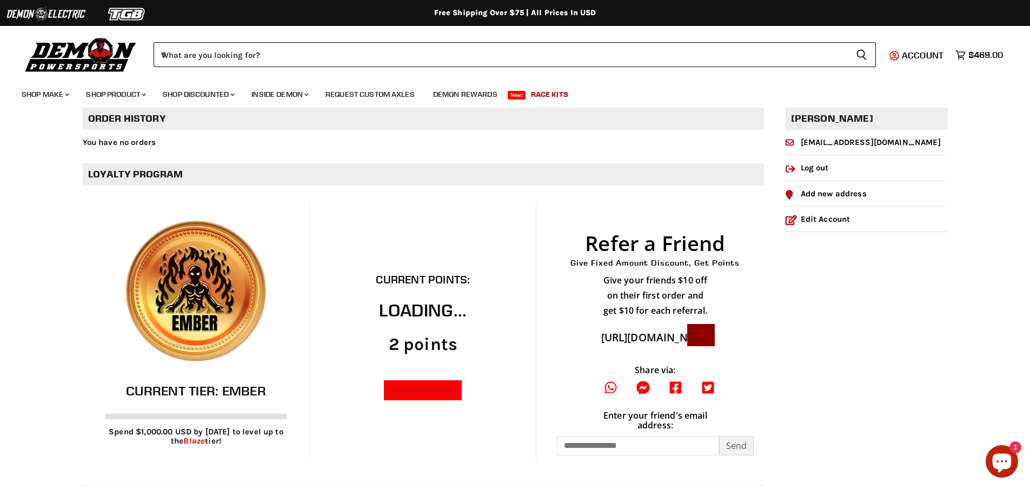
click at [413, 398] on link "Redeem Rewards" at bounding box center [423, 390] width 78 height 20
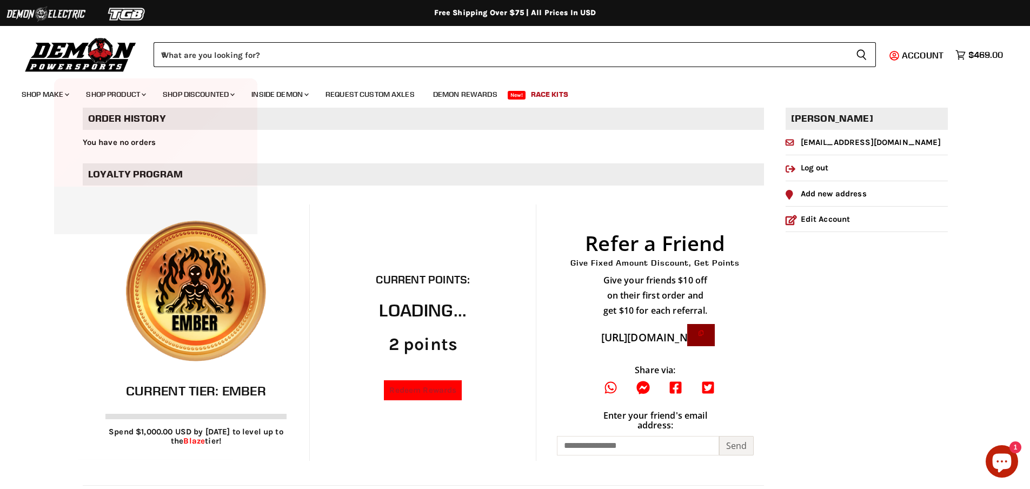
scroll to position [0, 0]
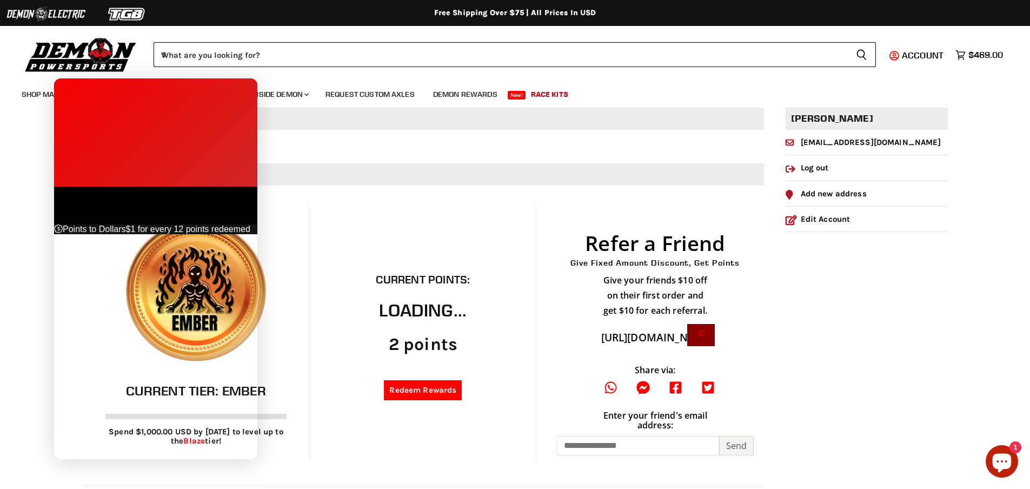
click at [126, 224] on span "$1 for every 12 points redeemed" at bounding box center [188, 228] width 124 height 9
click at [63, 224] on span at bounding box center [58, 228] width 9 height 9
click at [249, 187] on div at bounding box center [155, 187] width 203 height 0
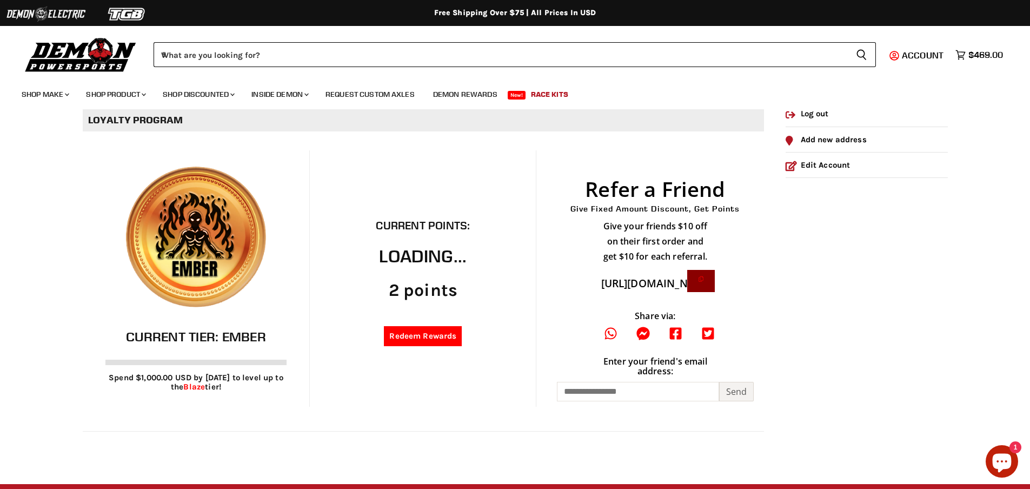
scroll to position [162, 0]
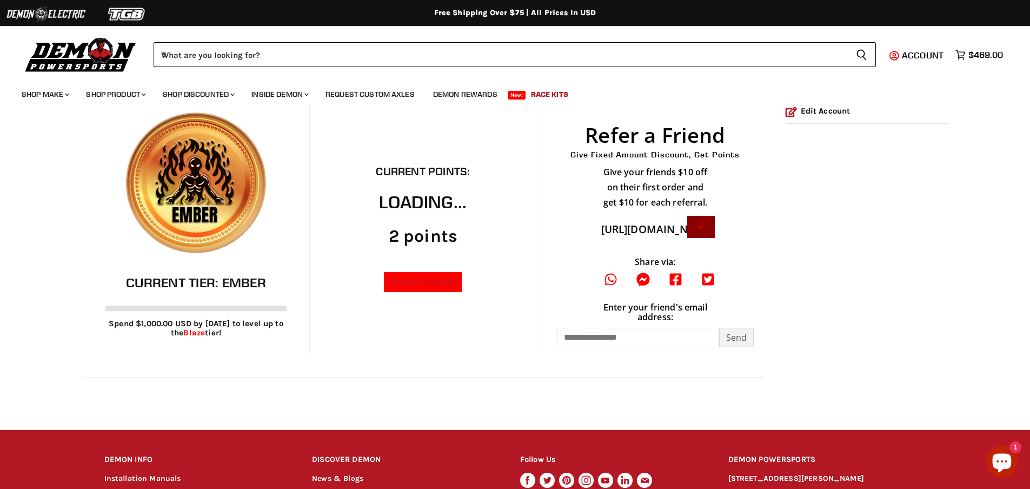
click at [429, 292] on link "Redeem Rewards" at bounding box center [423, 282] width 78 height 20
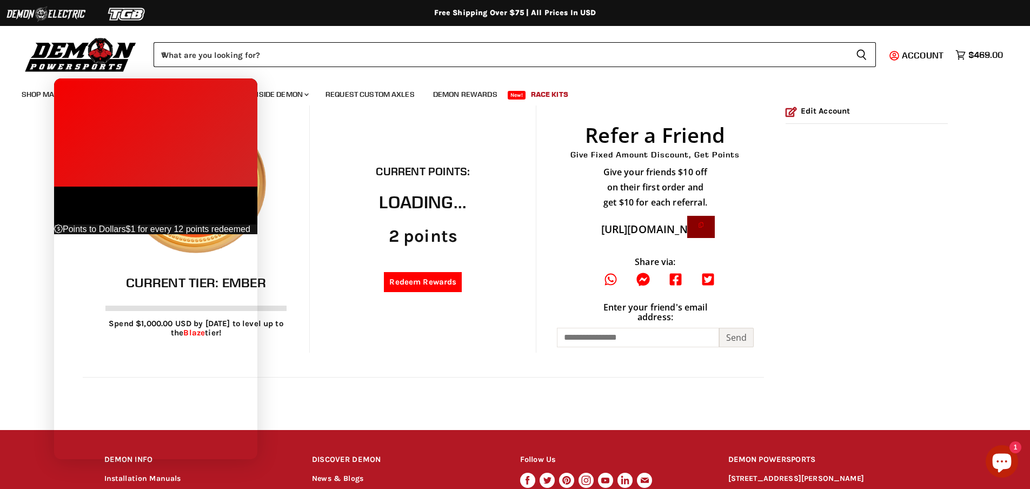
click at [59, 187] on span at bounding box center [56, 191] width 5 height 9
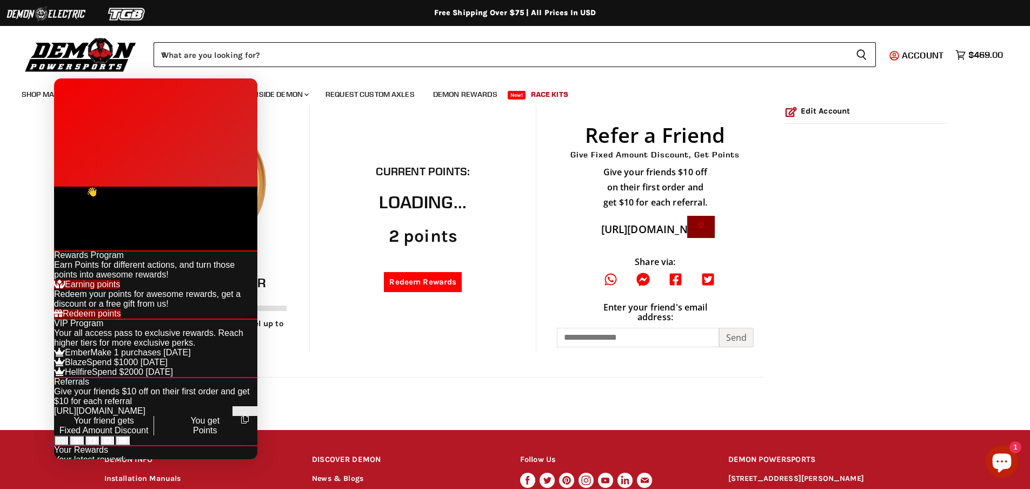
click at [120, 280] on link "Earning points" at bounding box center [87, 284] width 66 height 9
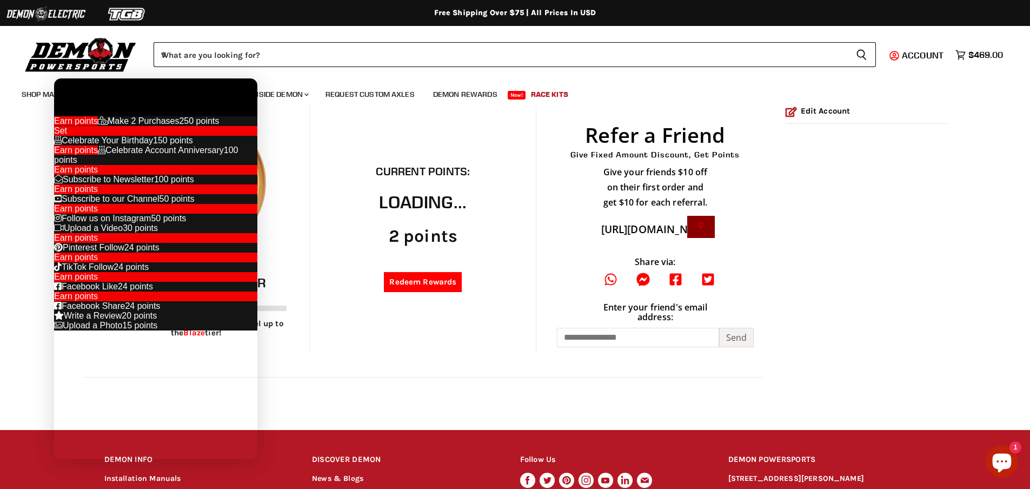
scroll to position [216, 0]
click at [59, 87] on icon at bounding box center [56, 82] width 5 height 9
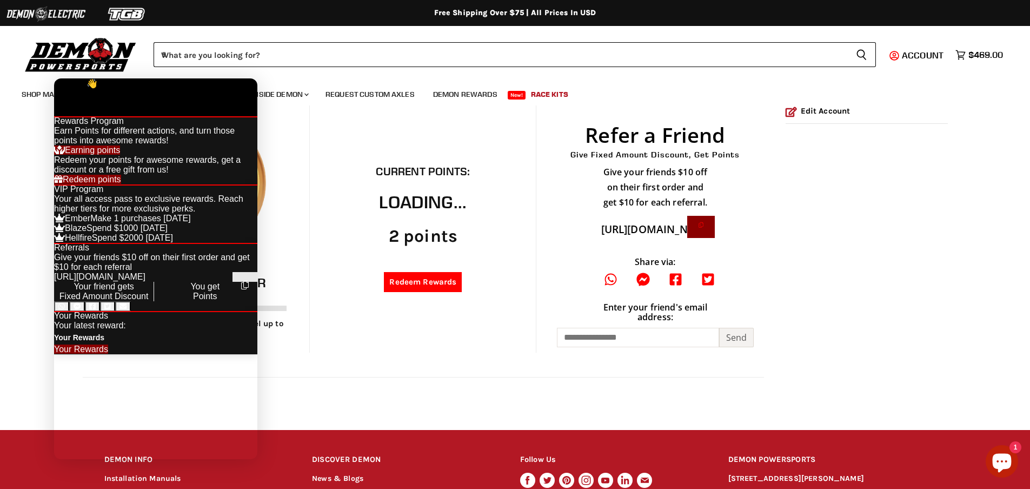
scroll to position [270, 0]
drag, startPoint x: 139, startPoint y: 315, endPoint x: 171, endPoint y: 315, distance: 32.4
click at [168, 282] on div "https://www.demonpowersports.com/a/rewards/r/7c557a70" at bounding box center [155, 277] width 203 height 10
click at [108, 354] on link "Your Rewards" at bounding box center [81, 348] width 54 height 9
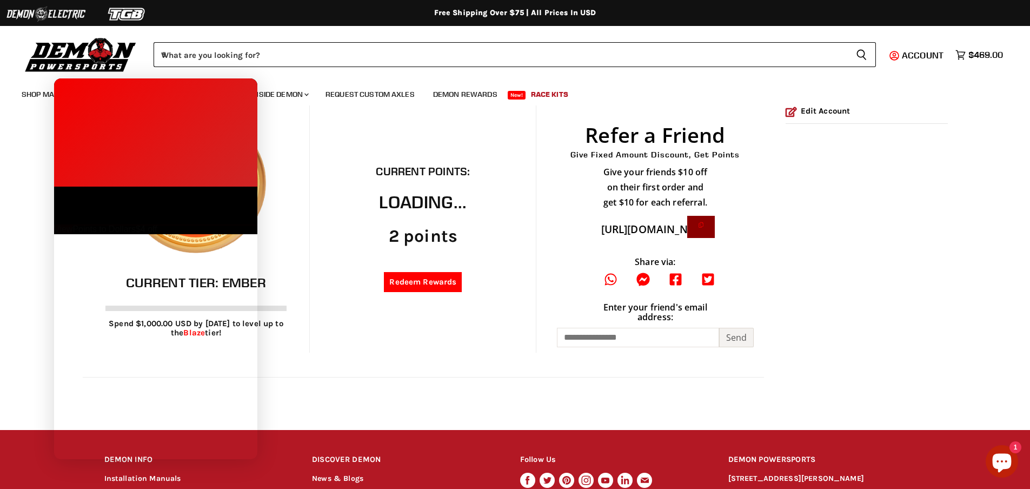
scroll to position [0, 0]
click at [245, 187] on div at bounding box center [155, 187] width 203 height 0
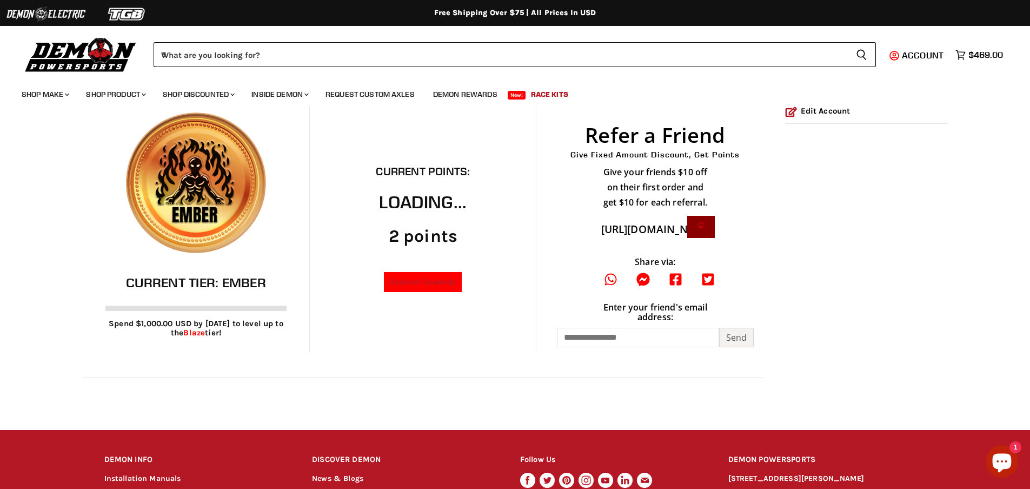
click at [408, 292] on link "Redeem Rewards" at bounding box center [423, 282] width 78 height 20
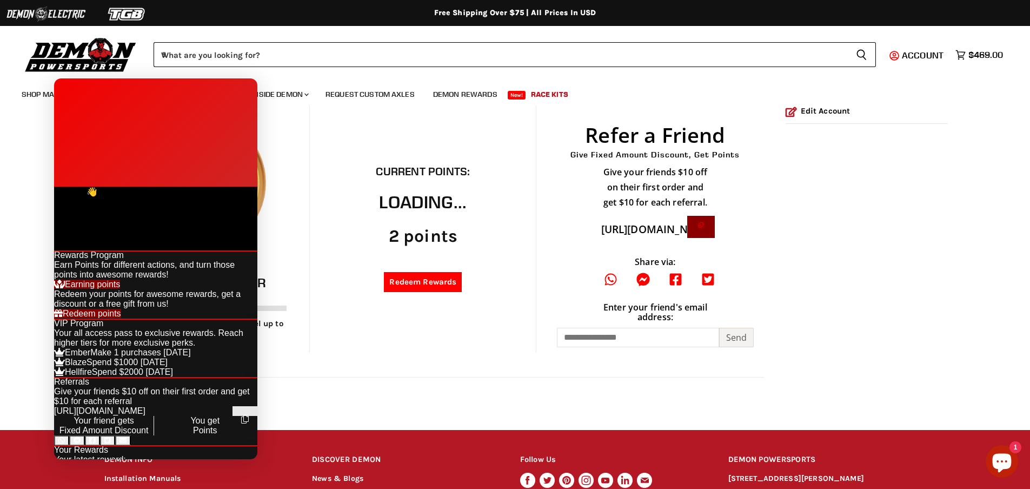
click at [244, 187] on div at bounding box center [155, 187] width 203 height 0
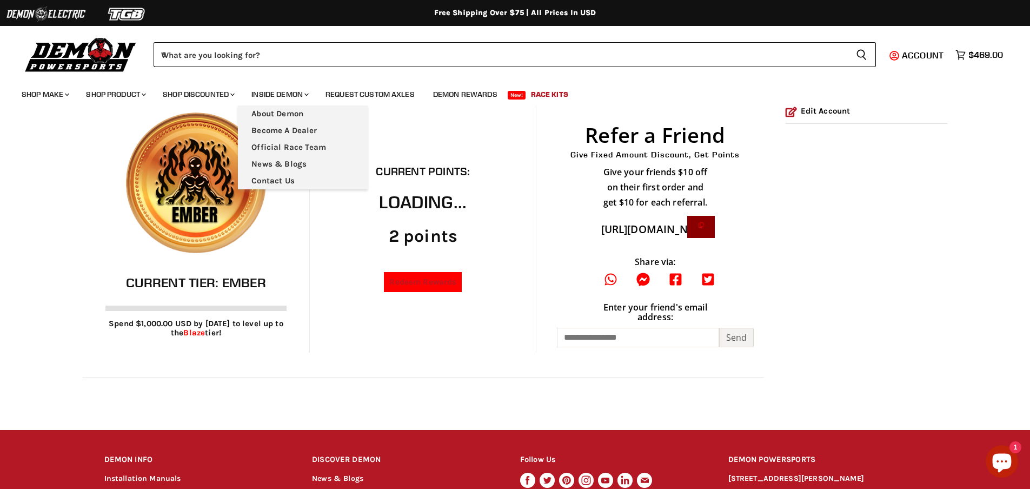
click at [421, 289] on link "Redeem Rewards" at bounding box center [423, 282] width 78 height 20
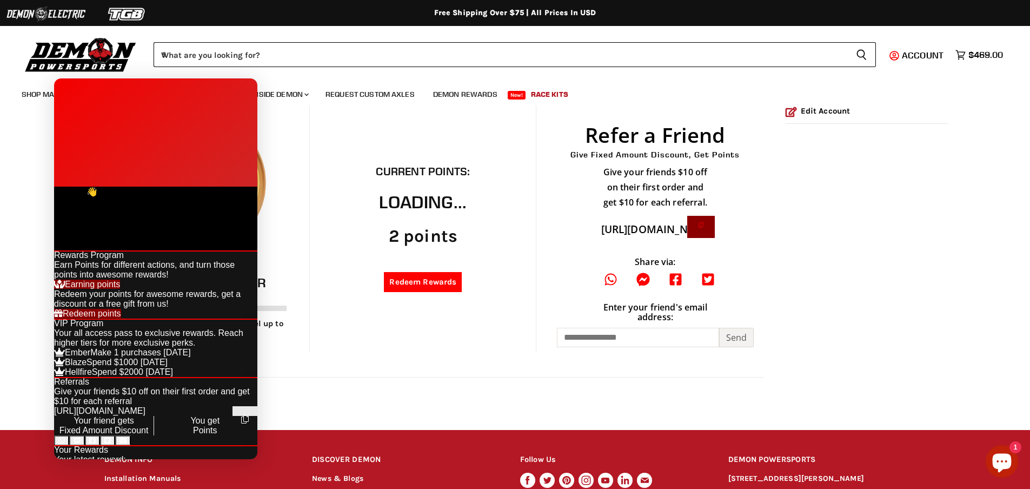
click at [128, 187] on span "2 points" at bounding box center [112, 191] width 30 height 9
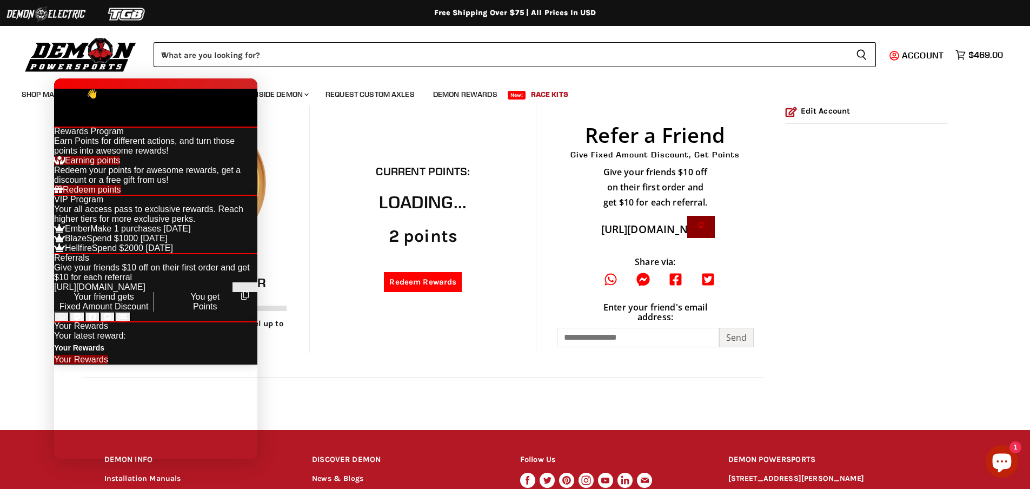
scroll to position [378, 0]
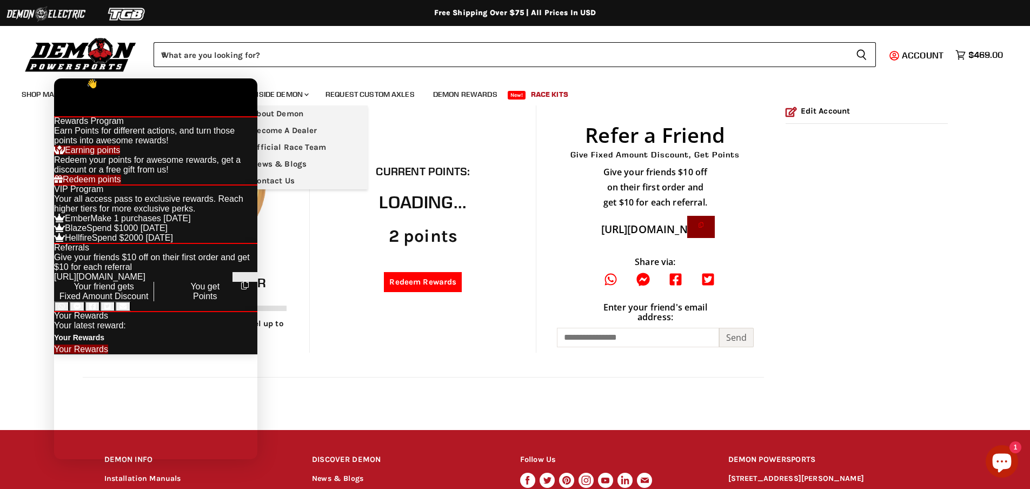
click at [251, 78] on div at bounding box center [155, 78] width 203 height 0
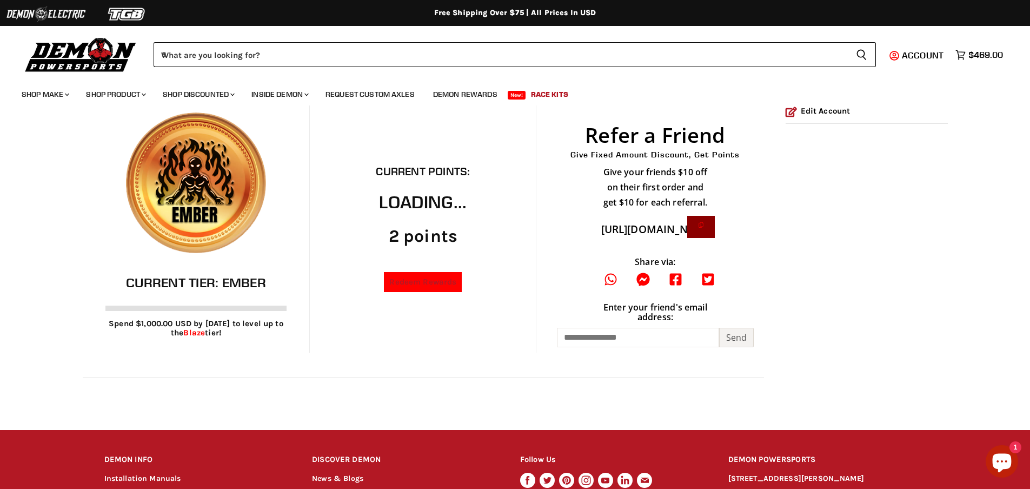
click at [453, 289] on link "Redeem Rewards" at bounding box center [423, 282] width 78 height 20
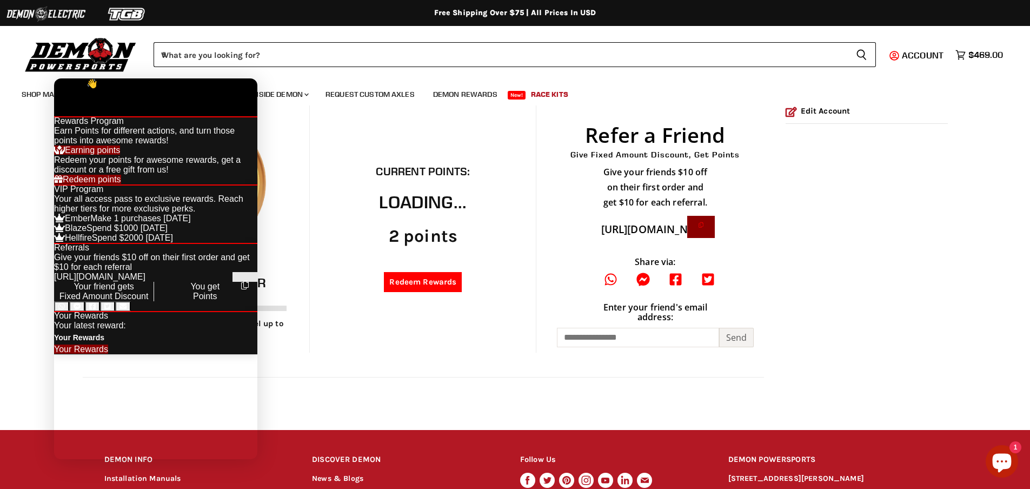
scroll to position [398, 0]
click at [108, 354] on link "Your Rewards" at bounding box center [81, 348] width 54 height 9
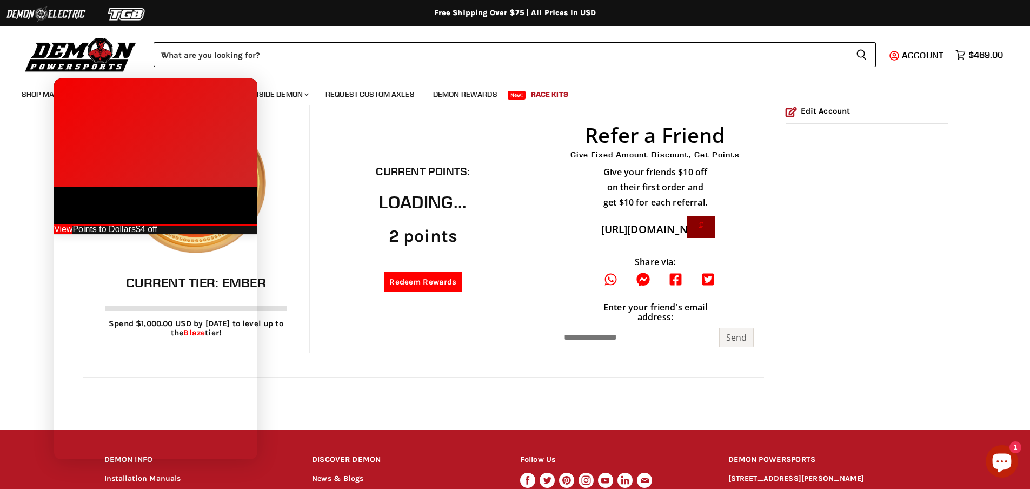
click at [72, 224] on span at bounding box center [63, 228] width 18 height 9
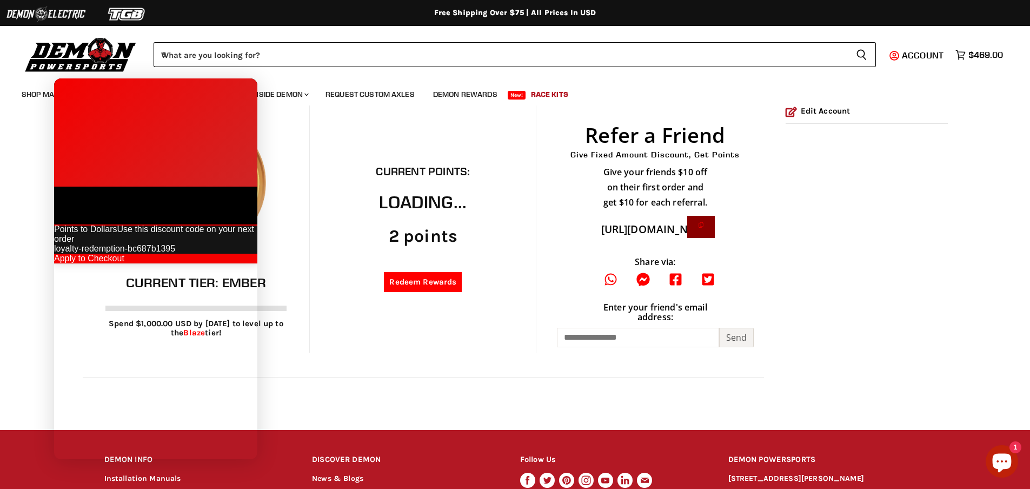
click at [114, 244] on div "loyalty-redemption-bc687b1395" at bounding box center [155, 249] width 203 height 10
click at [105, 244] on div "loyalty-redemption-bc687b1395" at bounding box center [155, 249] width 203 height 10
drag, startPoint x: 104, startPoint y: 198, endPoint x: 253, endPoint y: 200, distance: 149.2
click at [253, 224] on div "Rewards Program Earn Points for different actions, and turn those points into a…" at bounding box center [155, 243] width 203 height 39
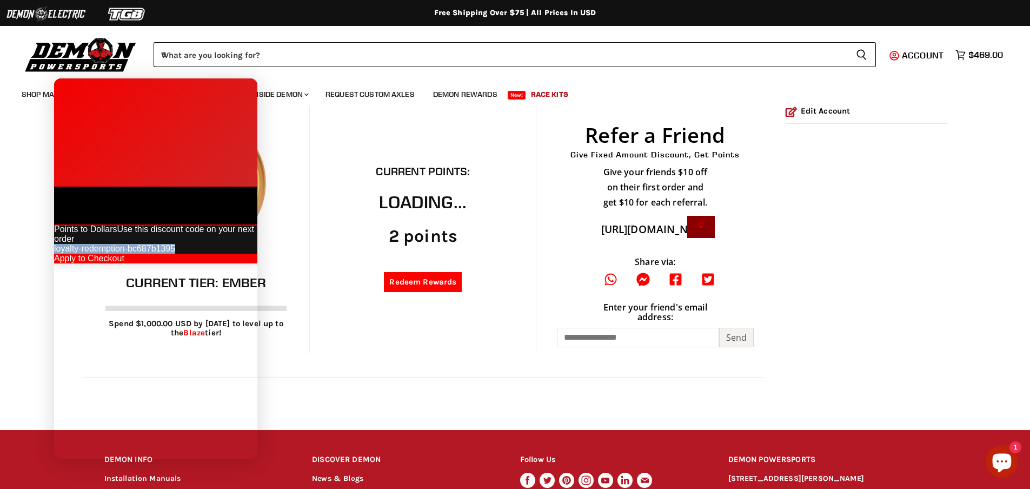
click at [97, 244] on div "loyalty-redemption-bc687b1395" at bounding box center [155, 249] width 203 height 10
click at [86, 244] on div "loyalty-redemption-bc687b1395" at bounding box center [155, 249] width 203 height 10
drag, startPoint x: 102, startPoint y: 196, endPoint x: 239, endPoint y: 196, distance: 136.8
click at [239, 224] on div "Points to Dollars Use this discount code on your next order loyalty-redemption-…" at bounding box center [155, 243] width 203 height 39
click at [226, 254] on div "Apply to Checkout" at bounding box center [155, 259] width 203 height 10
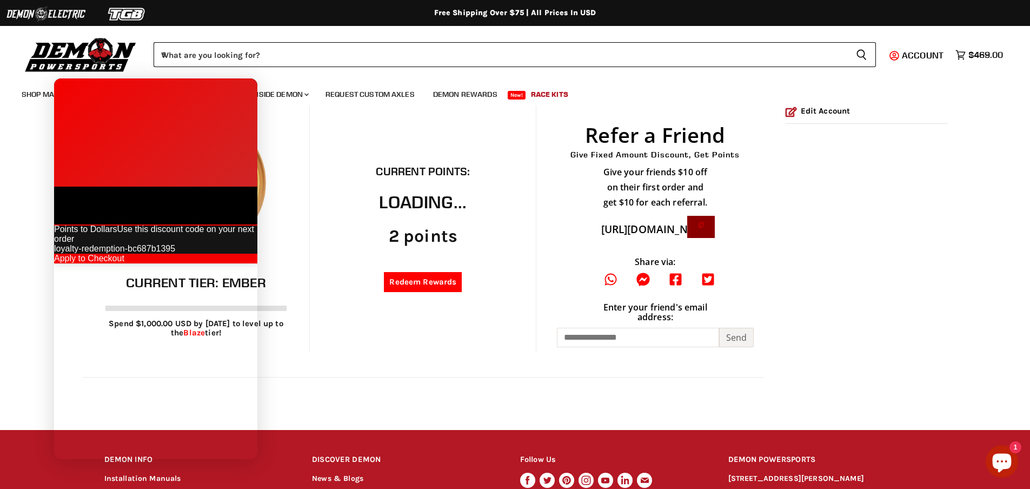
click at [59, 187] on icon at bounding box center [56, 191] width 5 height 9
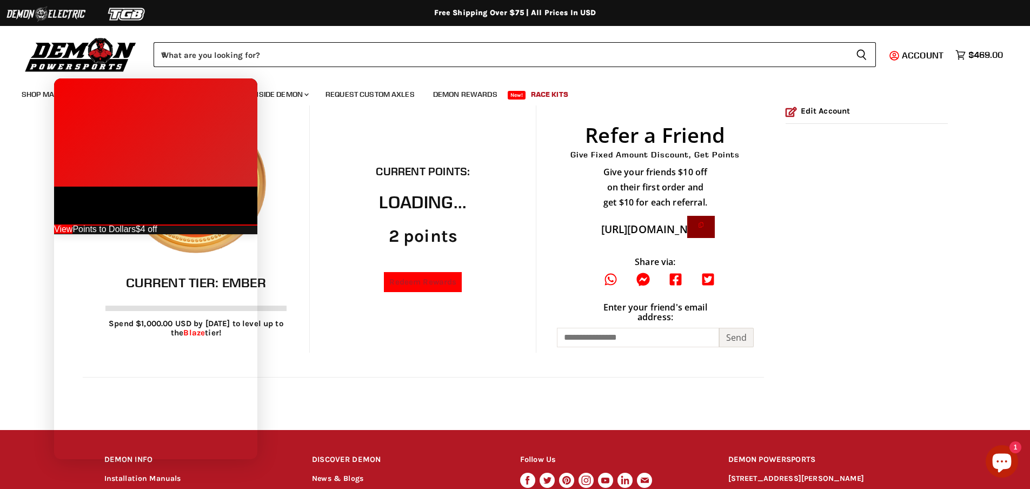
click at [429, 288] on link "Redeem Rewards" at bounding box center [423, 282] width 78 height 20
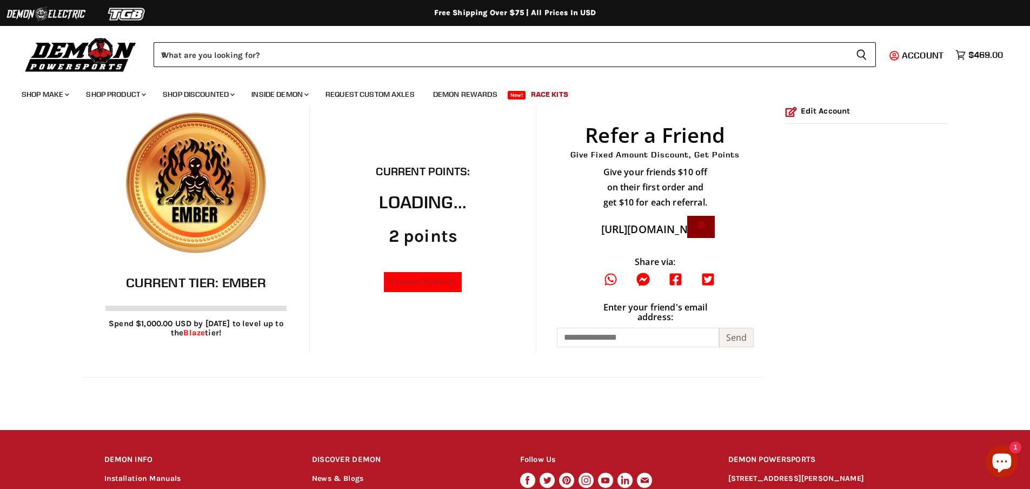
click at [422, 290] on link "Redeem Rewards" at bounding box center [423, 282] width 78 height 20
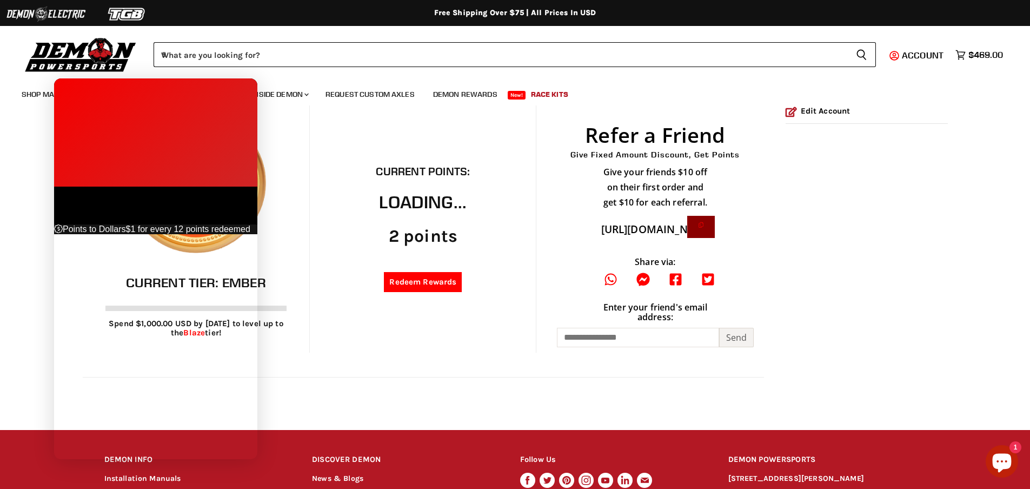
click at [59, 187] on icon at bounding box center [56, 191] width 5 height 9
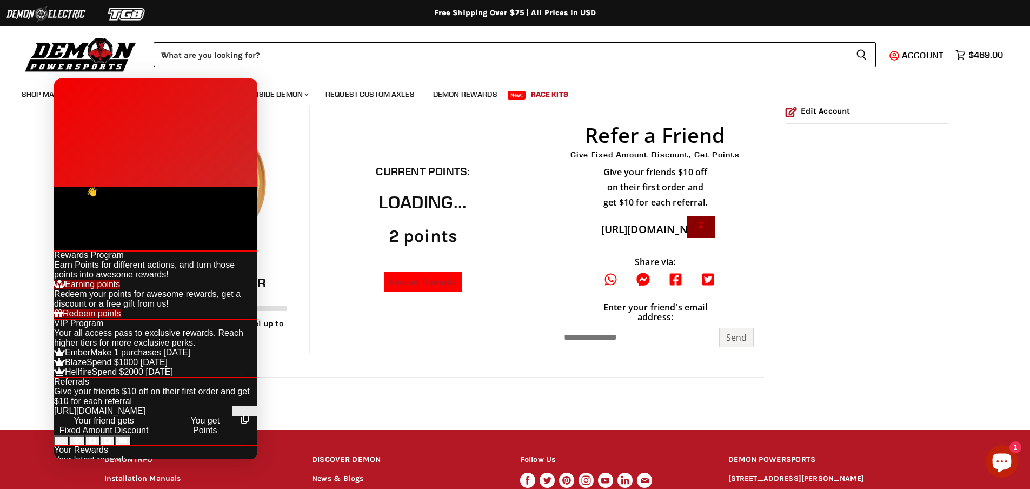
click at [437, 281] on link "Redeem Rewards" at bounding box center [423, 282] width 78 height 20
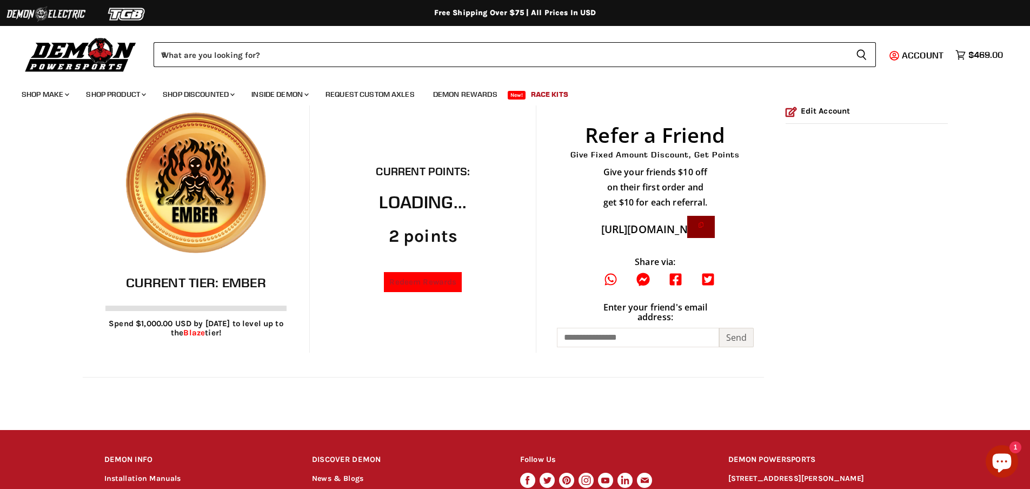
click at [422, 281] on link "Redeem Rewards" at bounding box center [423, 282] width 78 height 20
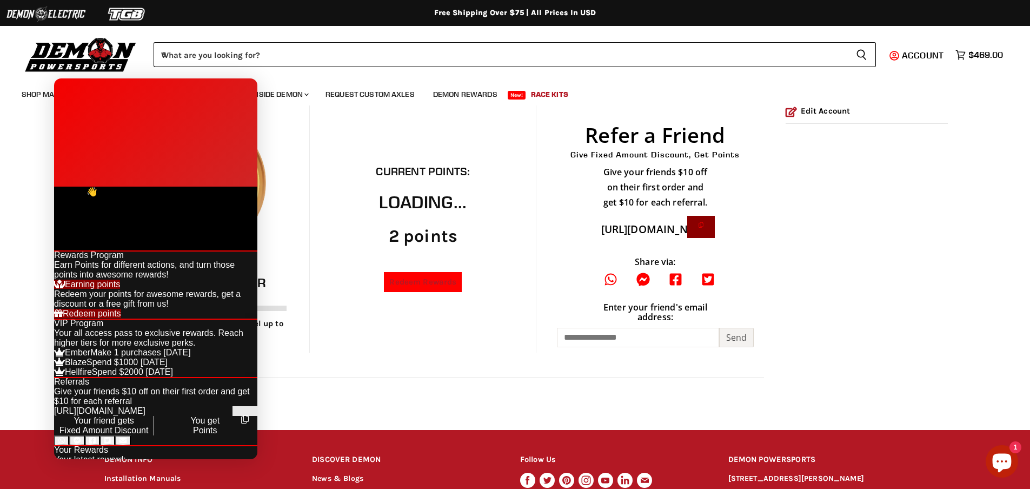
click at [421, 287] on link "Redeem Rewards" at bounding box center [423, 282] width 78 height 20
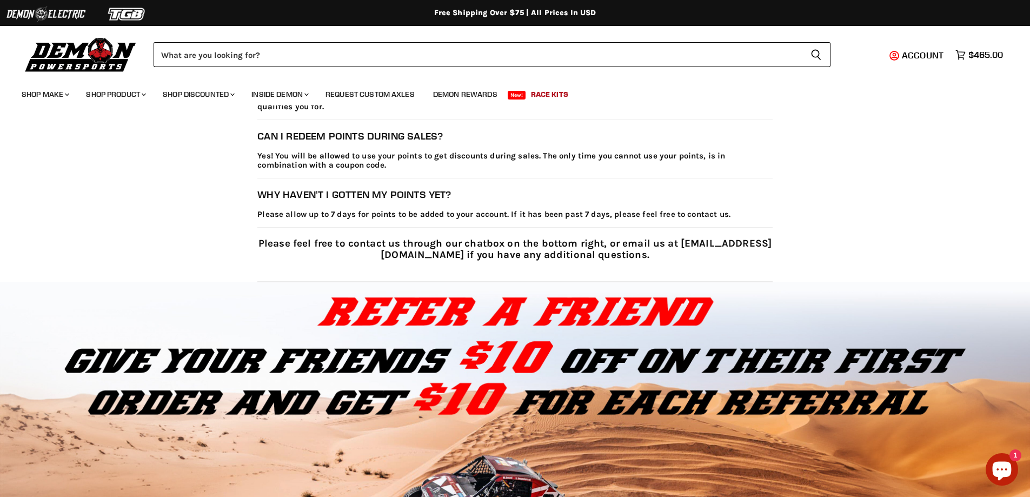
scroll to position [1701, 0]
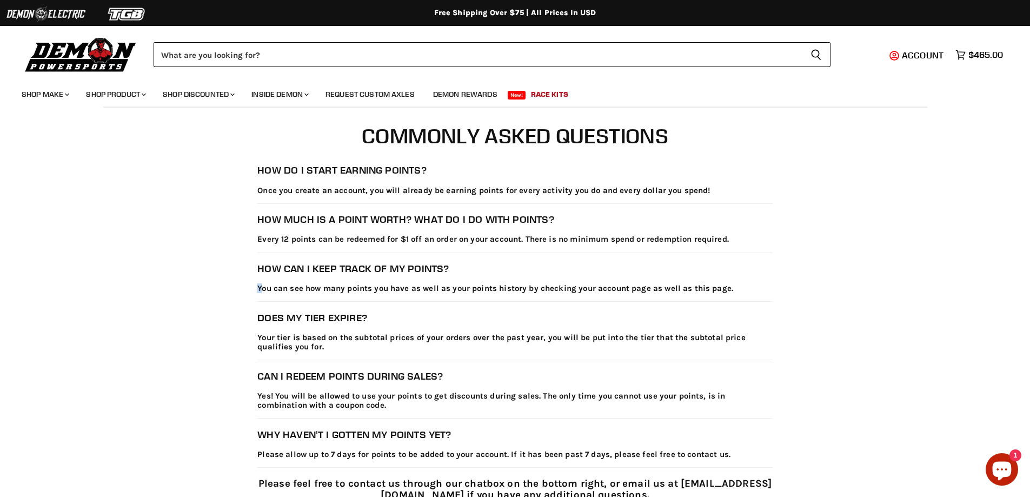
drag, startPoint x: 262, startPoint y: 276, endPoint x: 508, endPoint y: 257, distance: 246.7
click at [508, 257] on div "How do I start earning points? Once you create an account, you will already be …" at bounding box center [514, 332] width 515 height 337
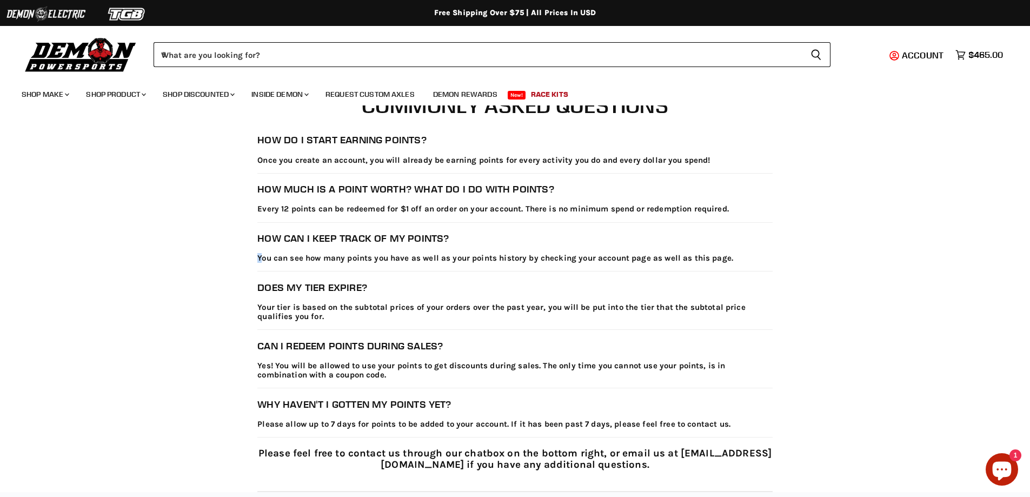
scroll to position [1751, 0]
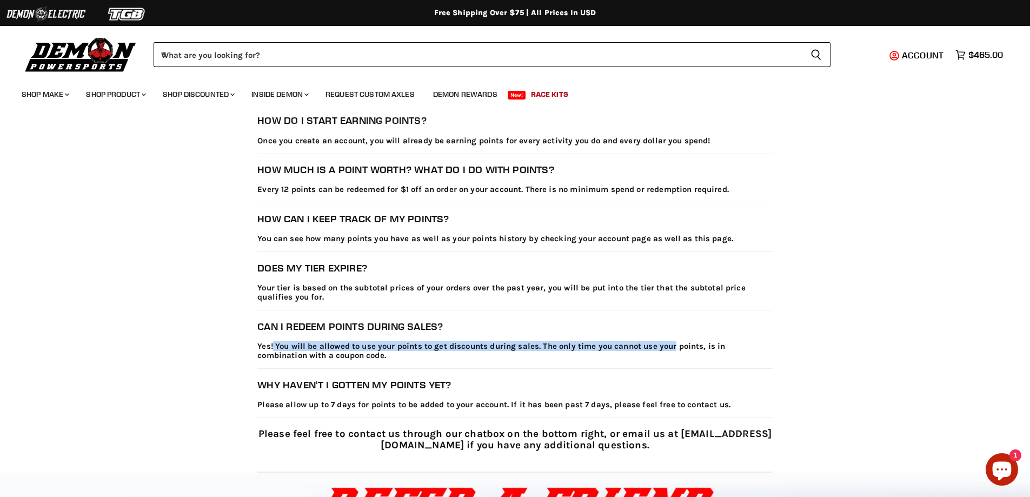
drag, startPoint x: 273, startPoint y: 349, endPoint x: 676, endPoint y: 345, distance: 403.3
click at [676, 345] on p "Yes! You will be allowed to use your points to get discounts during sales. The …" at bounding box center [514, 351] width 515 height 19
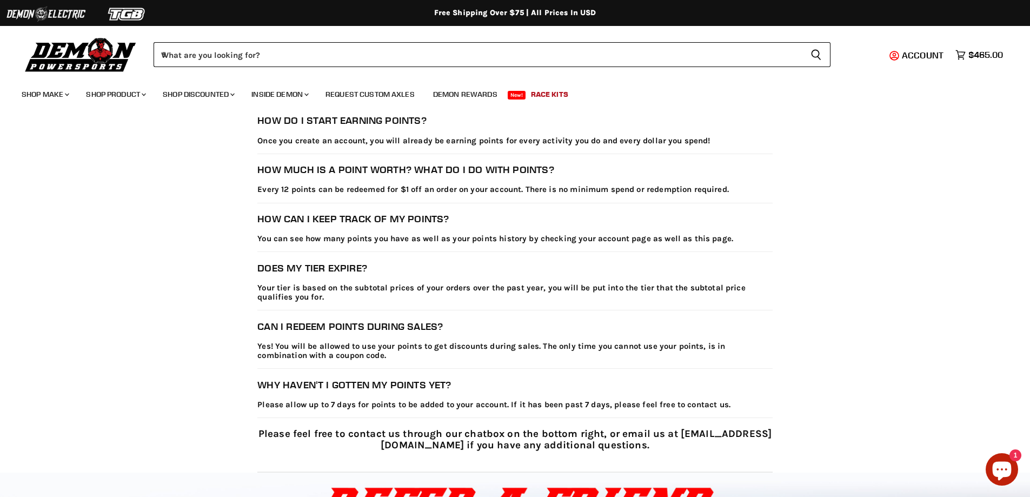
click at [347, 355] on p "Yes! You will be allowed to use your points to get discounts during sales. The …" at bounding box center [514, 351] width 515 height 19
drag, startPoint x: 260, startPoint y: 244, endPoint x: 451, endPoint y: 236, distance: 191.0
click at [451, 236] on div "How can I keep track of my points? You can see how many points you have as well…" at bounding box center [514, 232] width 515 height 39
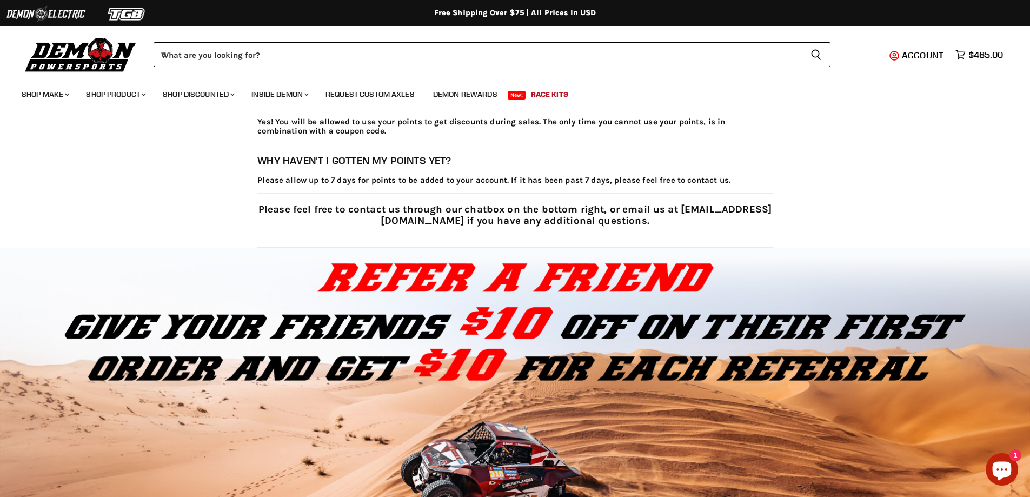
scroll to position [1913, 0]
